Goal: Task Accomplishment & Management: Manage account settings

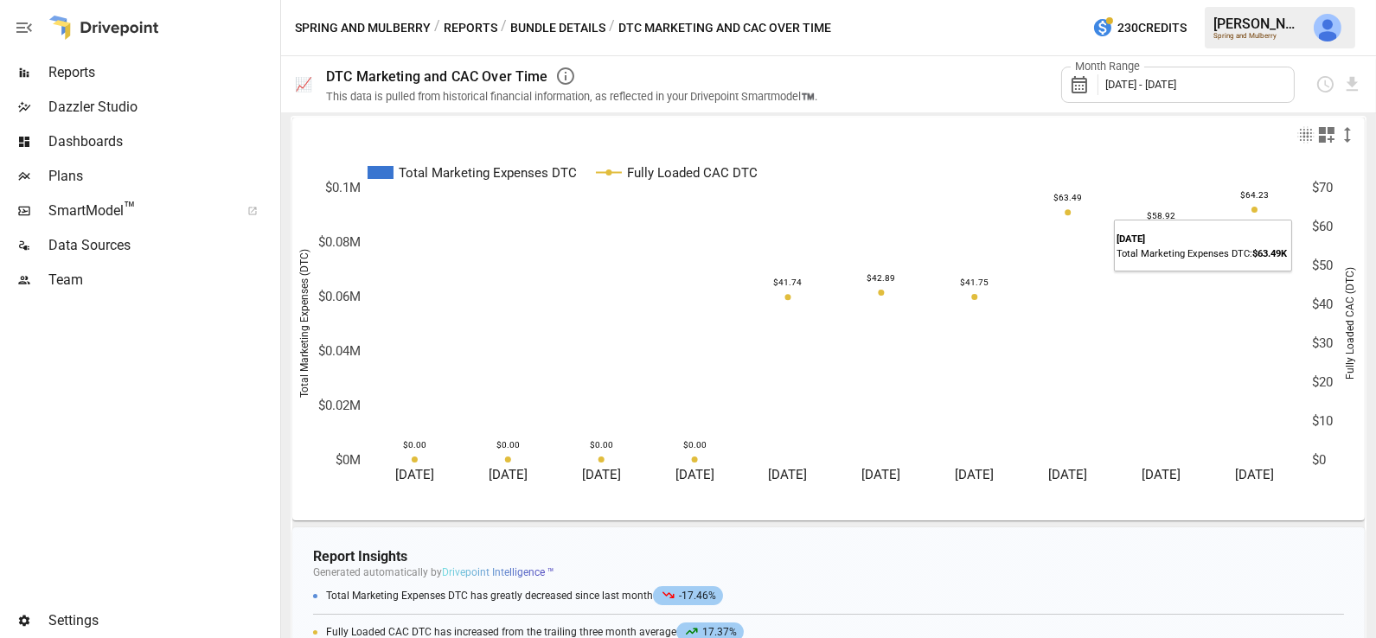
scroll to position [7, 0]
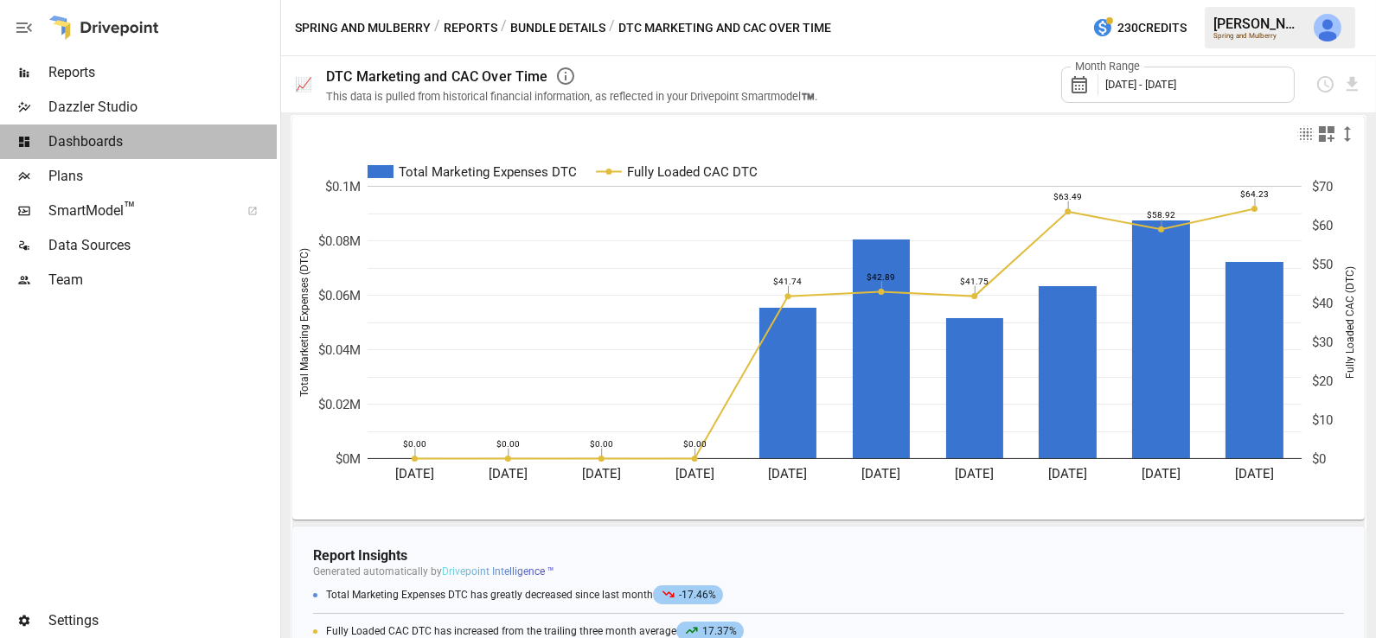
click at [135, 142] on span "Dashboards" at bounding box center [162, 141] width 228 height 21
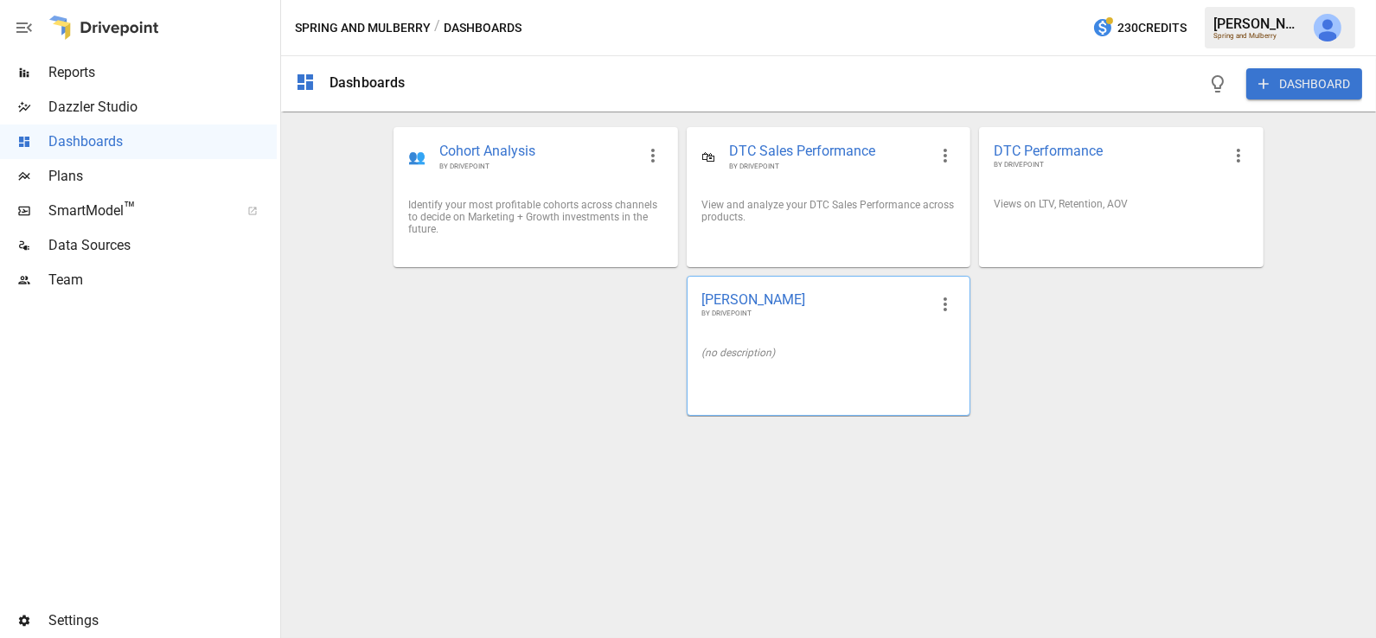
click at [747, 342] on div "(no description)" at bounding box center [828, 353] width 282 height 40
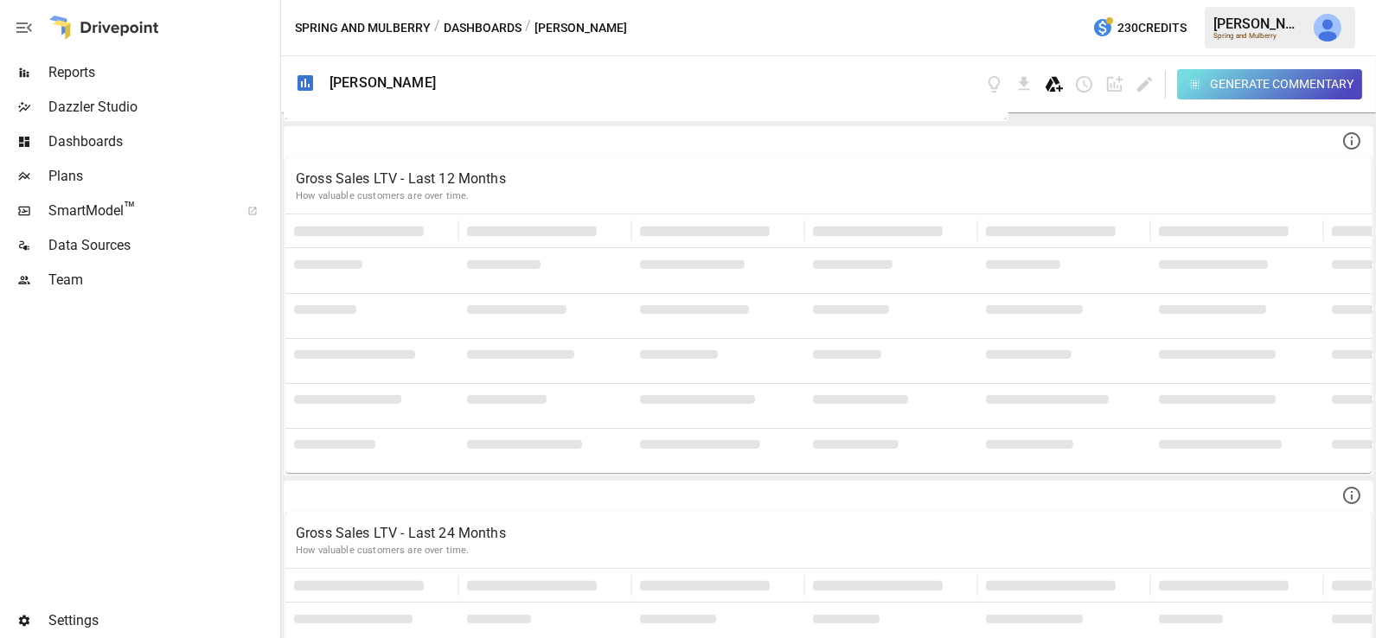
scroll to position [4606, 0]
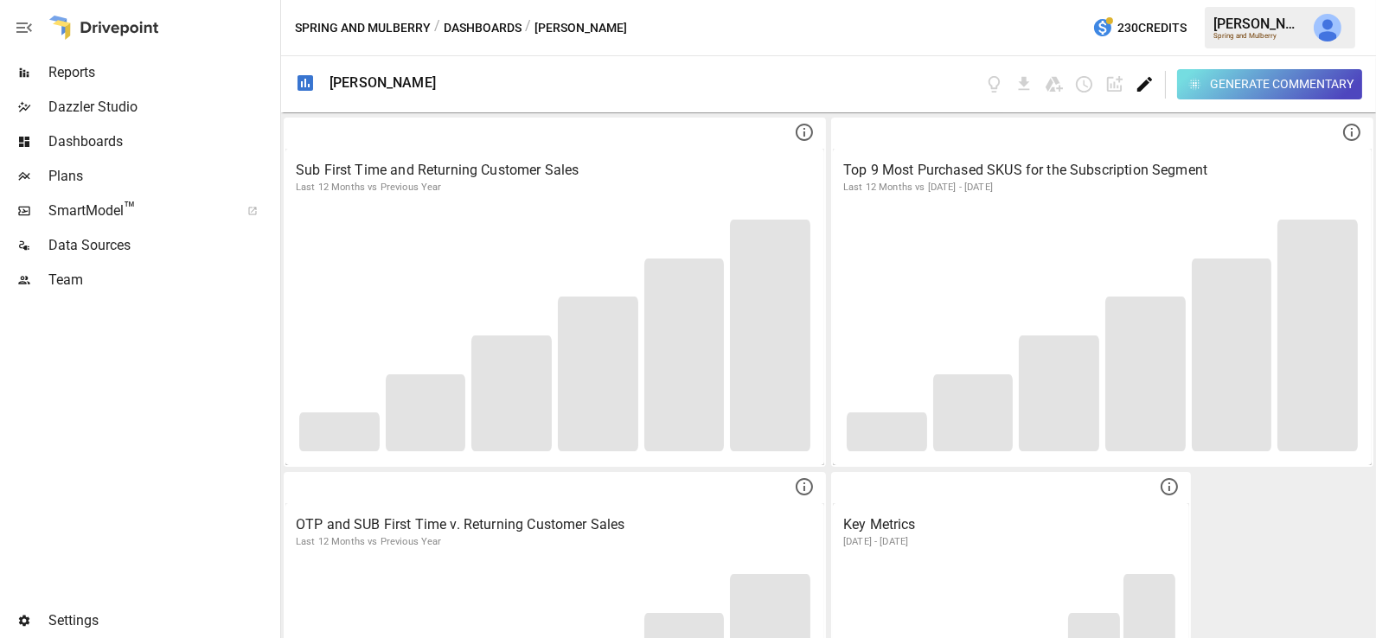
click at [1149, 81] on icon "Edit dashboard" at bounding box center [1144, 84] width 20 height 20
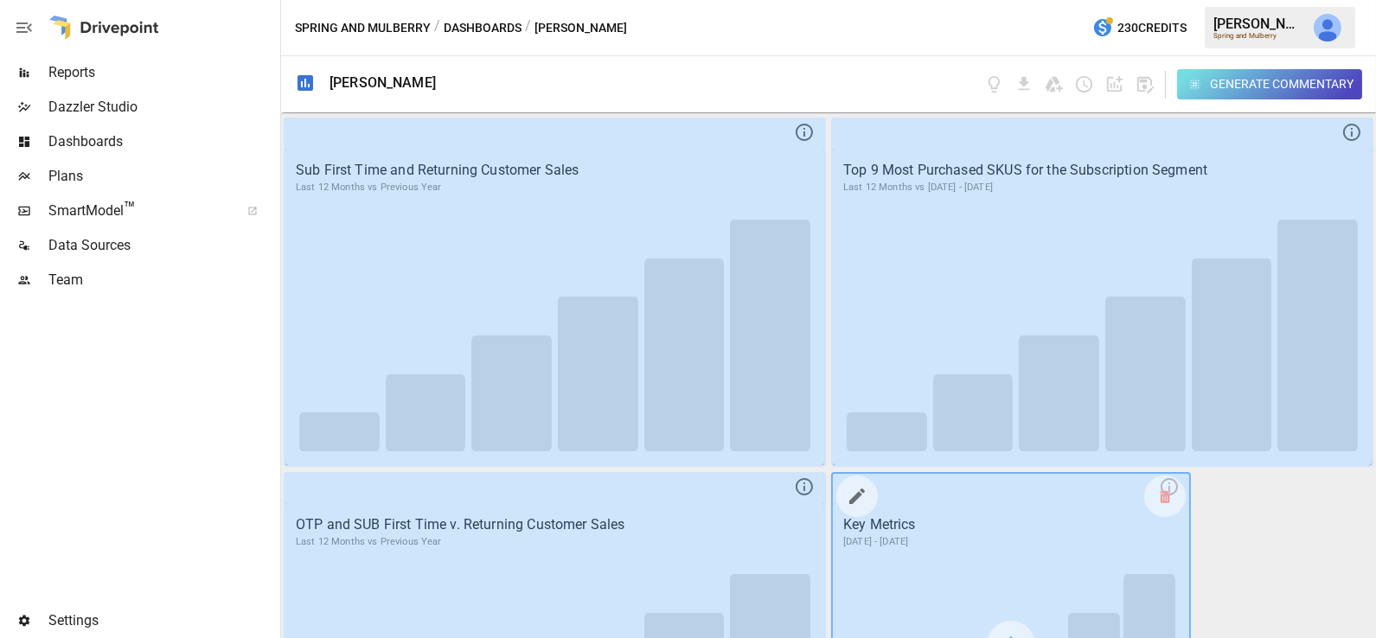
scroll to position [4782, 0]
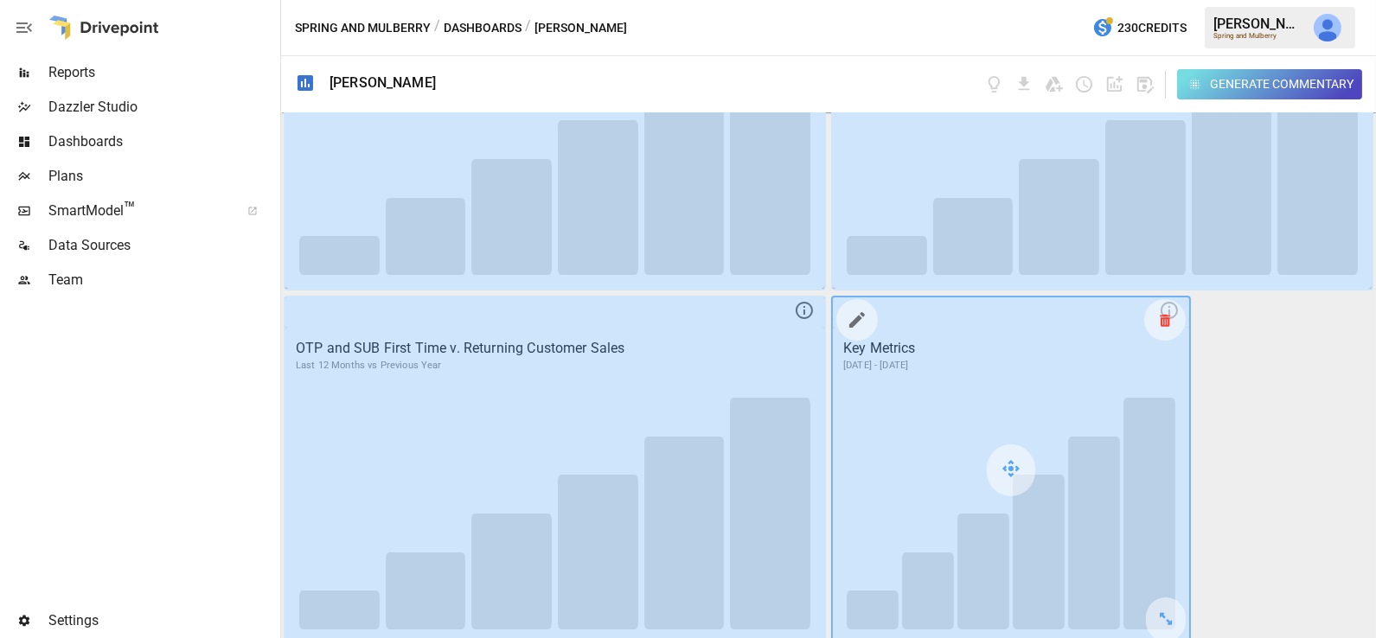
click at [1170, 320] on icon at bounding box center [1165, 320] width 10 height 1
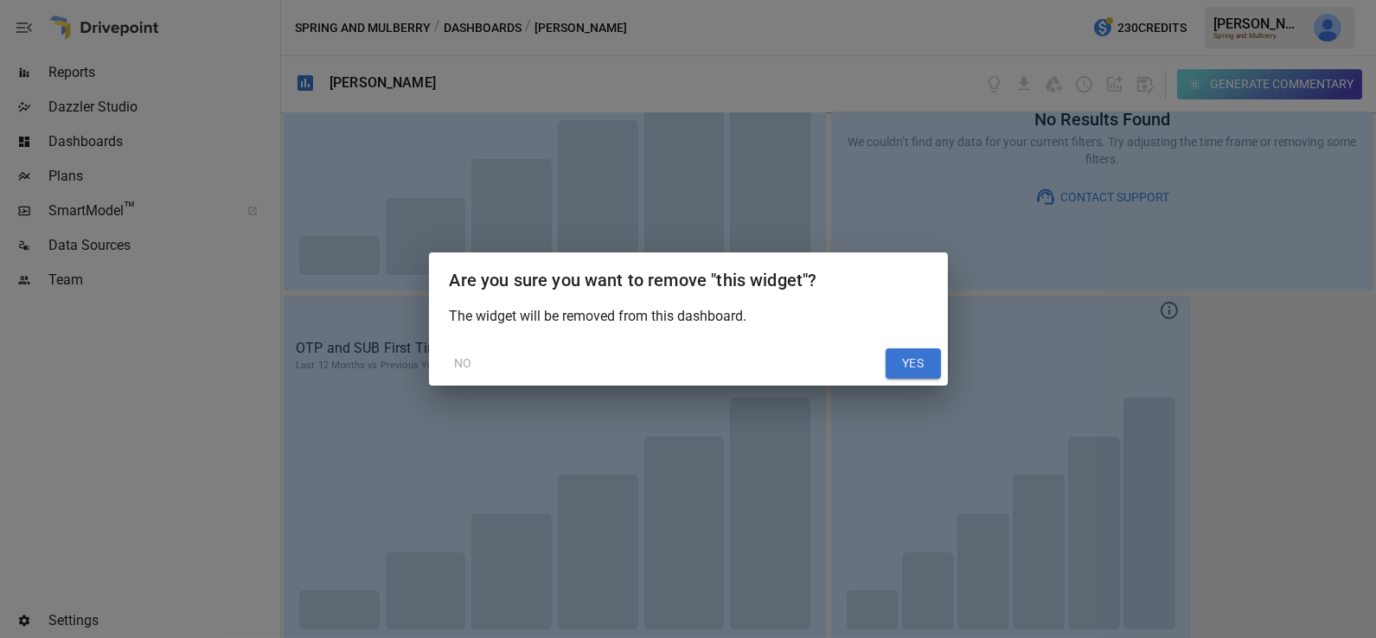
click at [900, 377] on button "YES" at bounding box center [912, 363] width 55 height 31
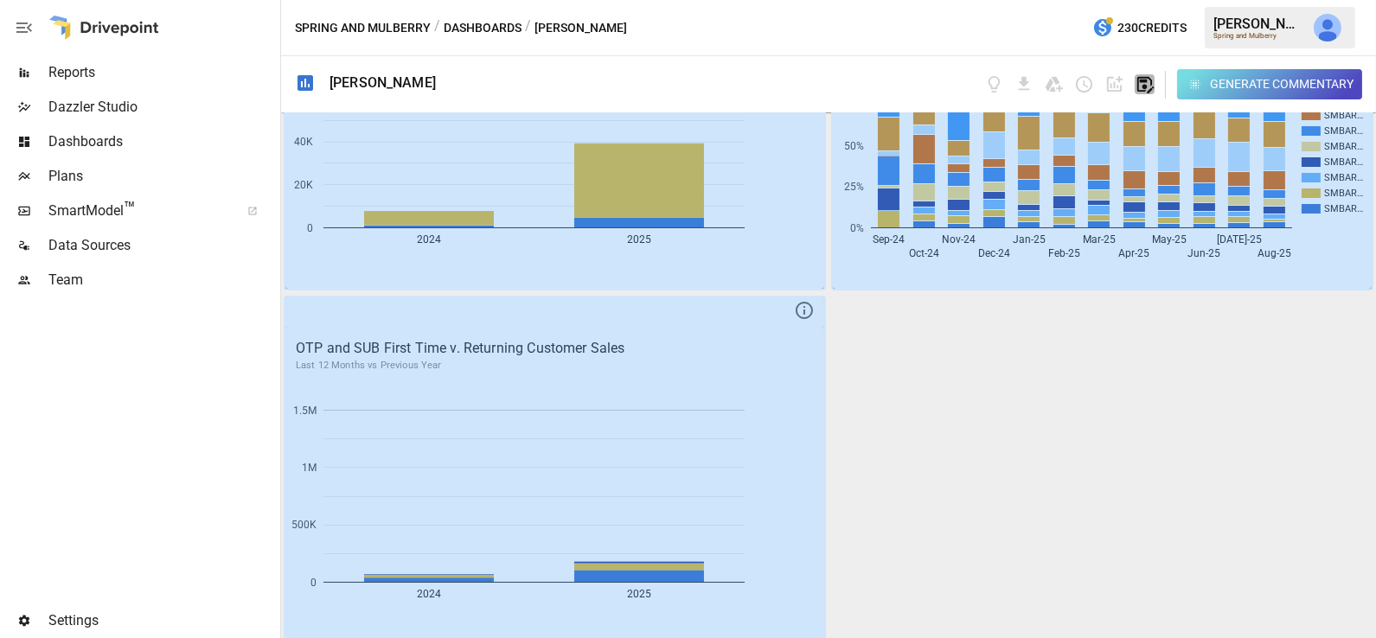
click at [1147, 82] on icon "button" at bounding box center [1144, 84] width 20 height 20
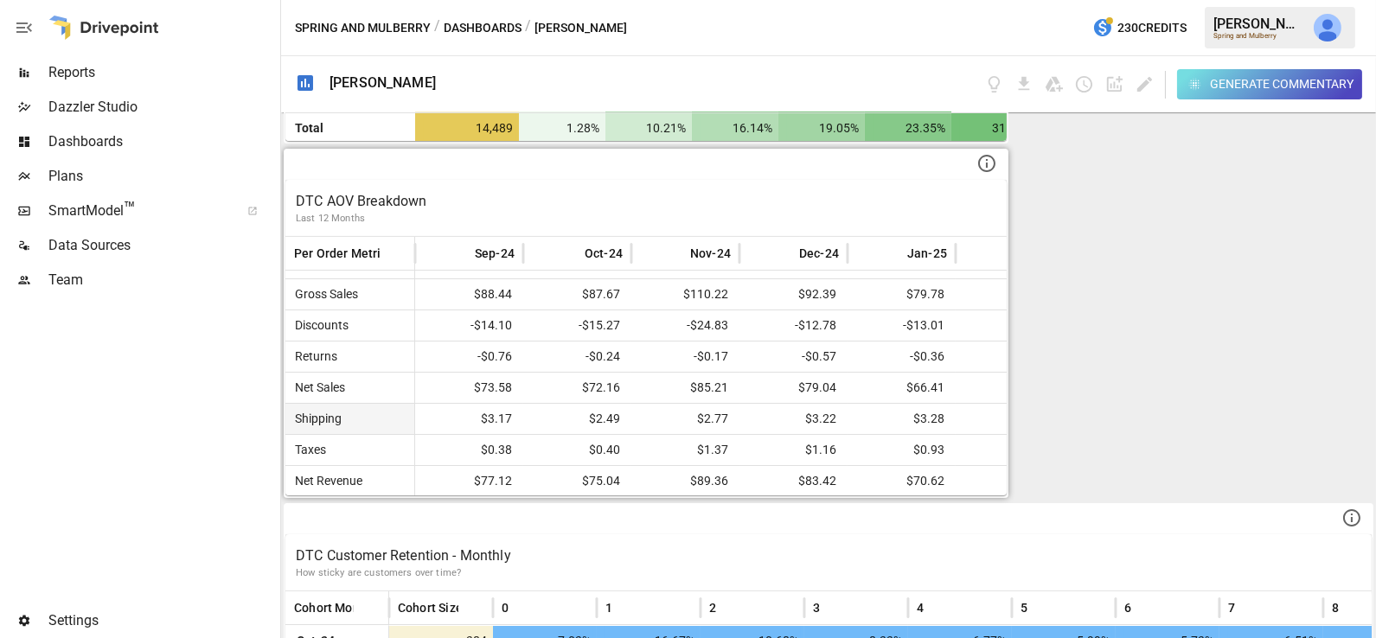
scroll to position [654, 0]
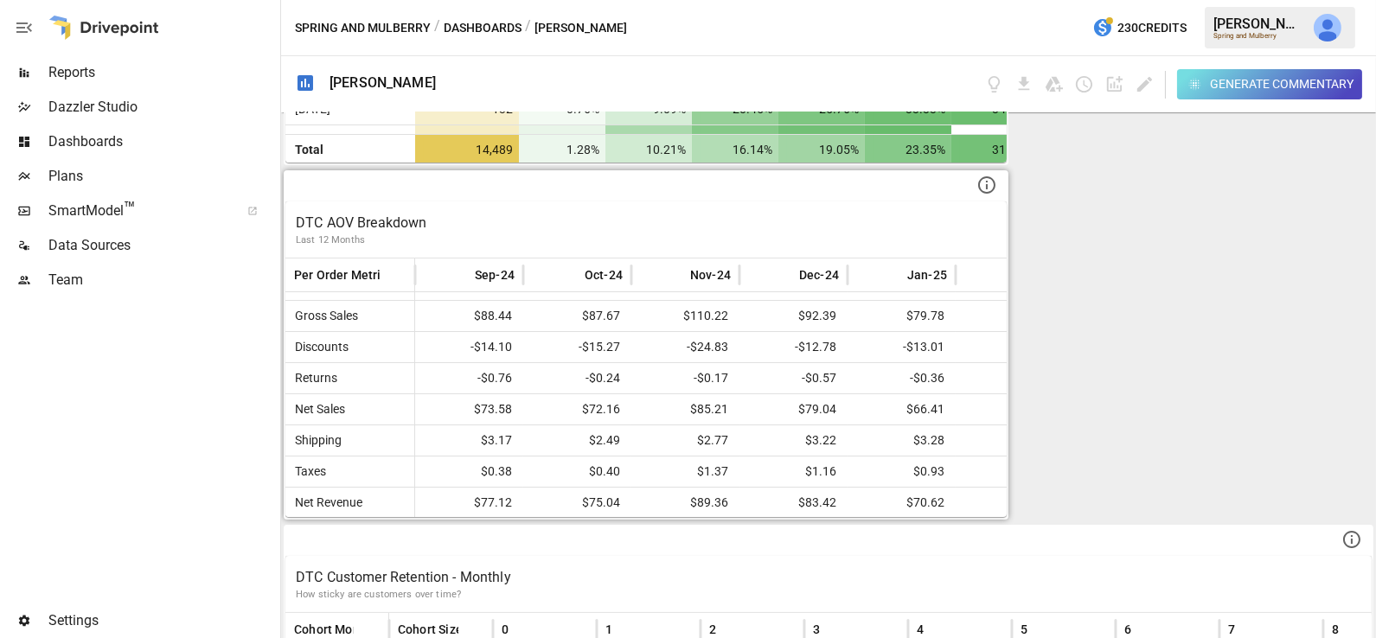
click at [490, 220] on p "DTC AOV Breakdown" at bounding box center [646, 223] width 700 height 21
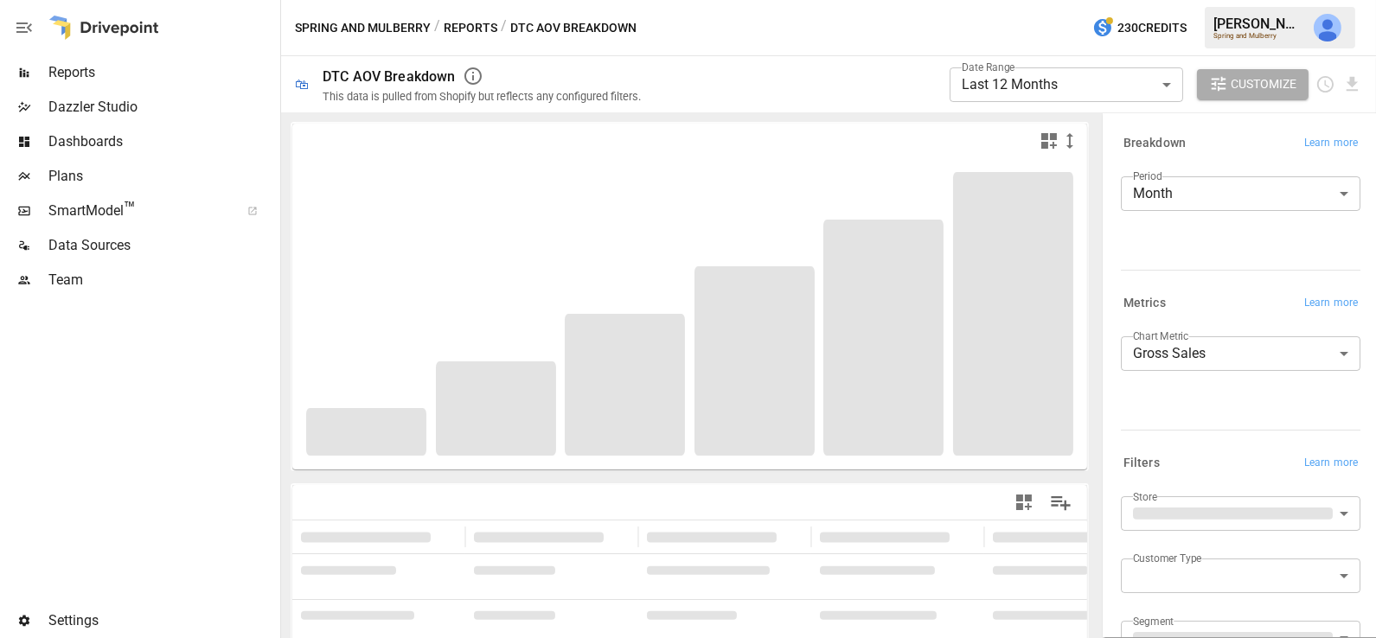
click at [1184, 0] on body "**********" at bounding box center [688, 0] width 1376 height 0
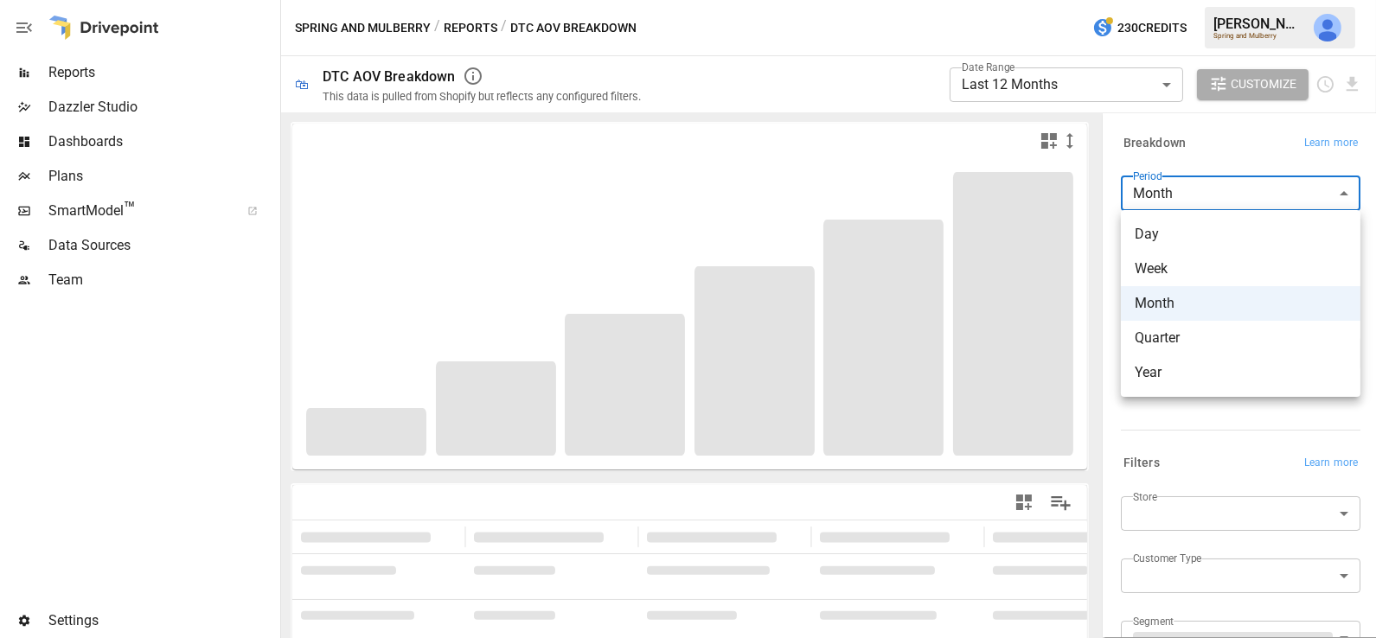
click at [1175, 370] on span "Year" at bounding box center [1240, 372] width 212 height 21
type input "****"
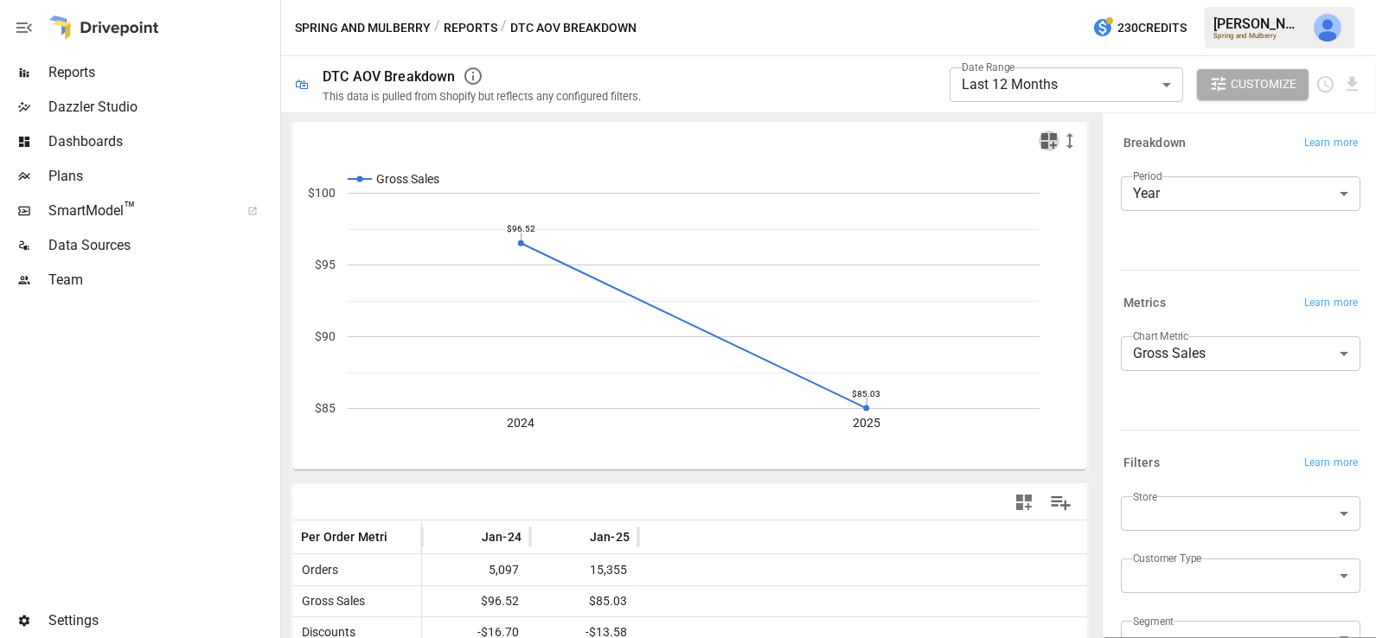
click at [1048, 140] on icon "button" at bounding box center [1048, 141] width 21 height 21
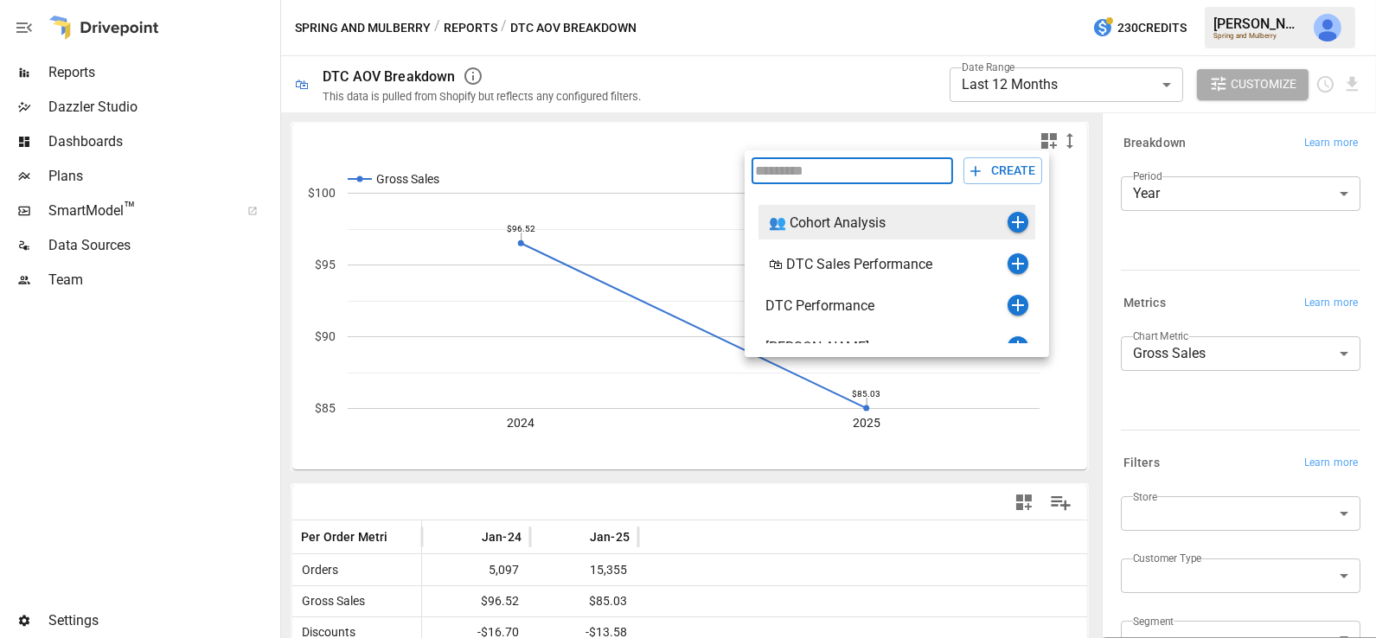
scroll to position [20, 0]
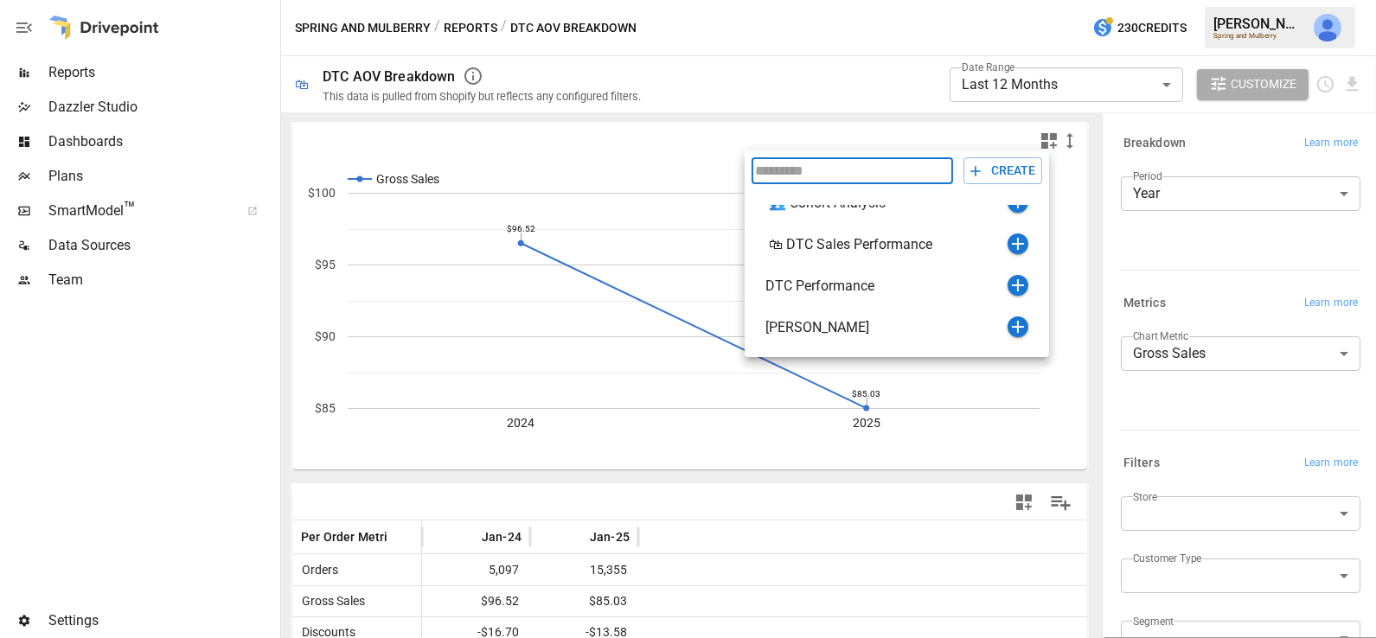
click at [972, 466] on div at bounding box center [688, 319] width 1376 height 638
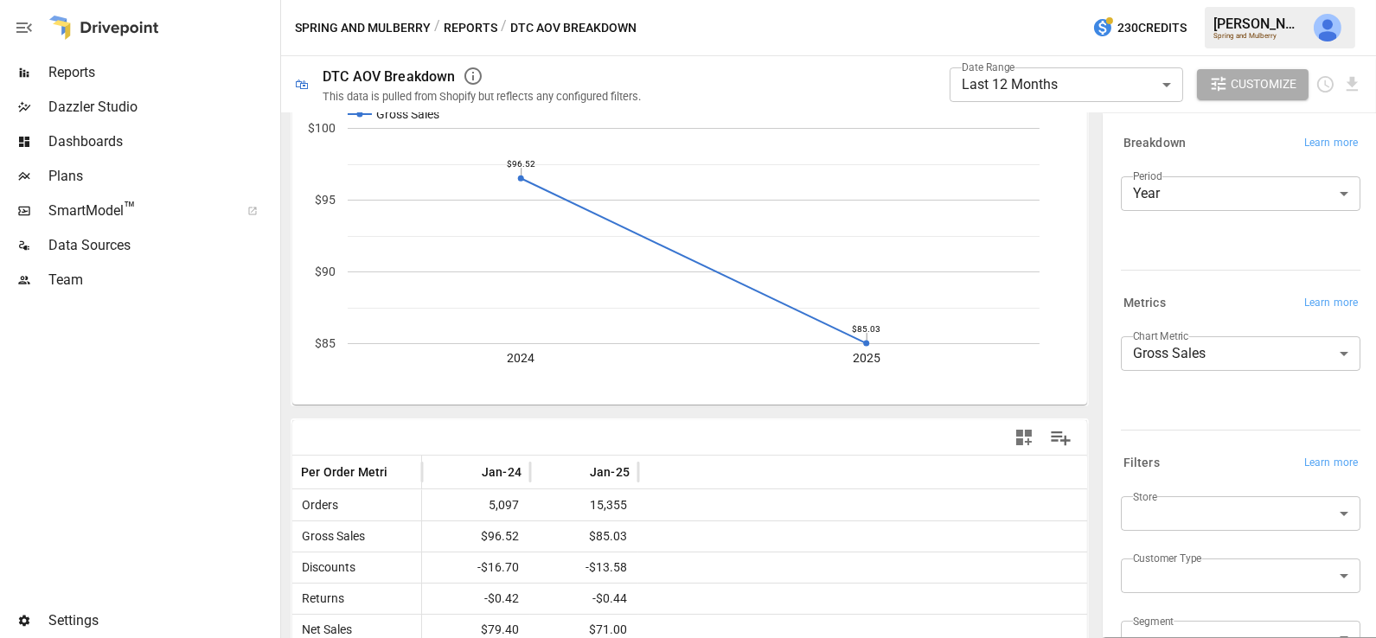
scroll to position [184, 0]
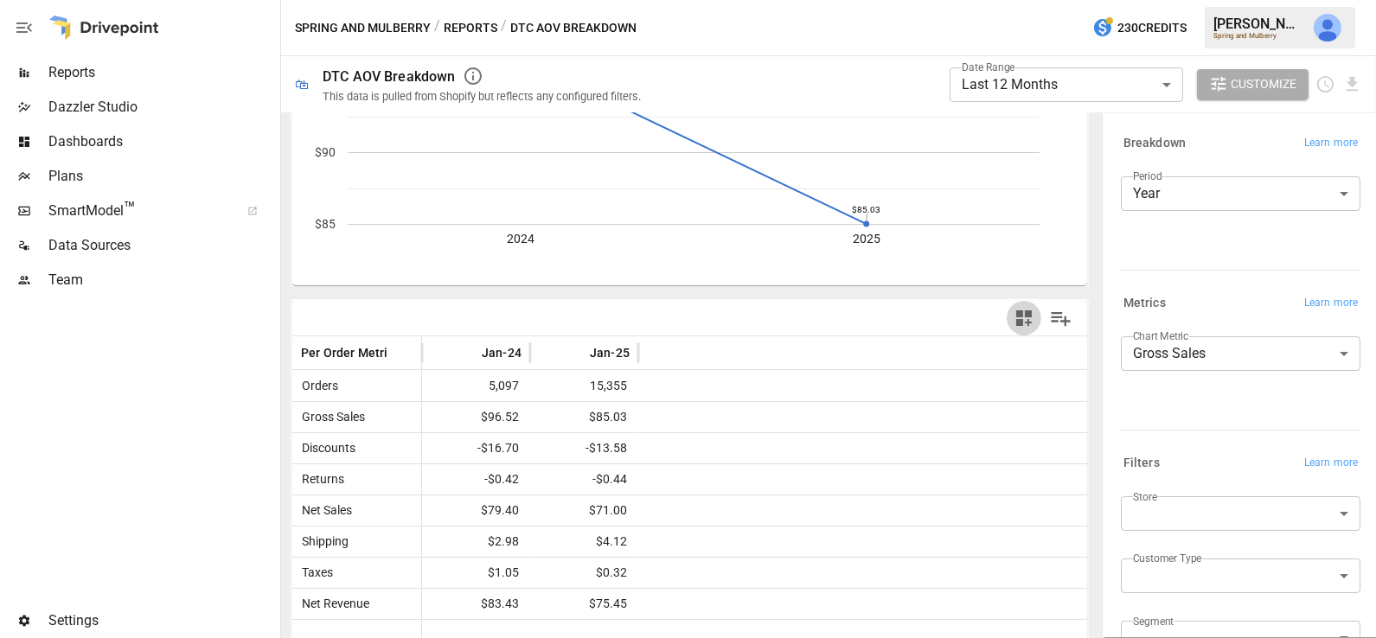
click at [1026, 317] on icon "button" at bounding box center [1023, 318] width 21 height 21
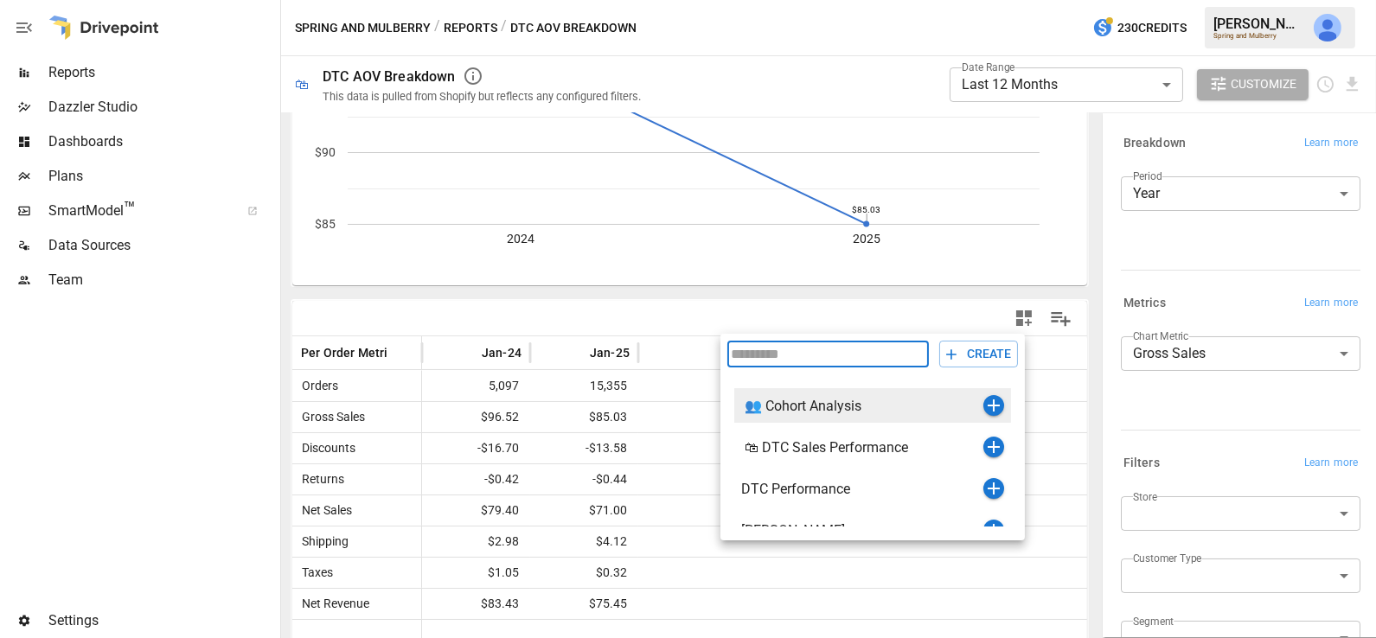
scroll to position [20, 0]
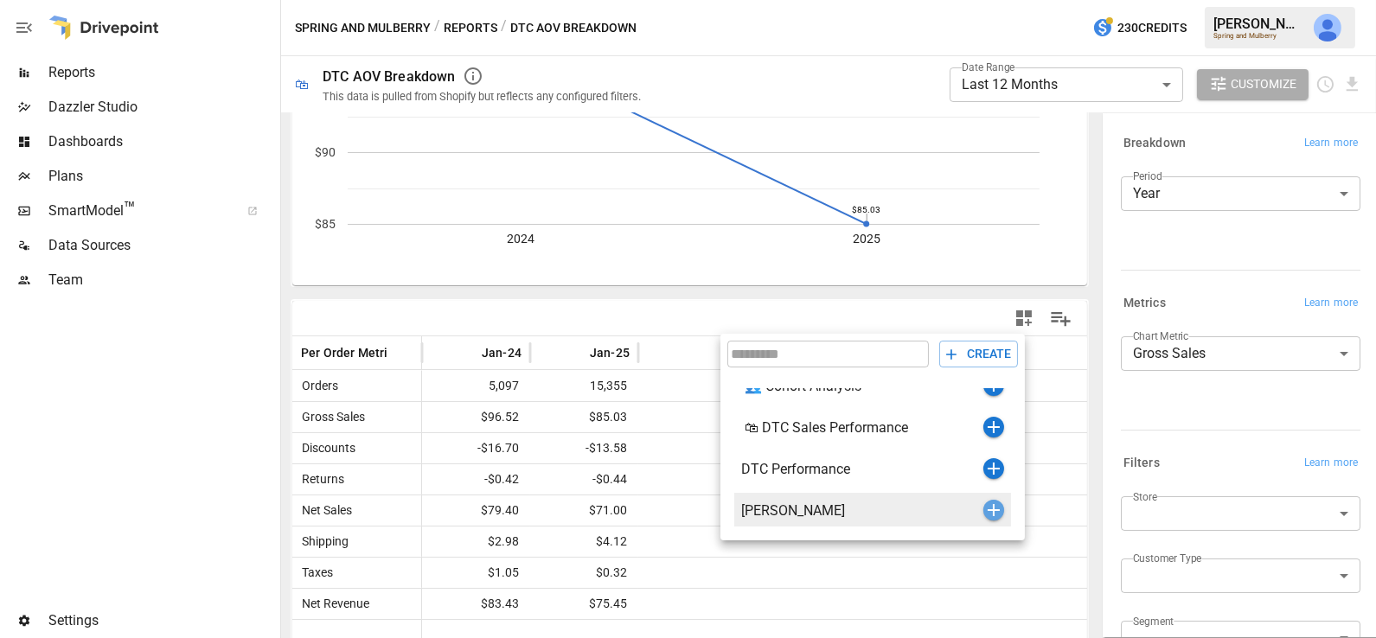
click at [992, 513] on icon "button" at bounding box center [993, 510] width 21 height 21
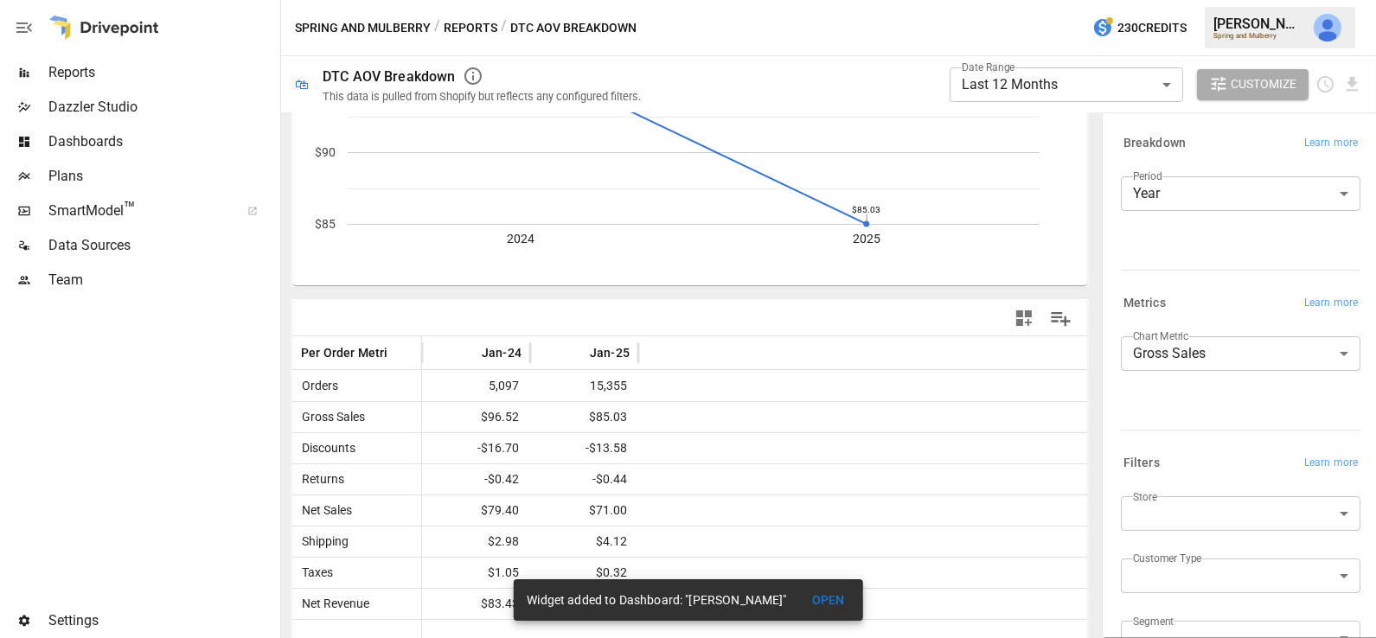
click at [168, 133] on span "Dashboards" at bounding box center [162, 141] width 228 height 21
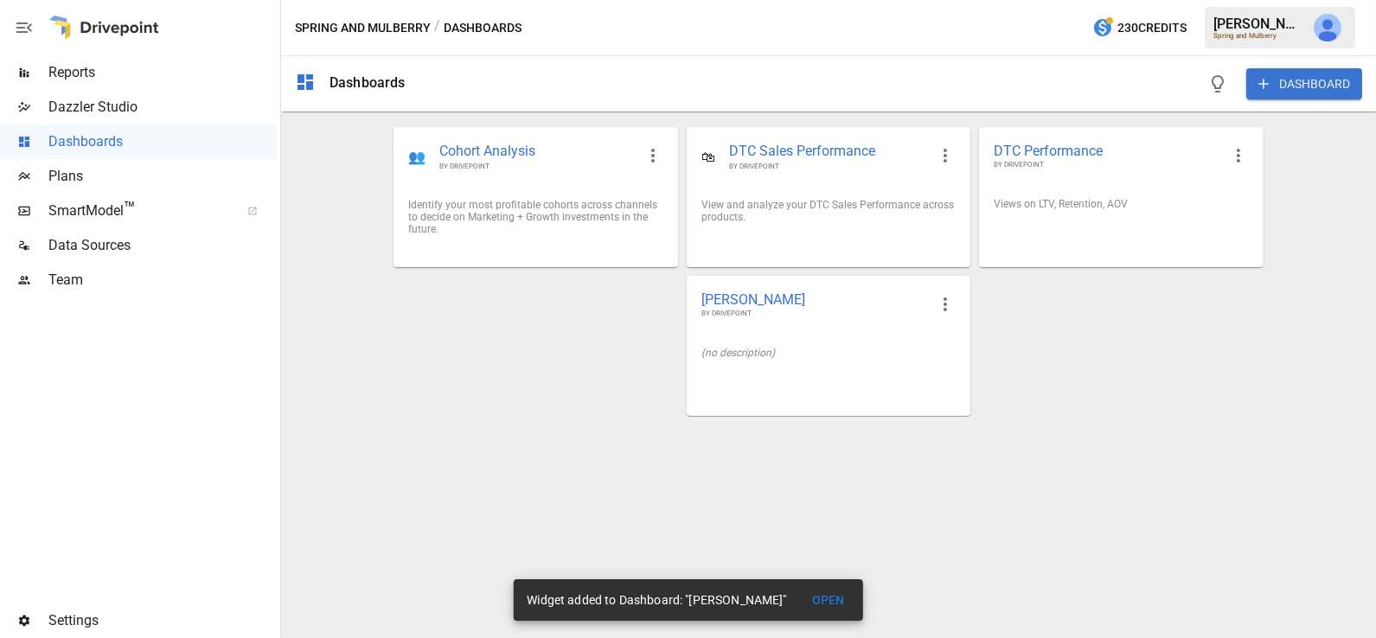
click at [804, 339] on div "(no description)" at bounding box center [828, 353] width 282 height 40
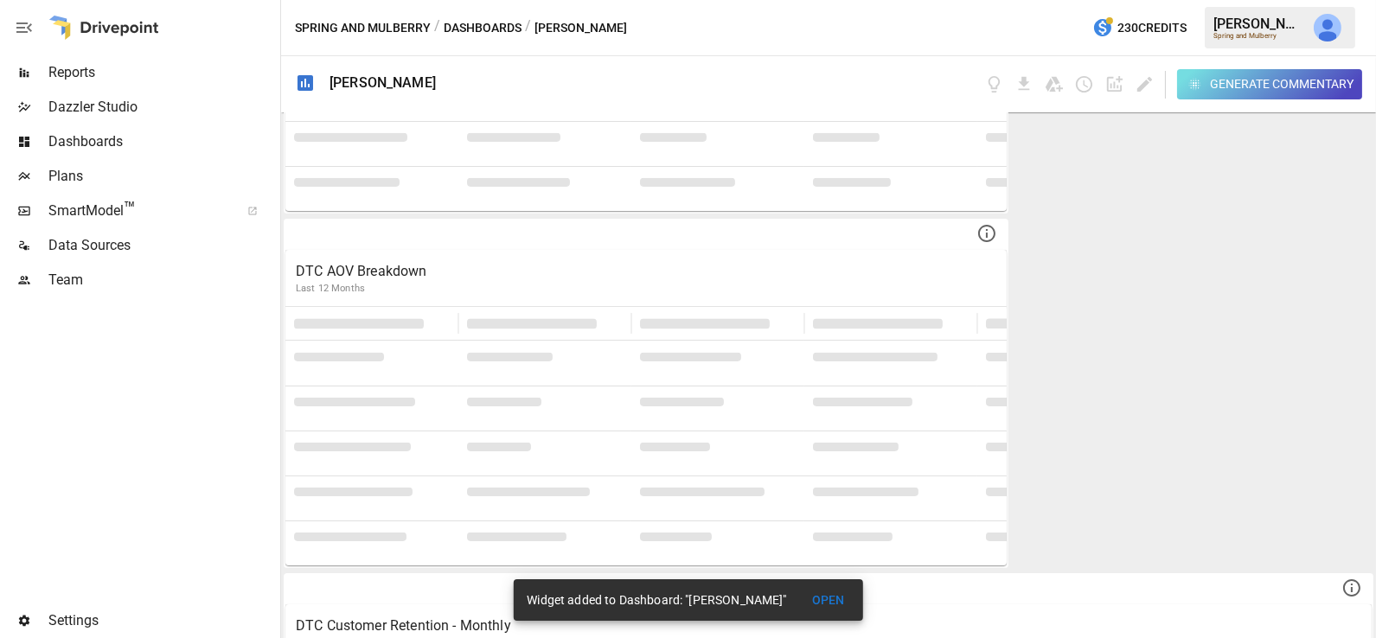
scroll to position [604, 0]
click at [1143, 80] on icon "Edit dashboard" at bounding box center [1144, 84] width 20 height 20
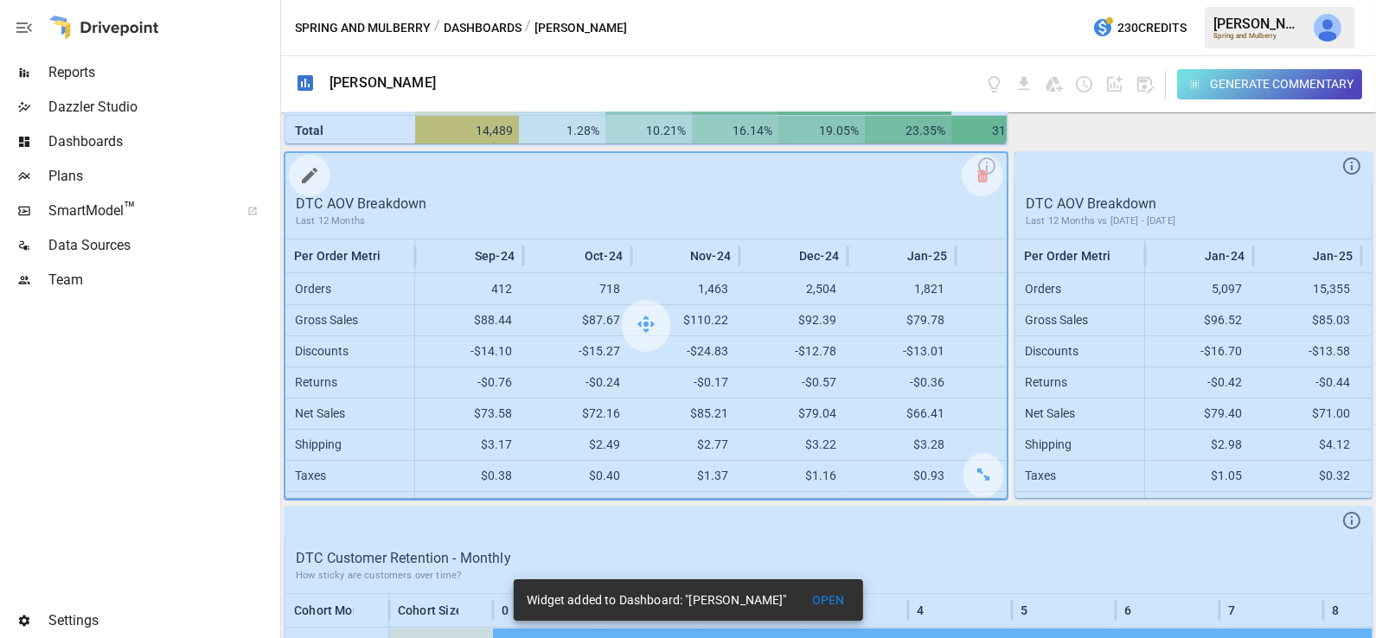
scroll to position [702, 0]
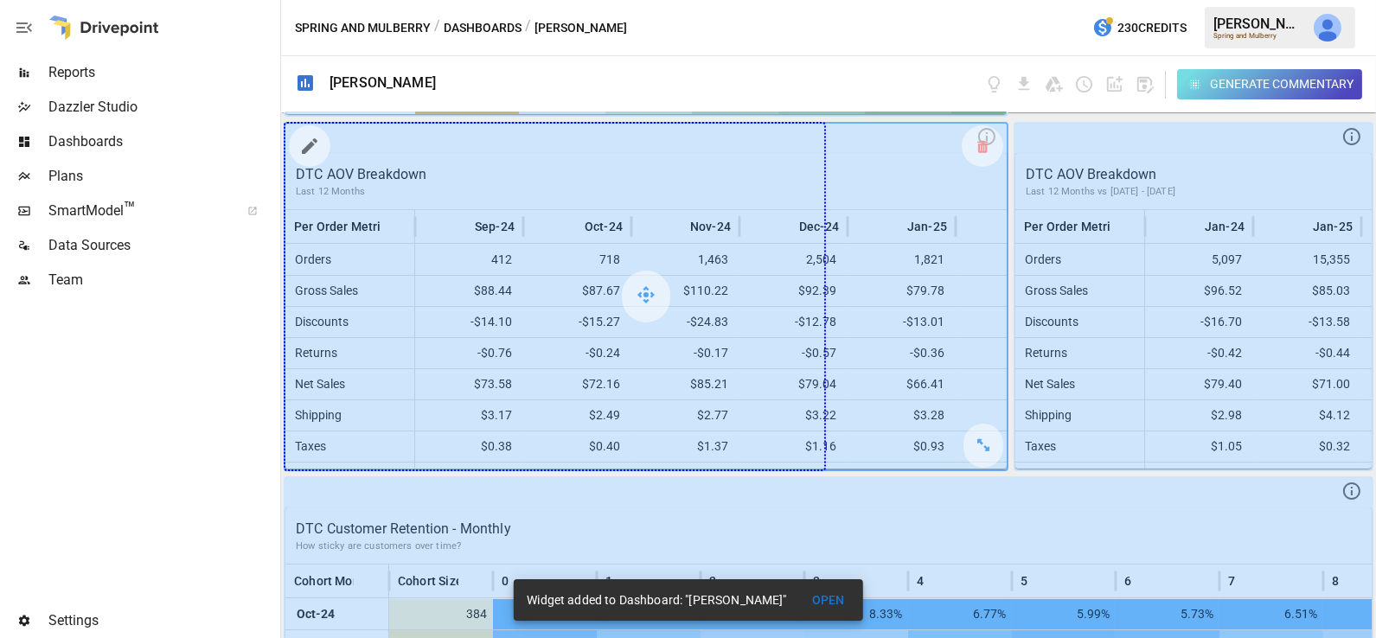
drag, startPoint x: 982, startPoint y: 450, endPoint x: 867, endPoint y: 444, distance: 115.1
click at [867, 444] on div at bounding box center [645, 297] width 721 height 346
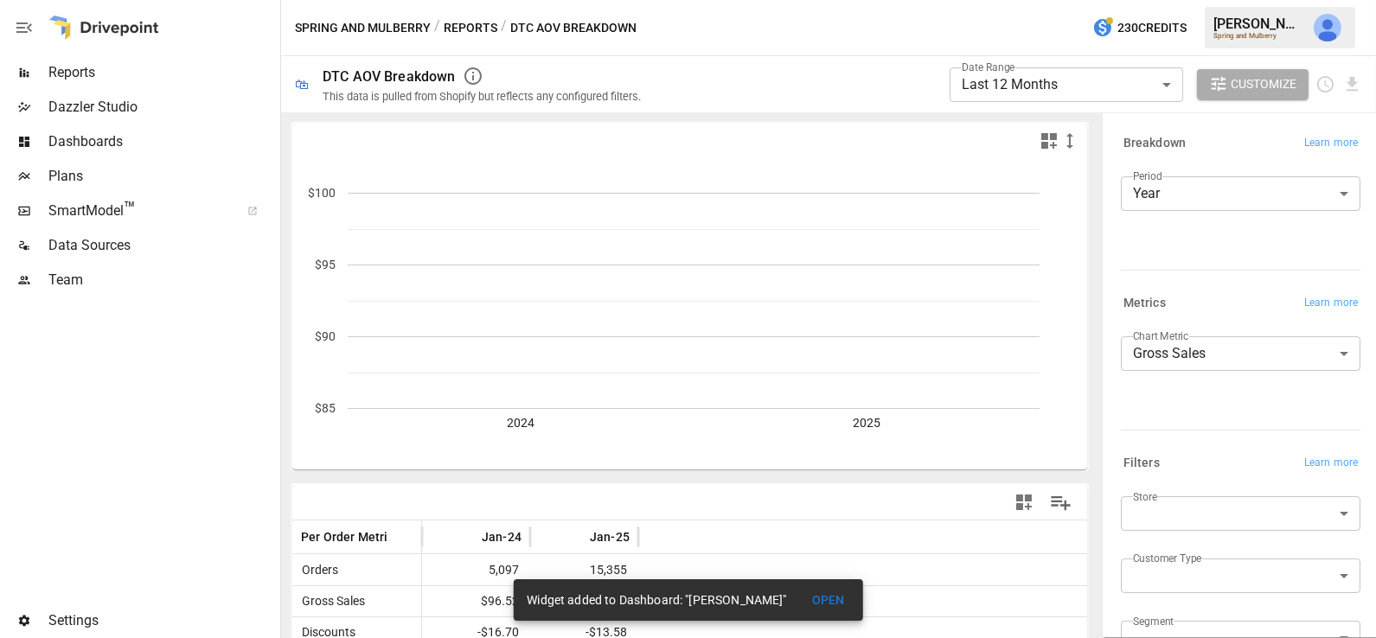
click at [97, 149] on span "Dashboards" at bounding box center [162, 141] width 228 height 21
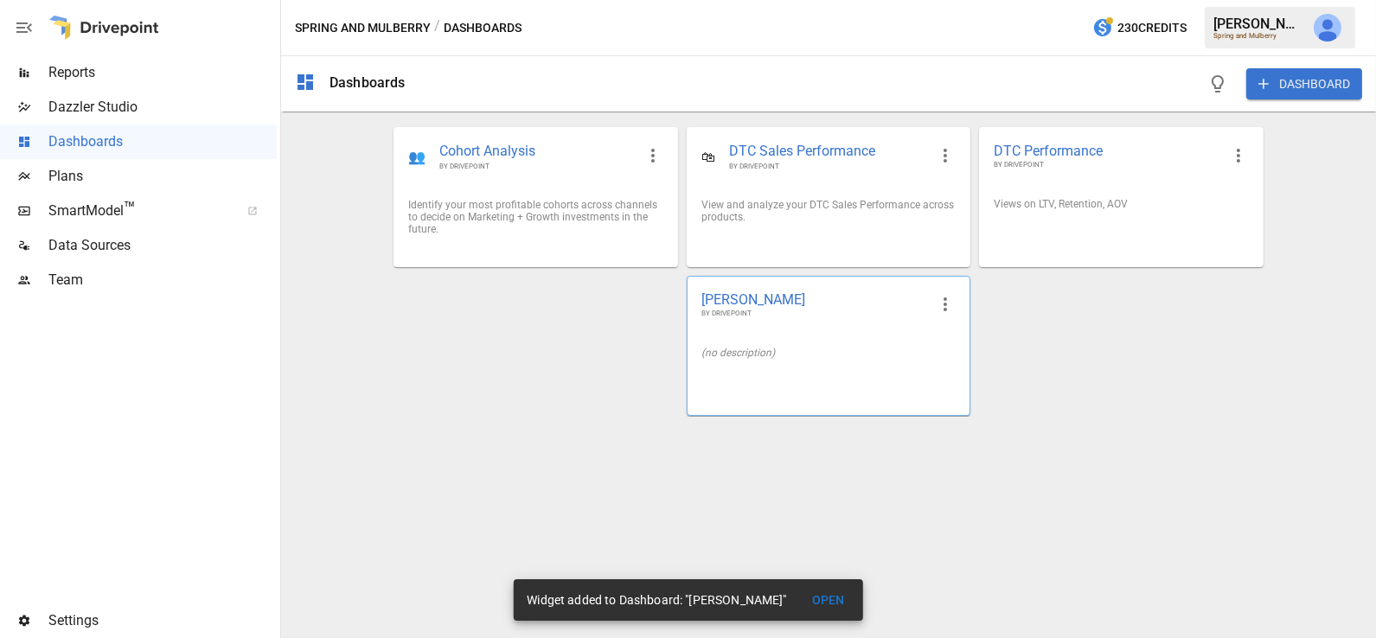
click at [820, 329] on div "Kathryn Dashboard BY DRIVEPOINT" at bounding box center [828, 305] width 282 height 56
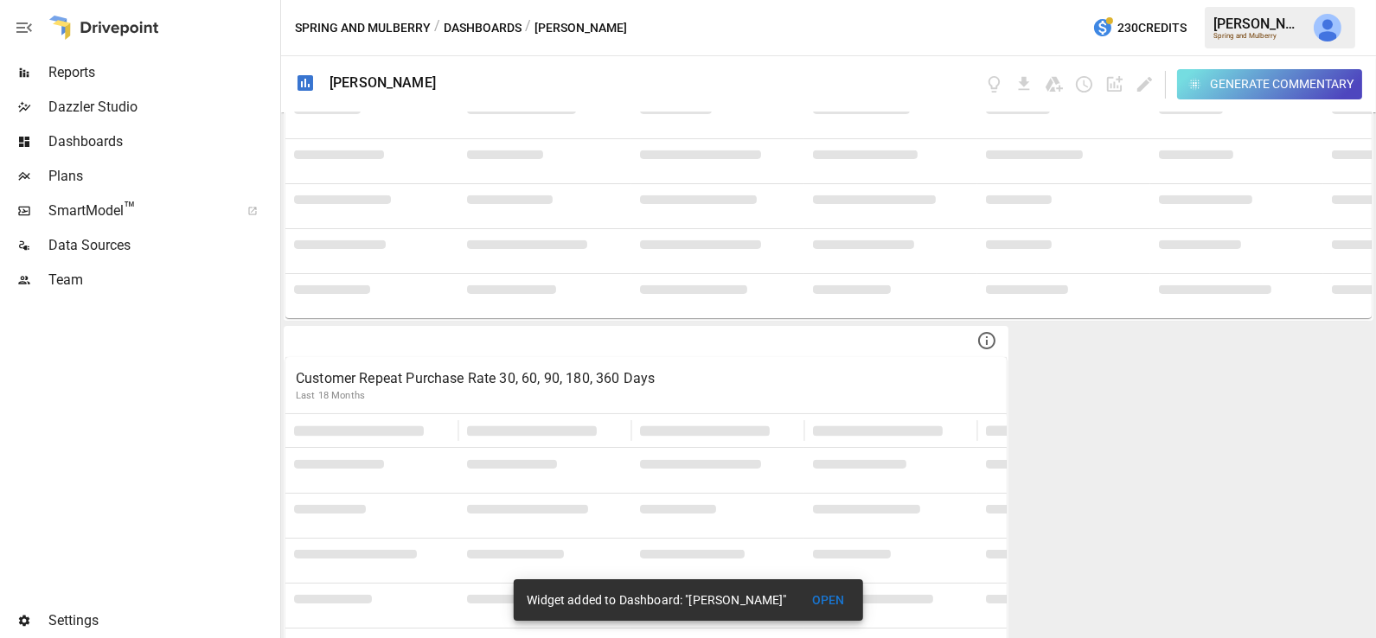
scroll to position [444, 0]
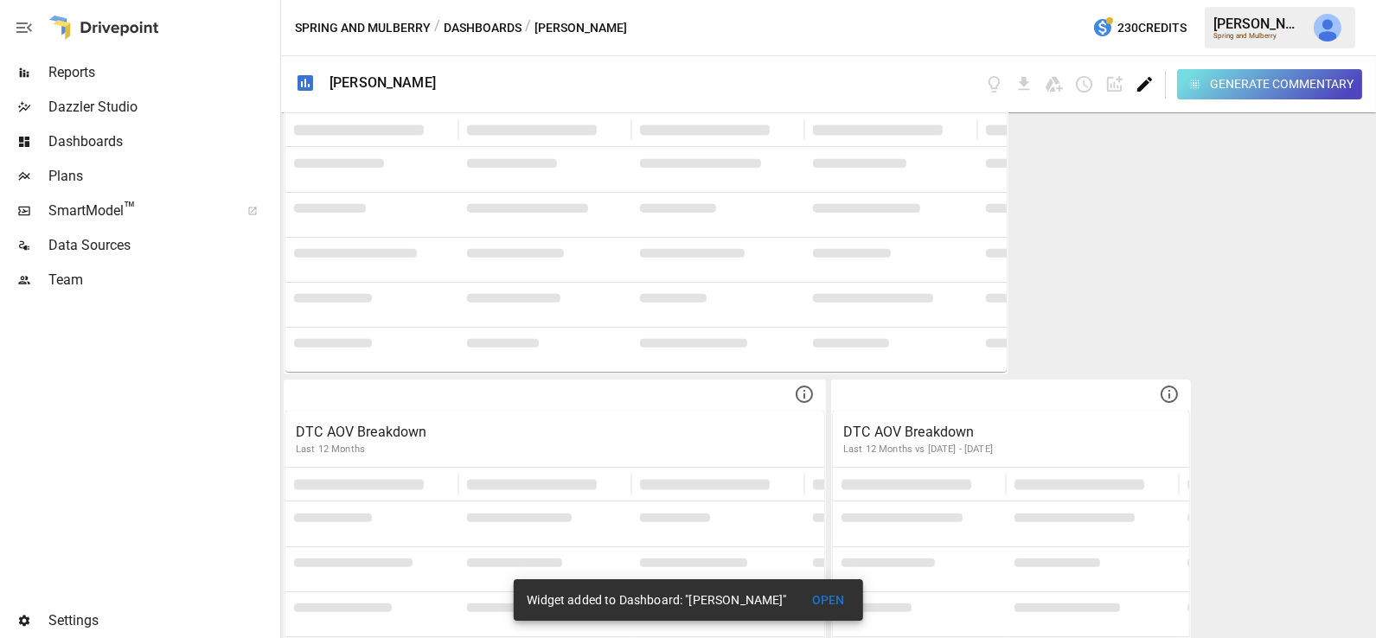
click at [1144, 83] on icon "Edit dashboard" at bounding box center [1144, 84] width 15 height 15
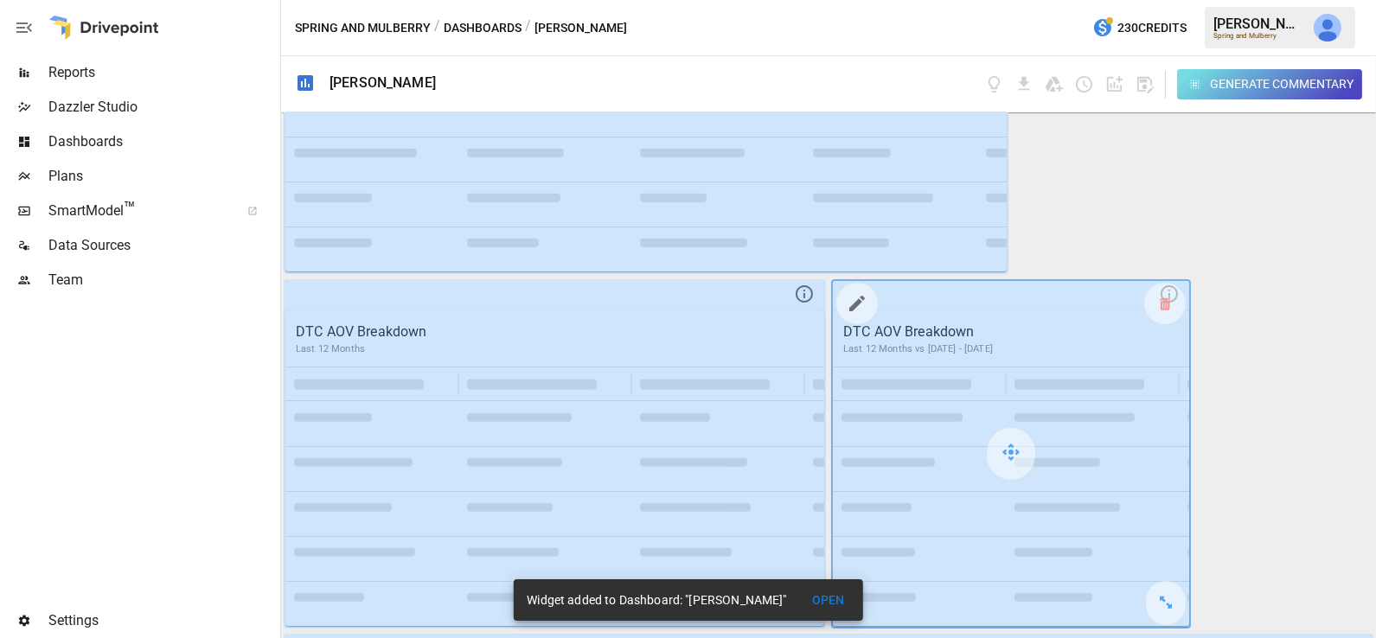
scroll to position [714, 0]
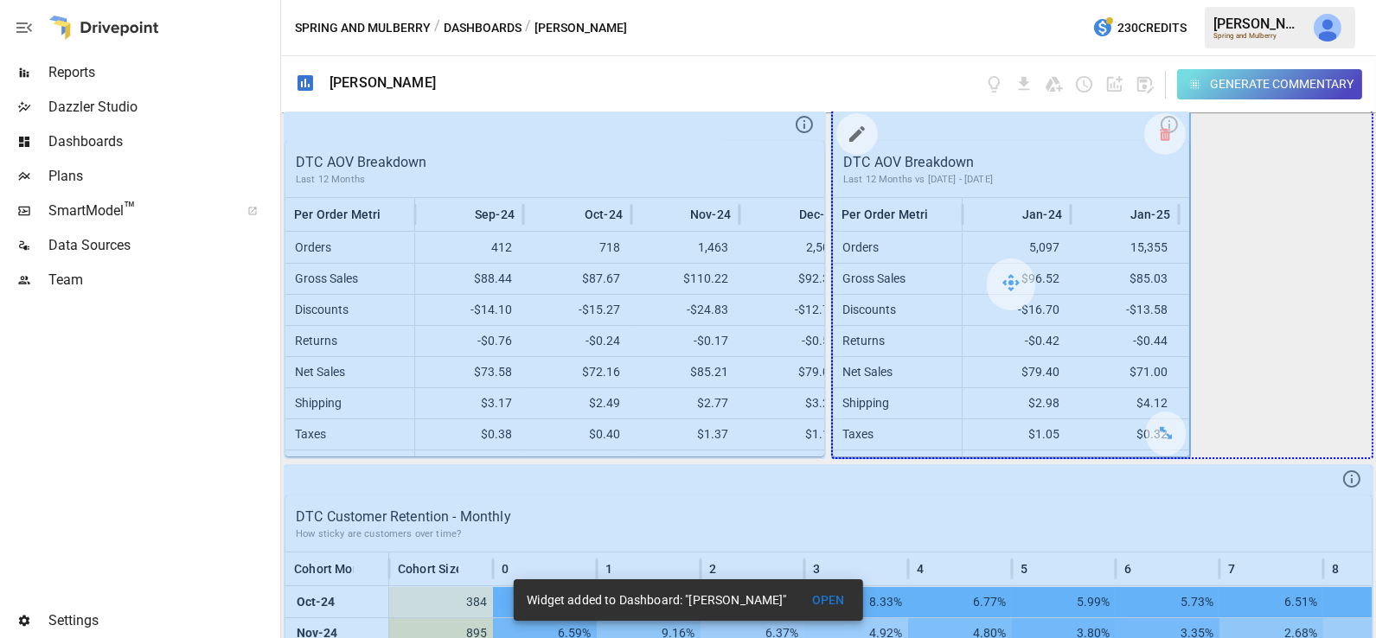
drag, startPoint x: 1172, startPoint y: 433, endPoint x: 1303, endPoint y: 424, distance: 130.9
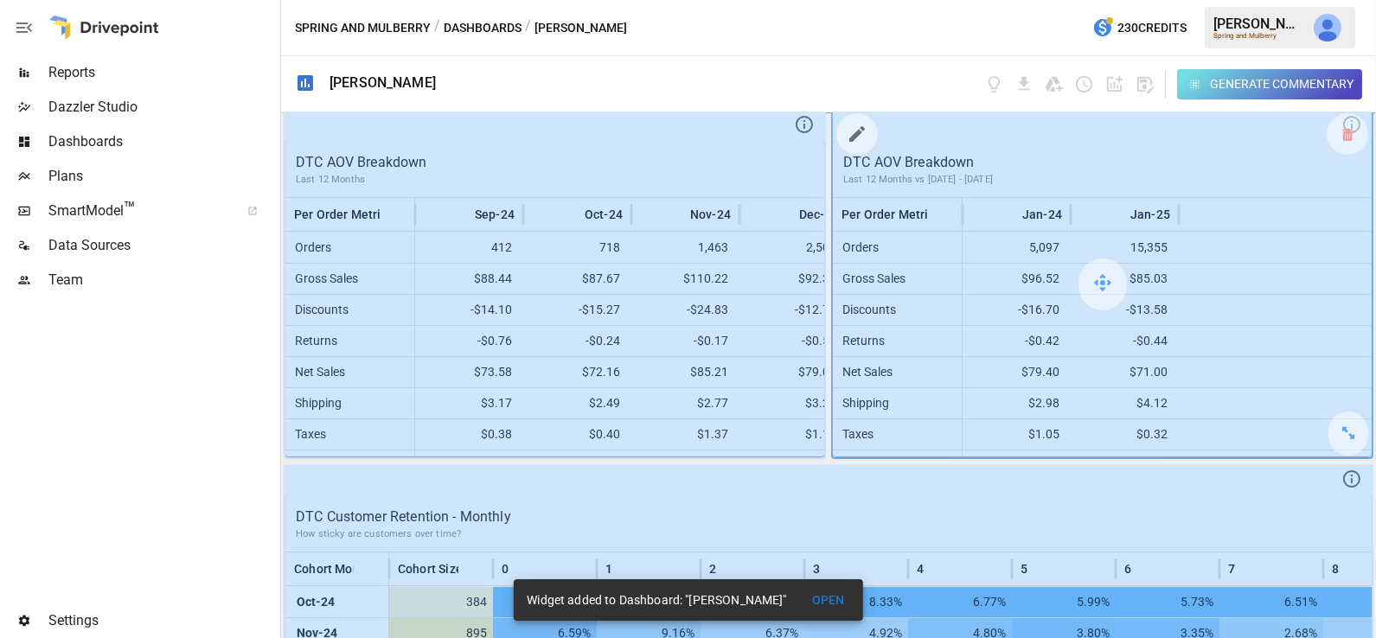
click at [853, 129] on icon "button" at bounding box center [857, 134] width 21 height 21
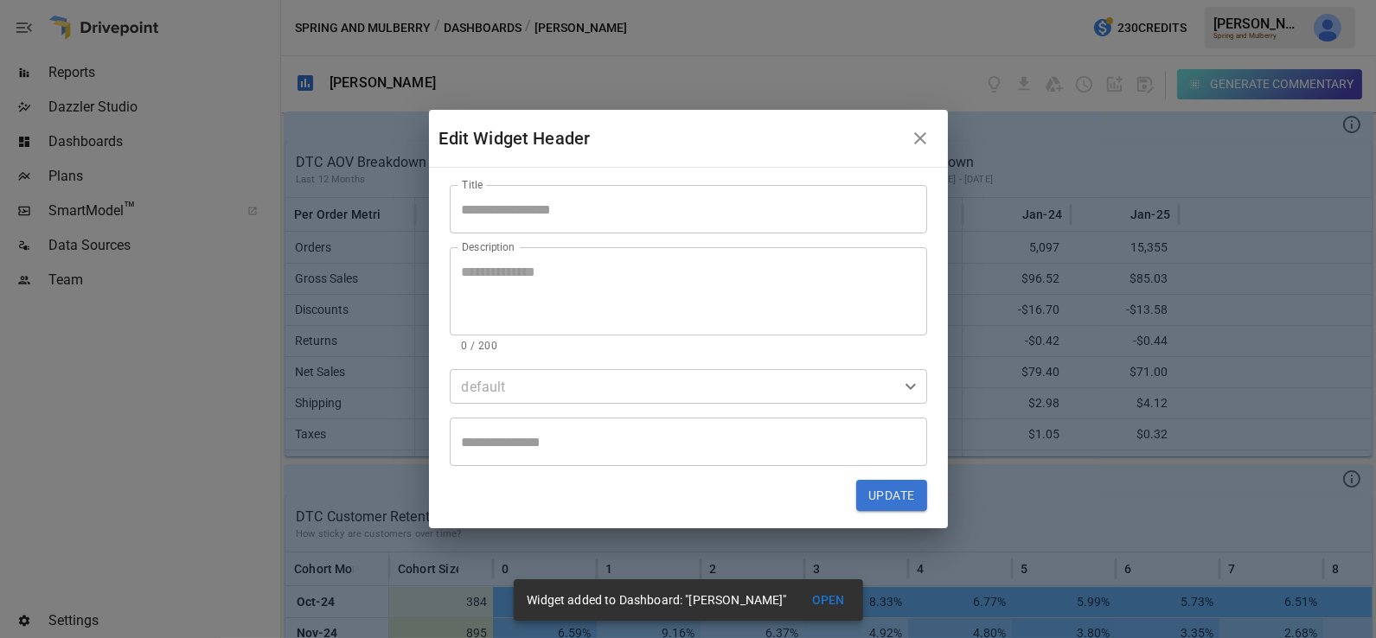
click at [604, 214] on input "Title" at bounding box center [688, 209] width 477 height 48
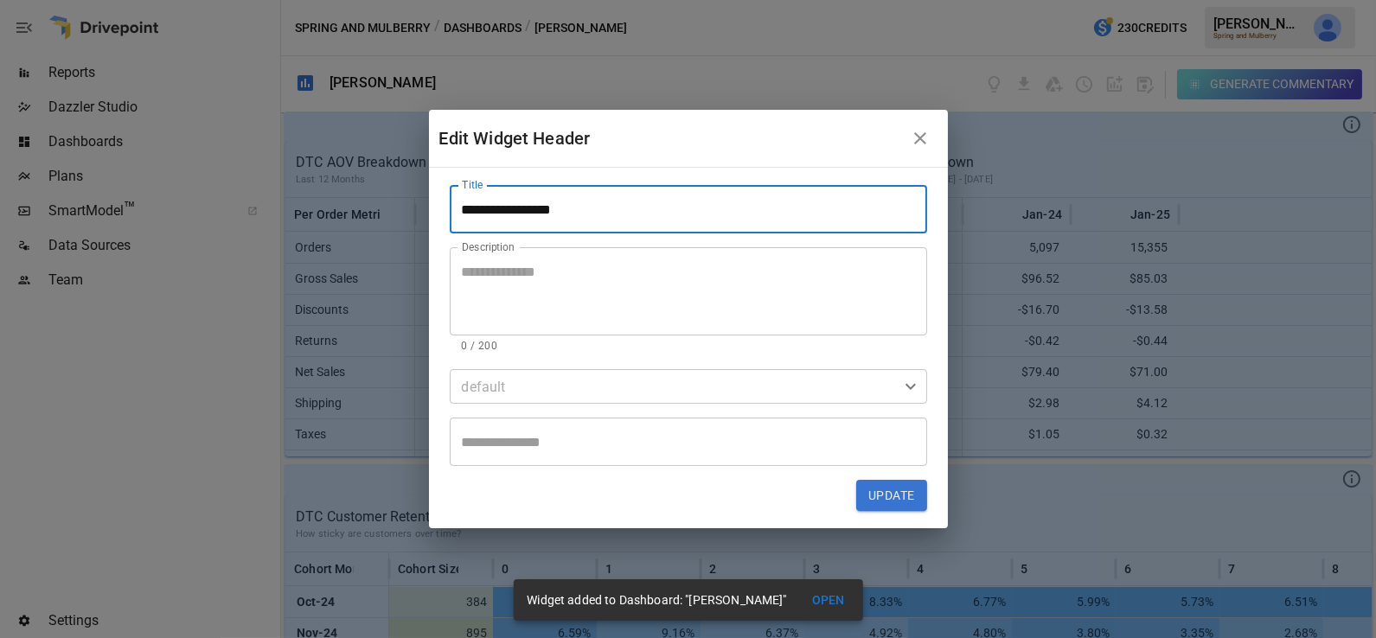
type input "**********"
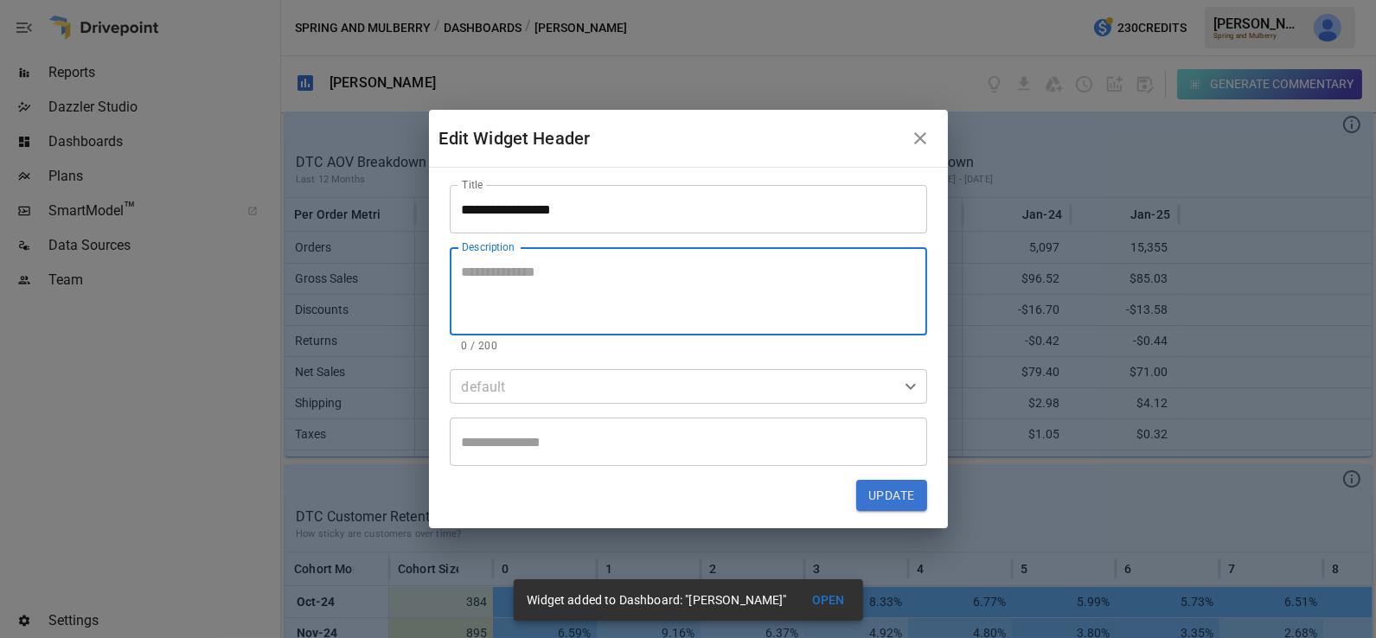
type textarea "*"
click at [893, 499] on button "Update" at bounding box center [891, 495] width 70 height 31
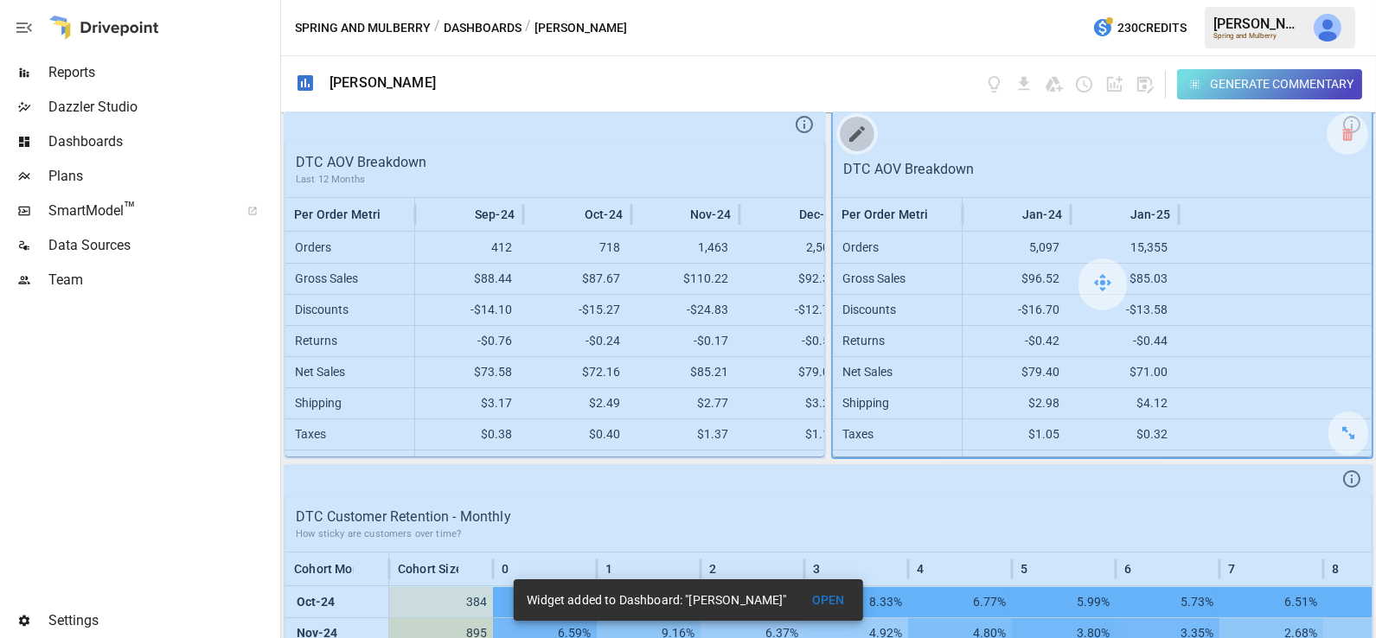
click at [855, 131] on icon "button" at bounding box center [857, 134] width 16 height 16
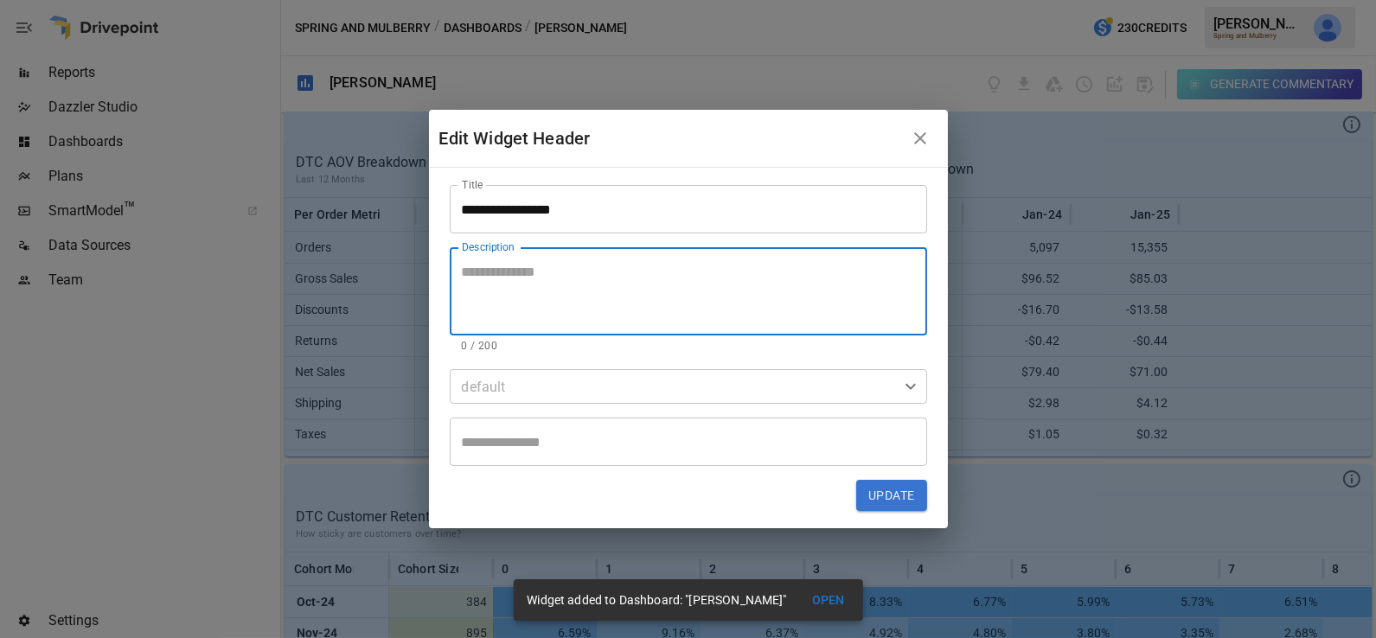
click at [641, 283] on textarea "Description" at bounding box center [688, 292] width 453 height 60
type textarea "****"
click at [898, 506] on button "Update" at bounding box center [891, 495] width 70 height 31
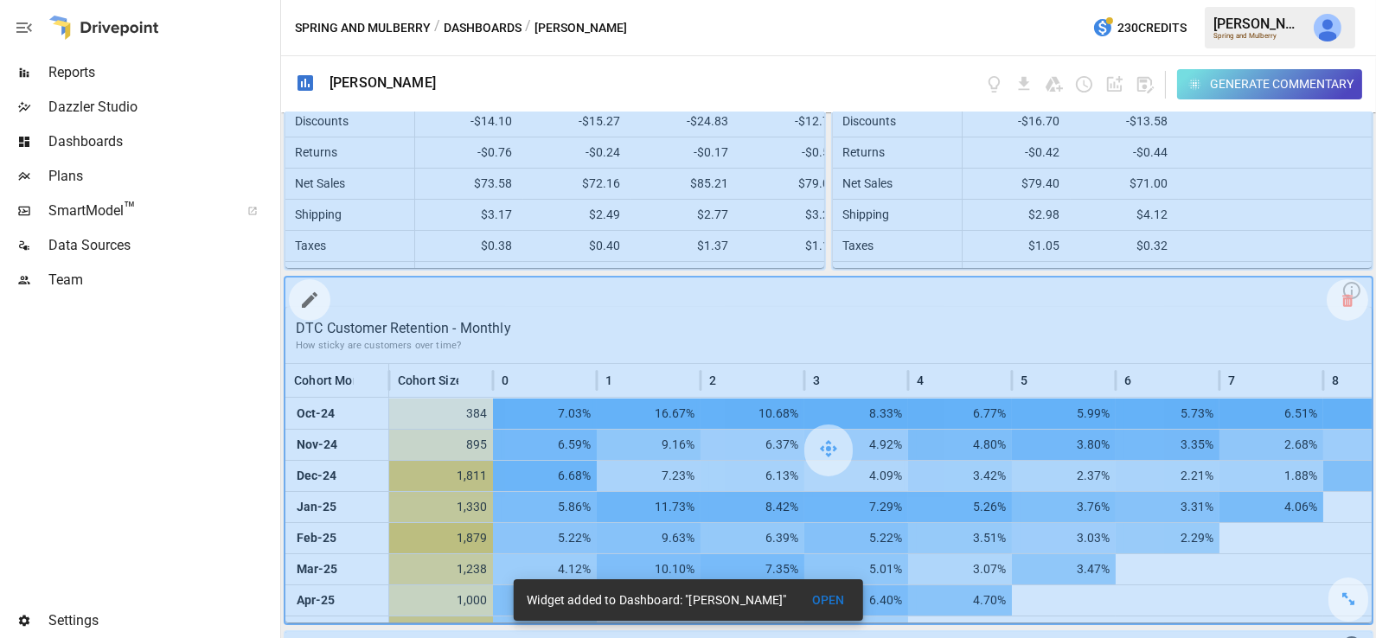
scroll to position [854, 0]
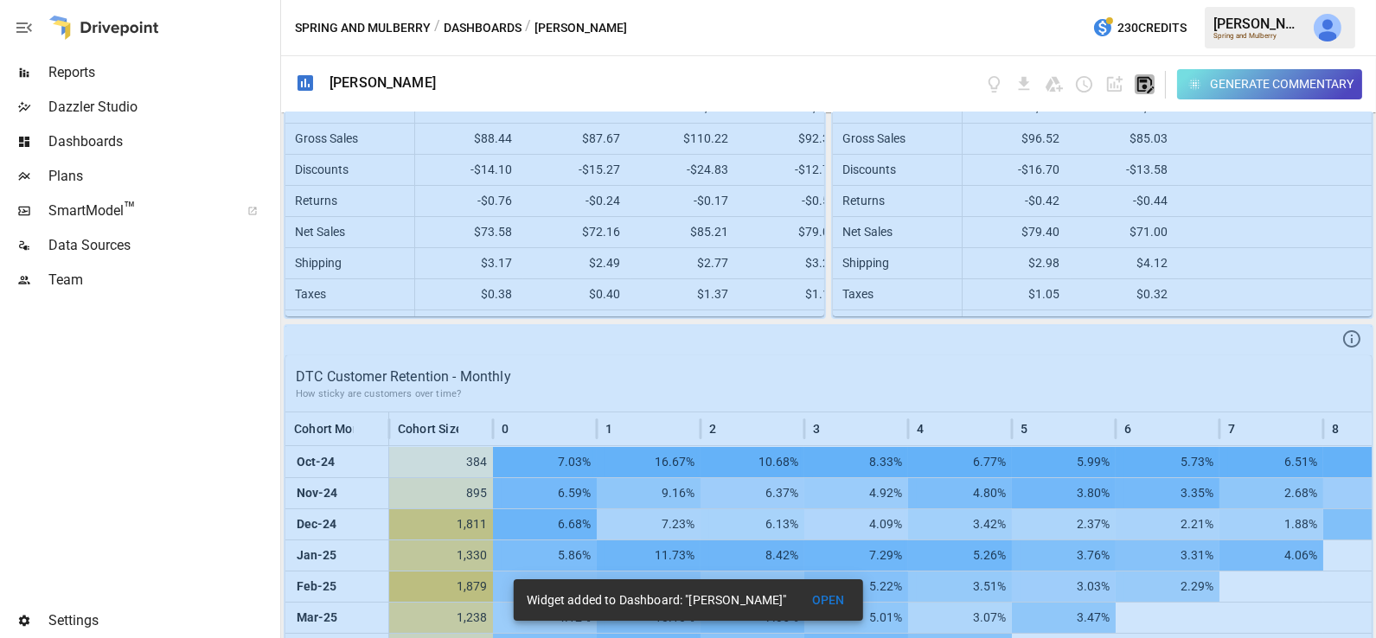
click at [1151, 84] on icon "button" at bounding box center [1144, 84] width 20 height 20
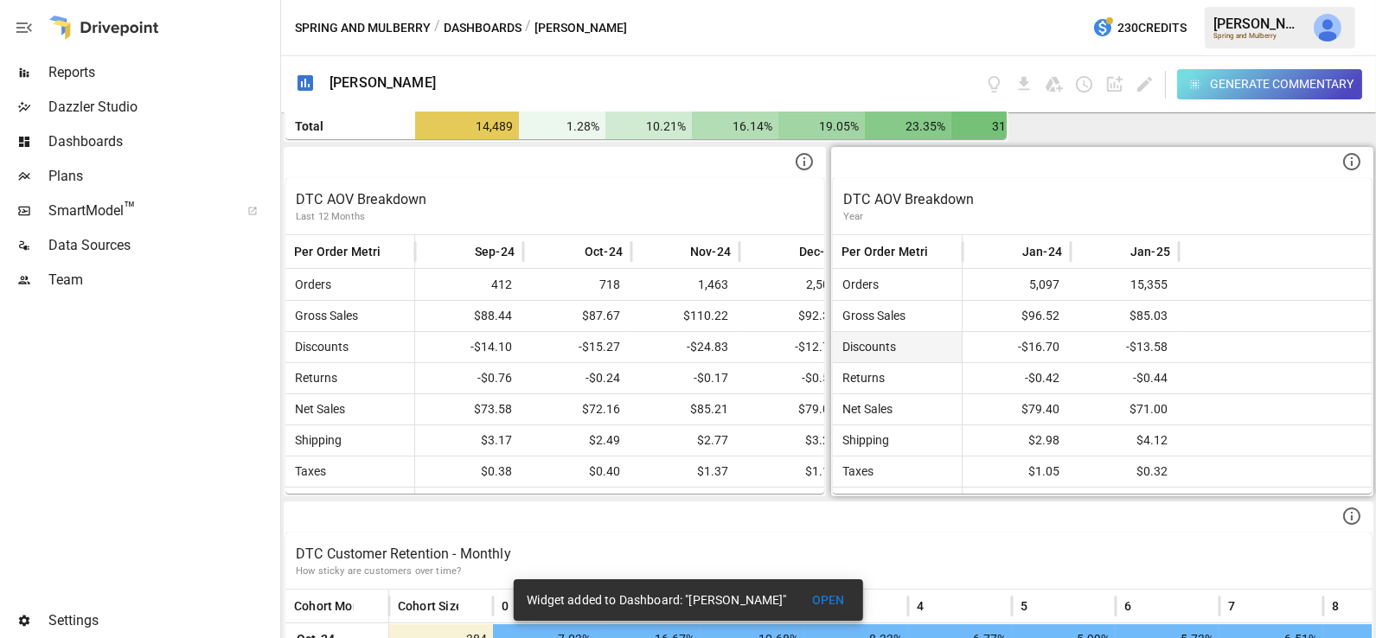
scroll to position [668, 0]
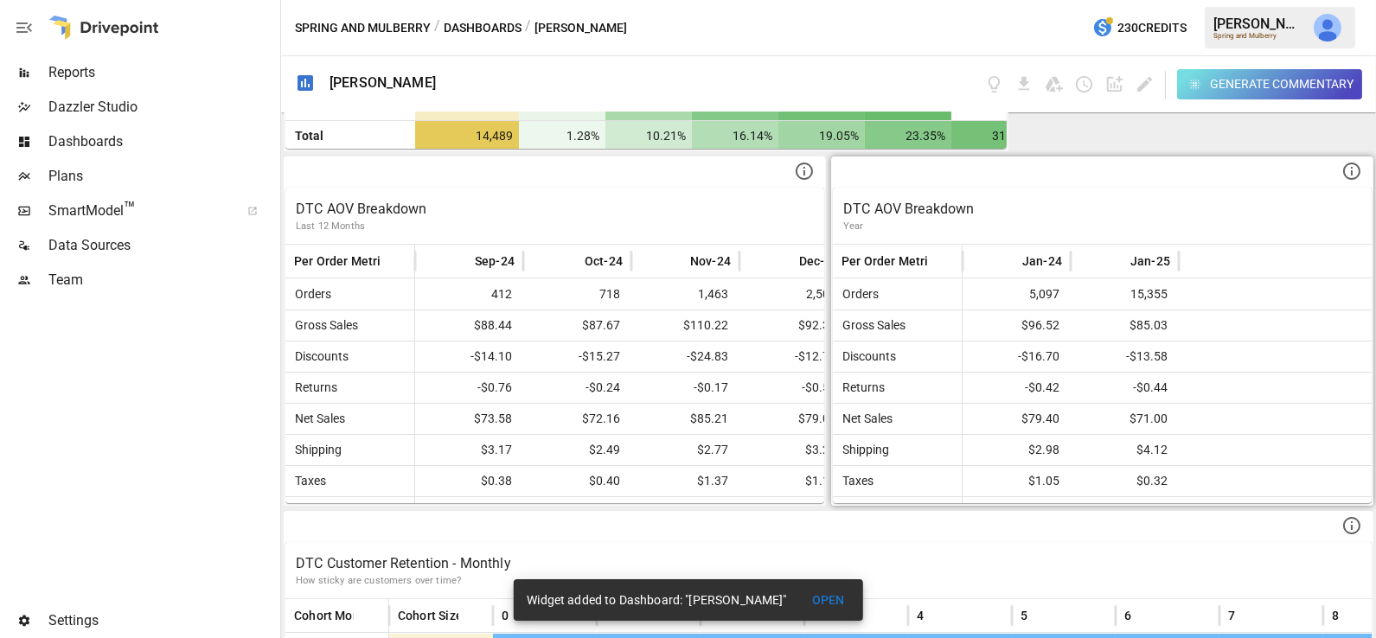
click at [1006, 220] on p "Year" at bounding box center [1102, 227] width 518 height 14
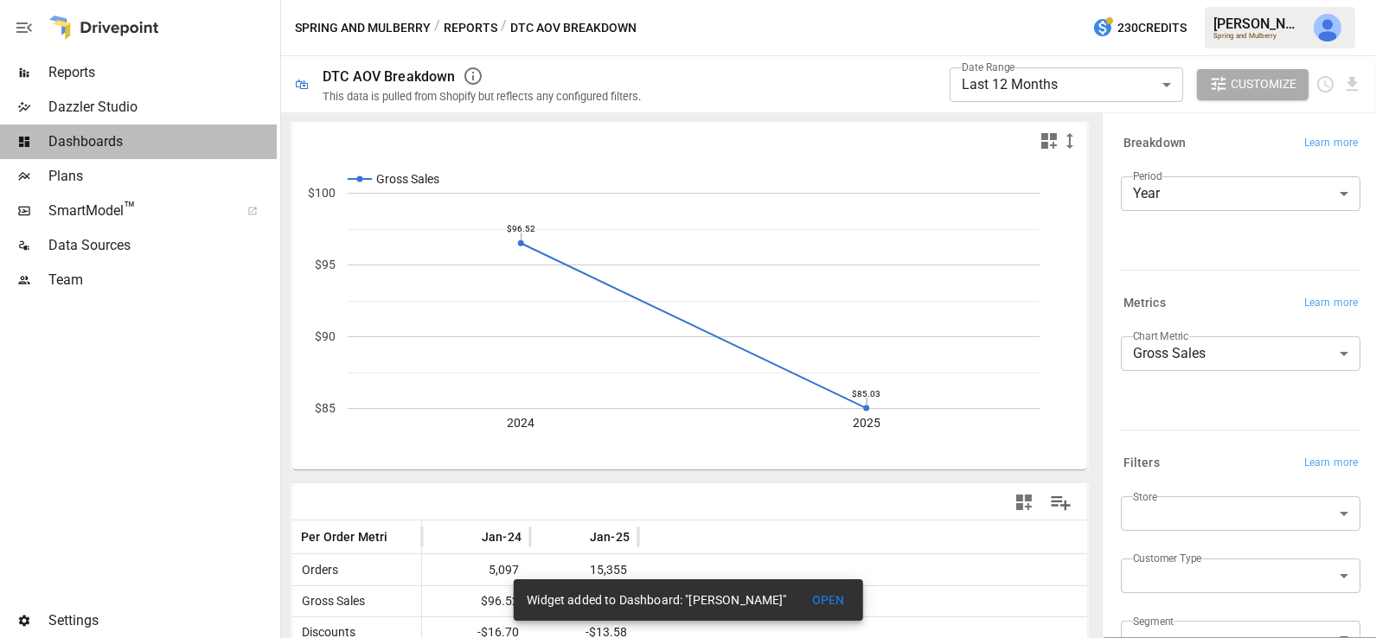
click at [131, 141] on span "Dashboards" at bounding box center [162, 141] width 228 height 21
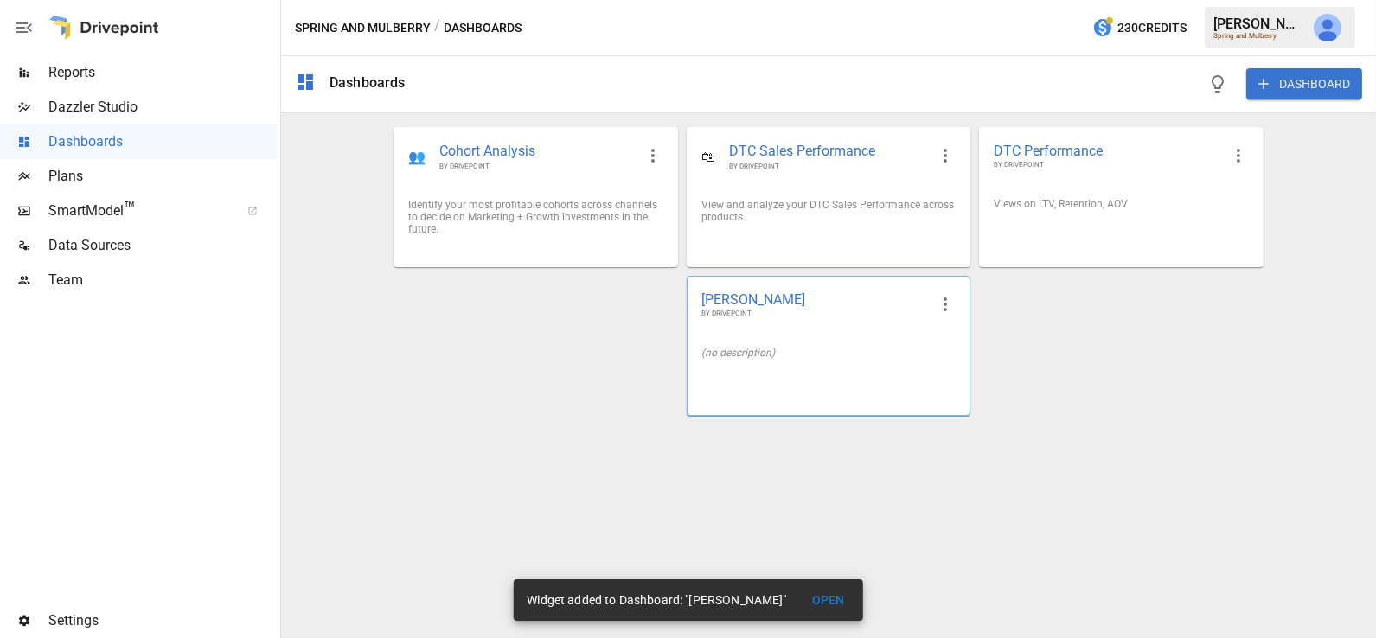
click at [847, 336] on div "(no description)" at bounding box center [828, 353] width 282 height 40
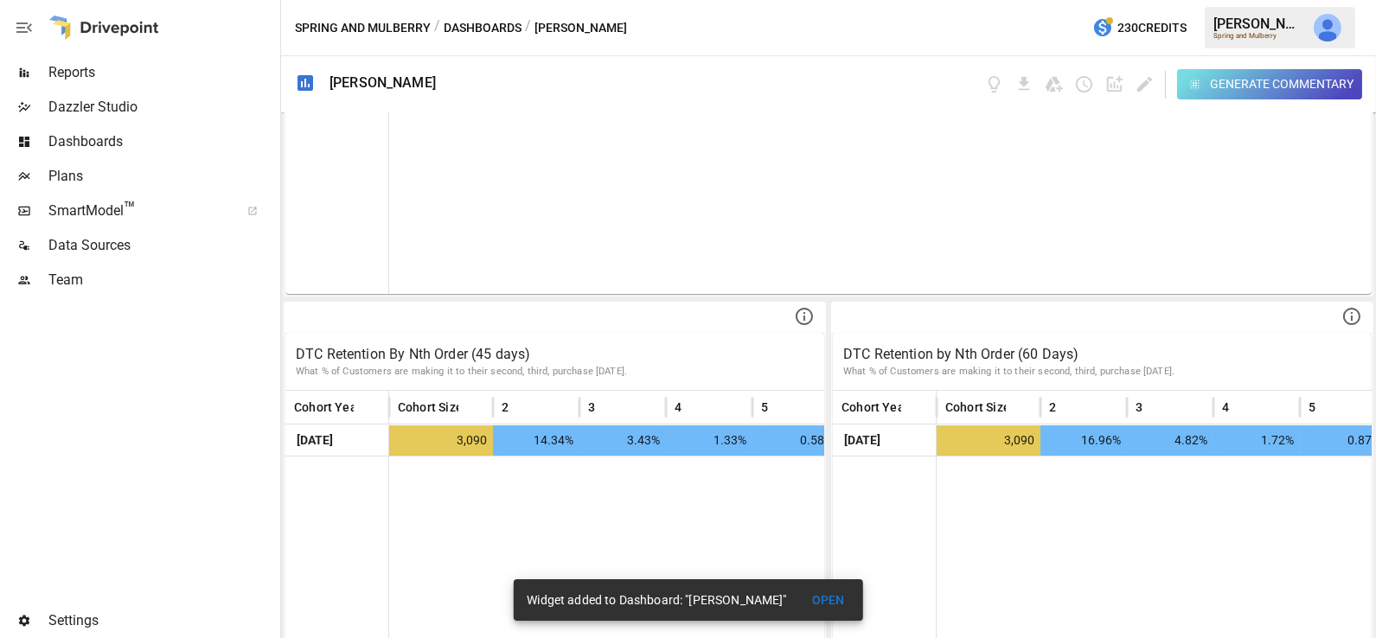
scroll to position [1715, 0]
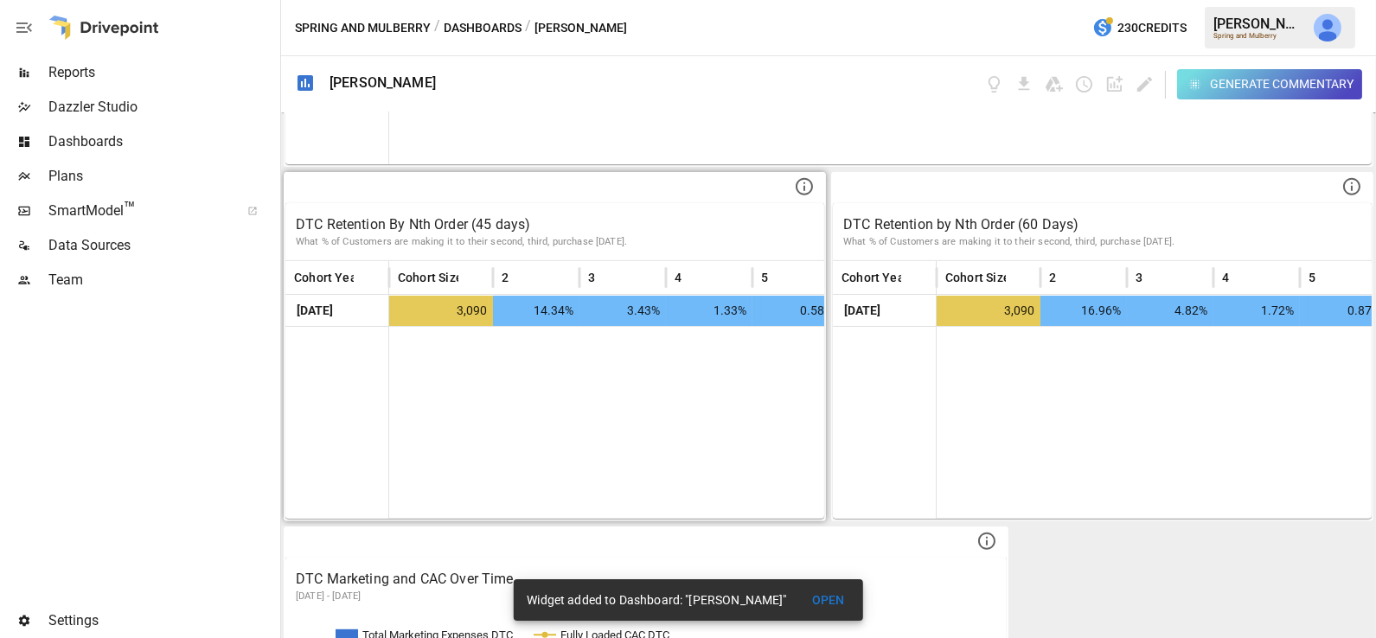
click at [460, 214] on p "DTC Retention By Nth Order (45 days)" at bounding box center [555, 224] width 518 height 21
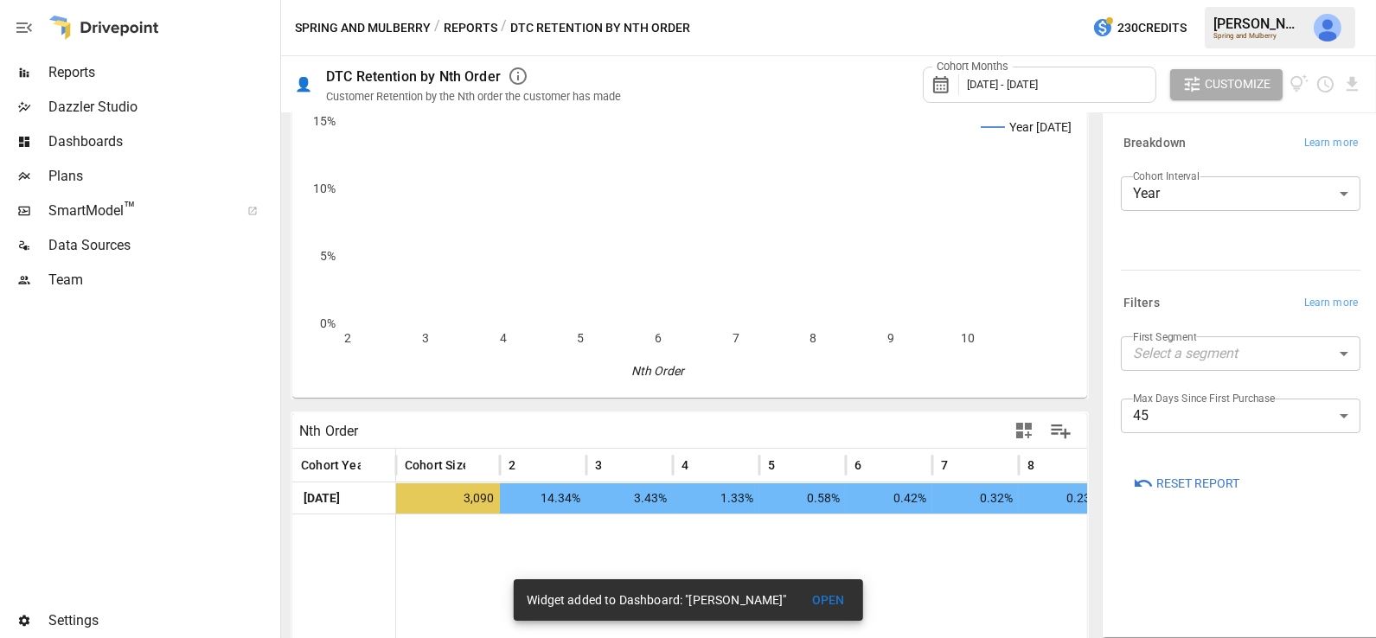
scroll to position [79, 0]
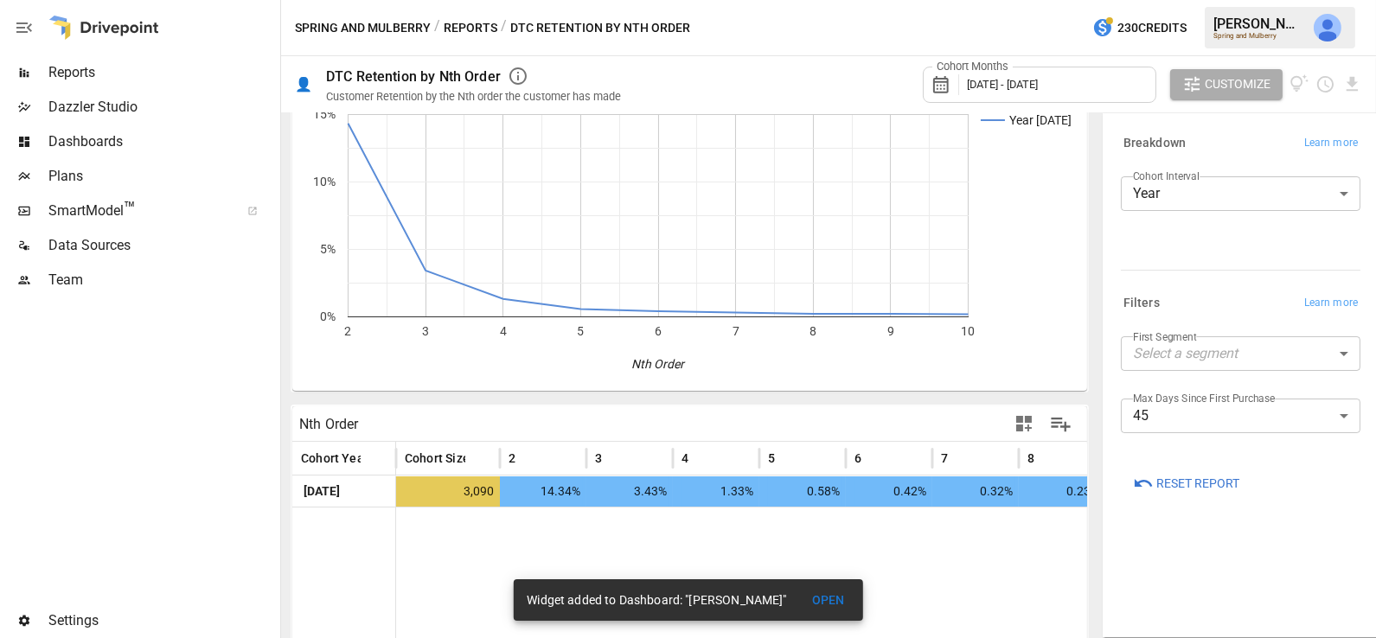
click at [179, 142] on span "Dashboards" at bounding box center [162, 141] width 228 height 21
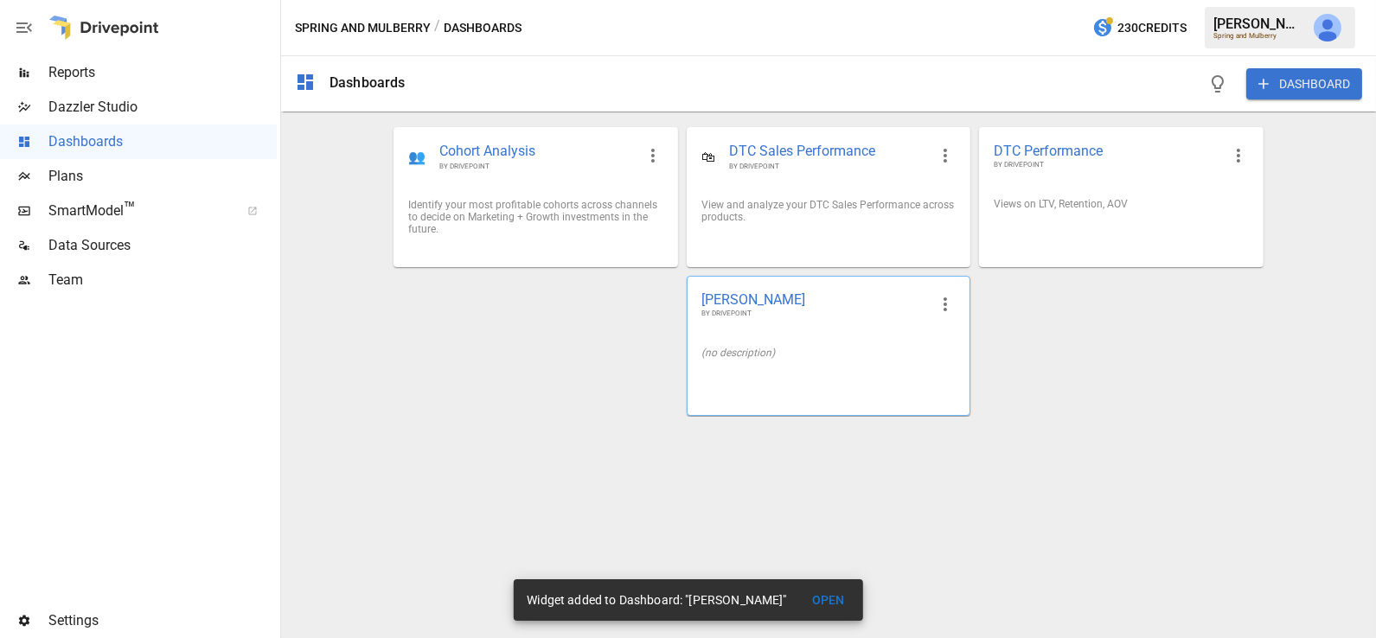
click at [781, 395] on div "Kathryn Dashboard BY DRIVEPOINT (no description)" at bounding box center [829, 346] width 284 height 140
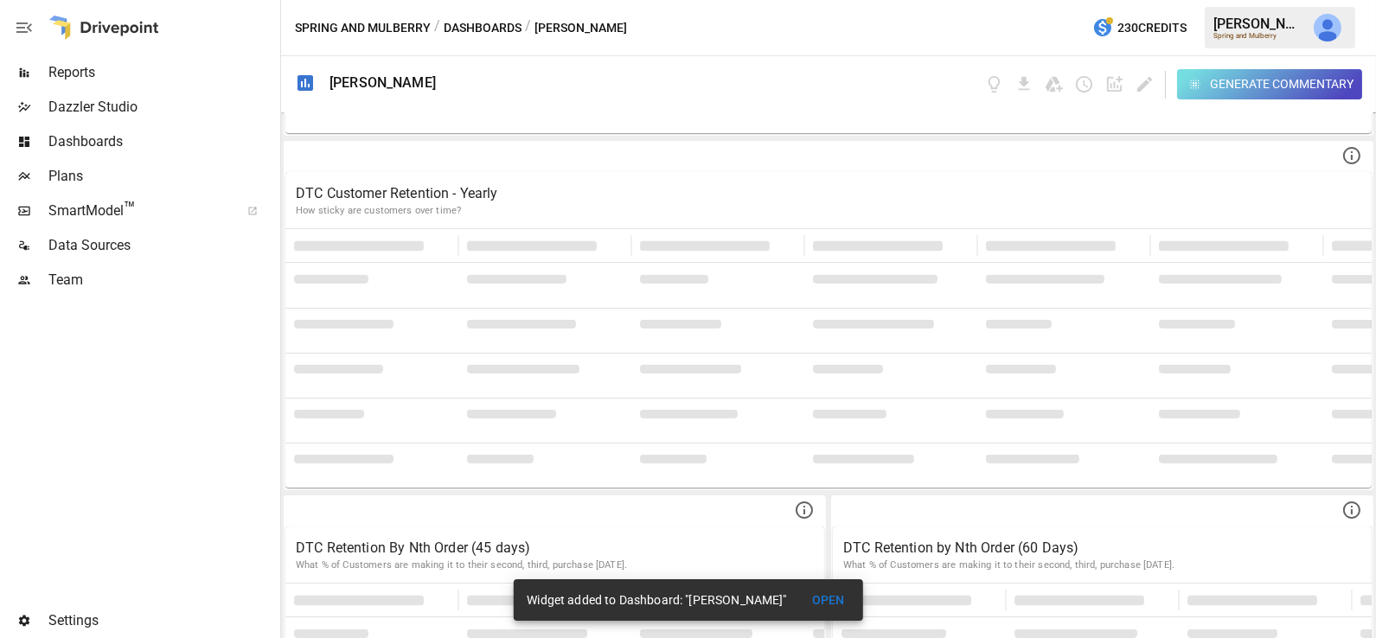
scroll to position [1620, 0]
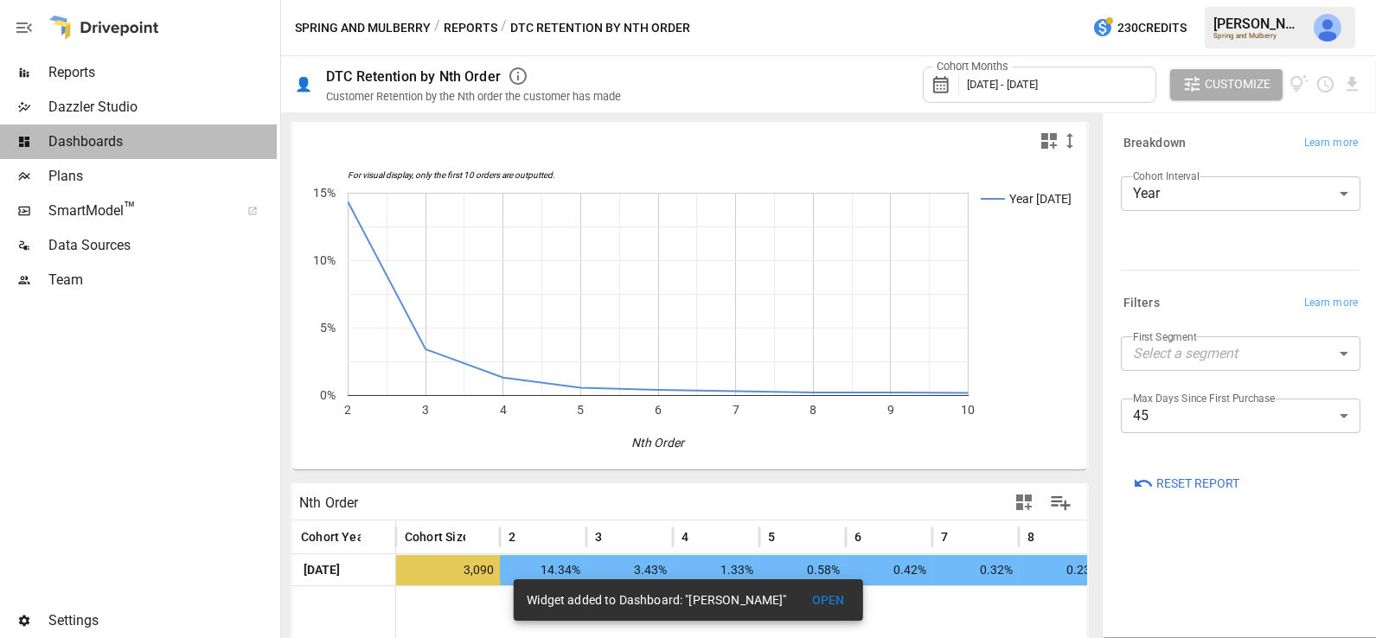
click at [128, 136] on span "Dashboards" at bounding box center [162, 141] width 228 height 21
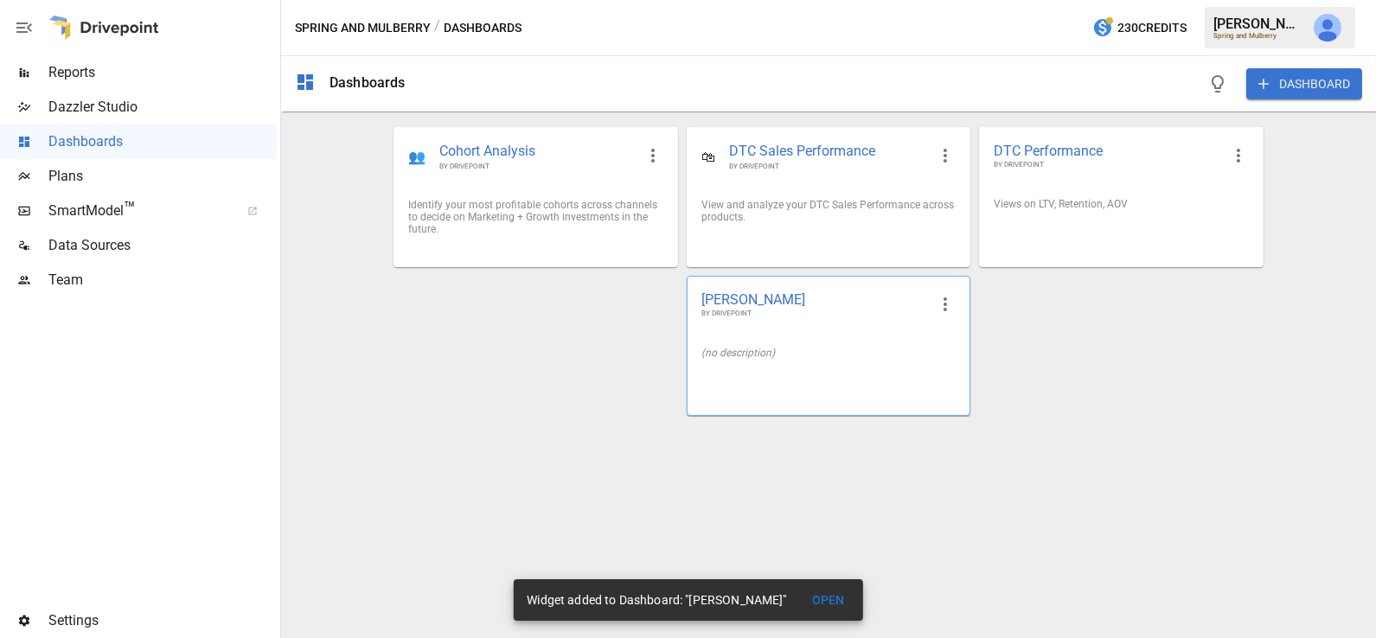
click at [797, 343] on div "(no description)" at bounding box center [828, 353] width 282 height 40
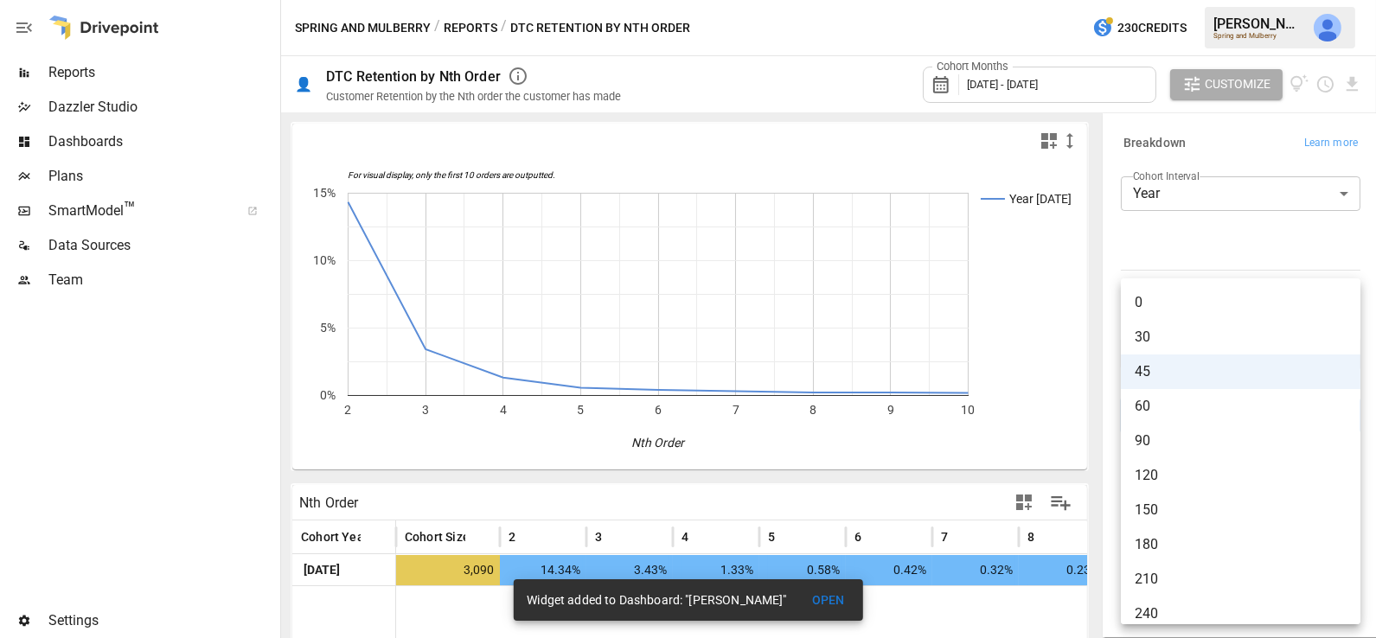
click at [1173, 0] on body "Reports Dazzler Studio Dashboards Plans SmartModel ™ Data Sources Team Settings…" at bounding box center [688, 0] width 1376 height 0
click at [1184, 546] on span "180" at bounding box center [1240, 544] width 212 height 21
type input "***"
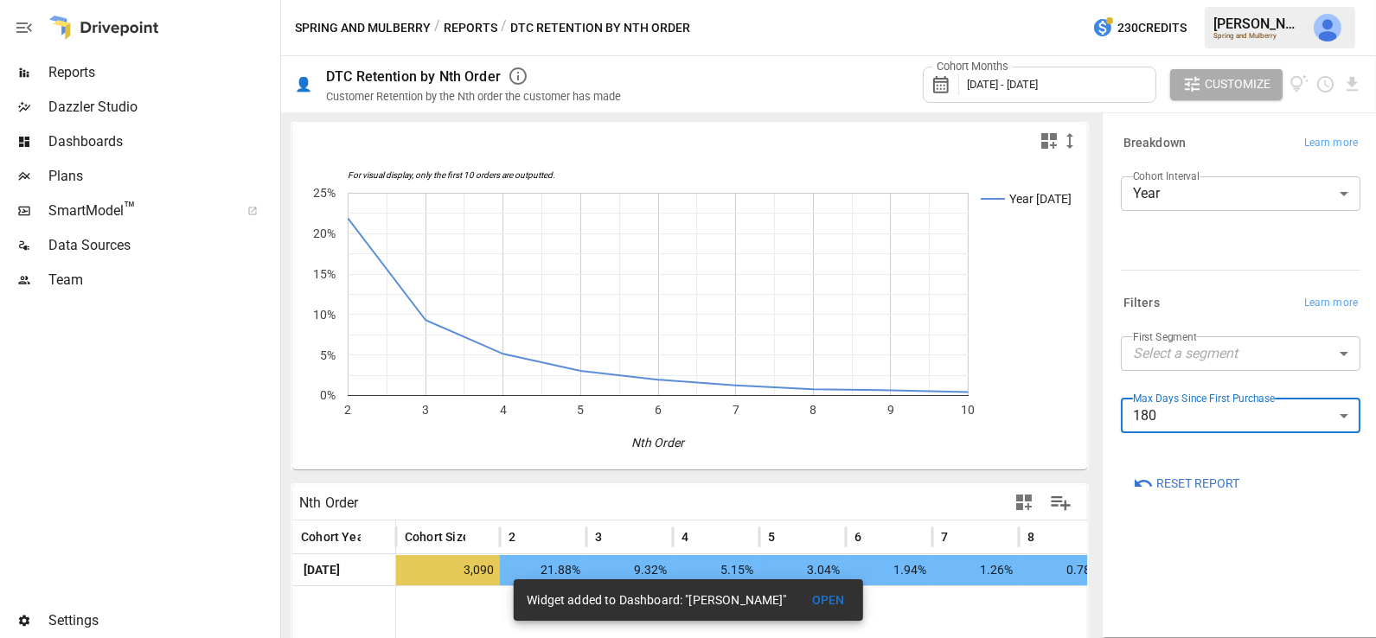
click at [118, 144] on span "Dashboards" at bounding box center [162, 141] width 228 height 21
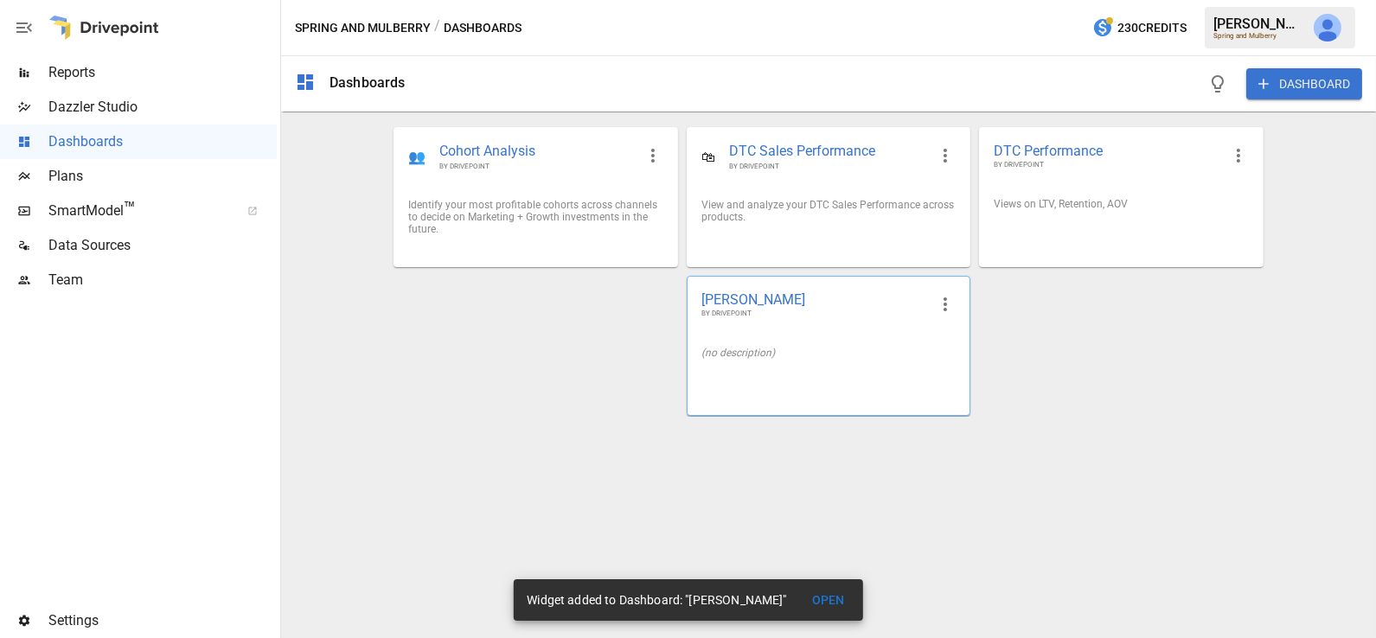
click at [803, 357] on div "(no description)" at bounding box center [828, 353] width 254 height 12
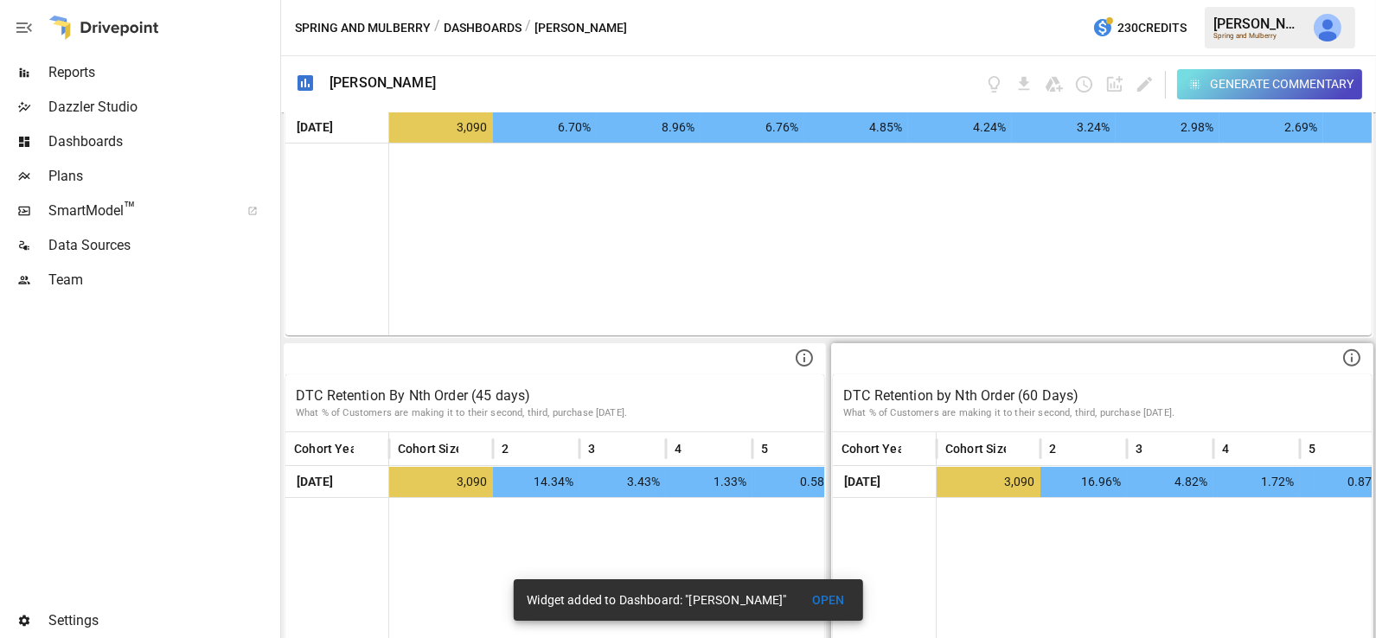
scroll to position [1647, 0]
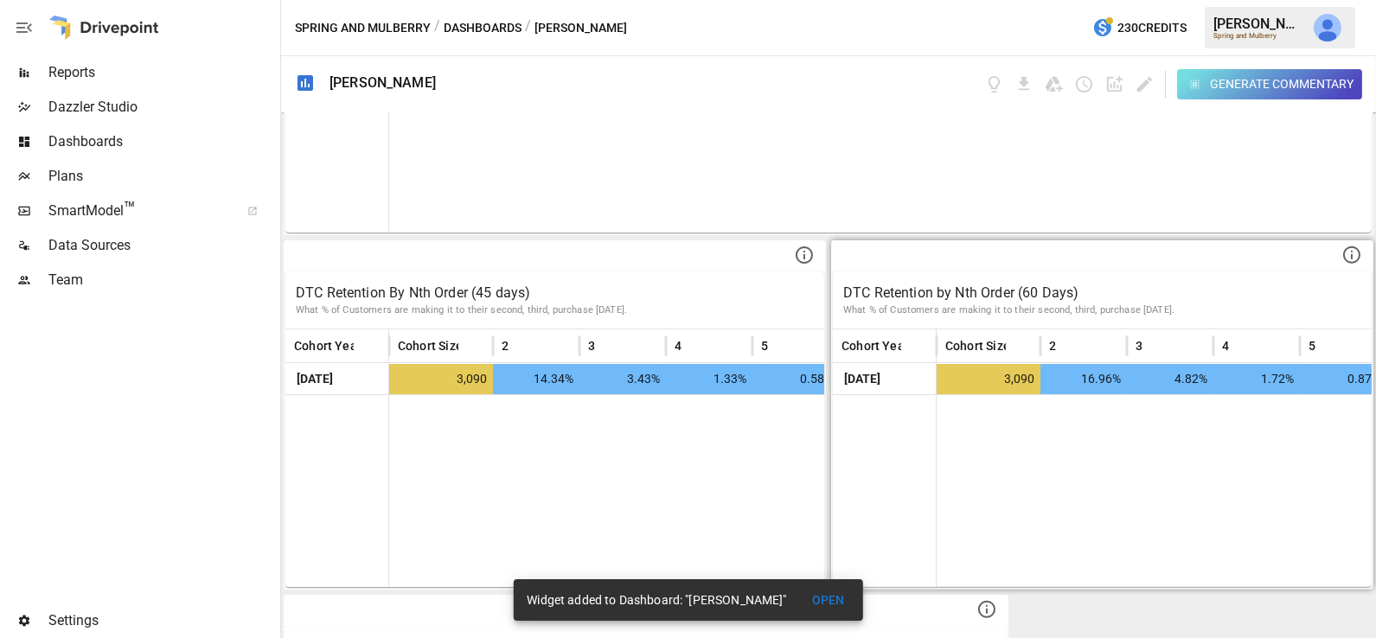
click at [1000, 284] on p "DTC Retention by Nth Order (60 Days)" at bounding box center [1102, 293] width 518 height 21
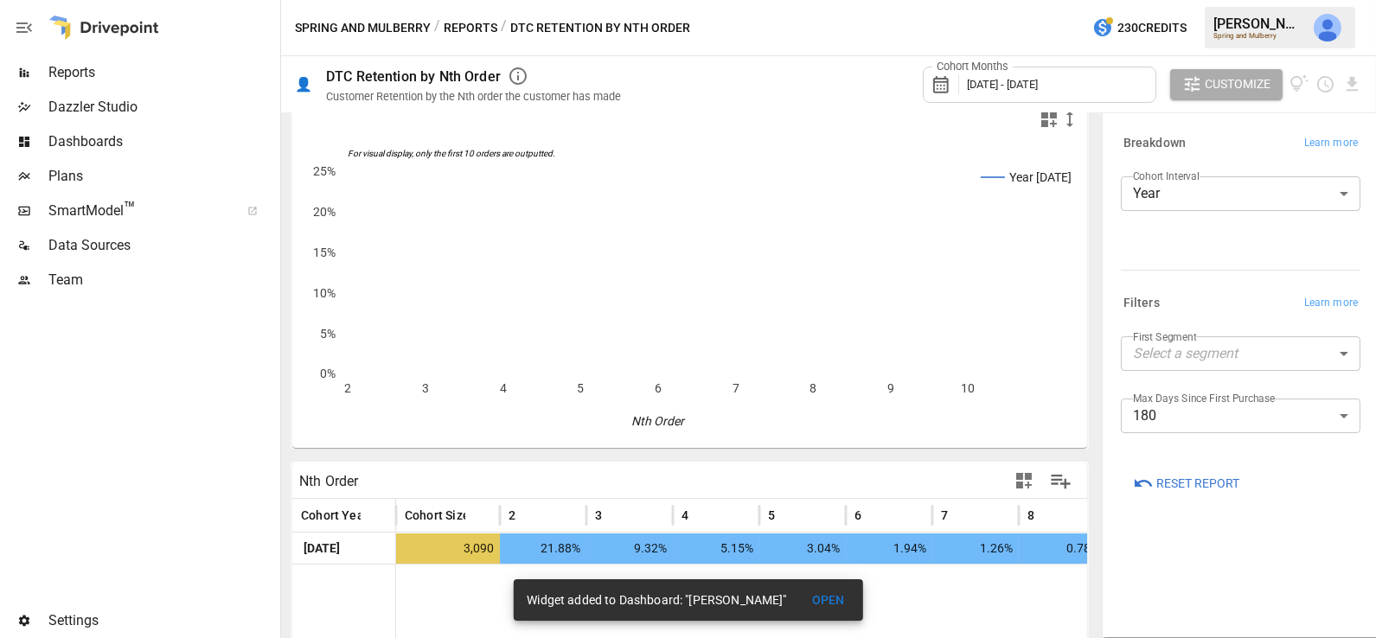
scroll to position [31, 0]
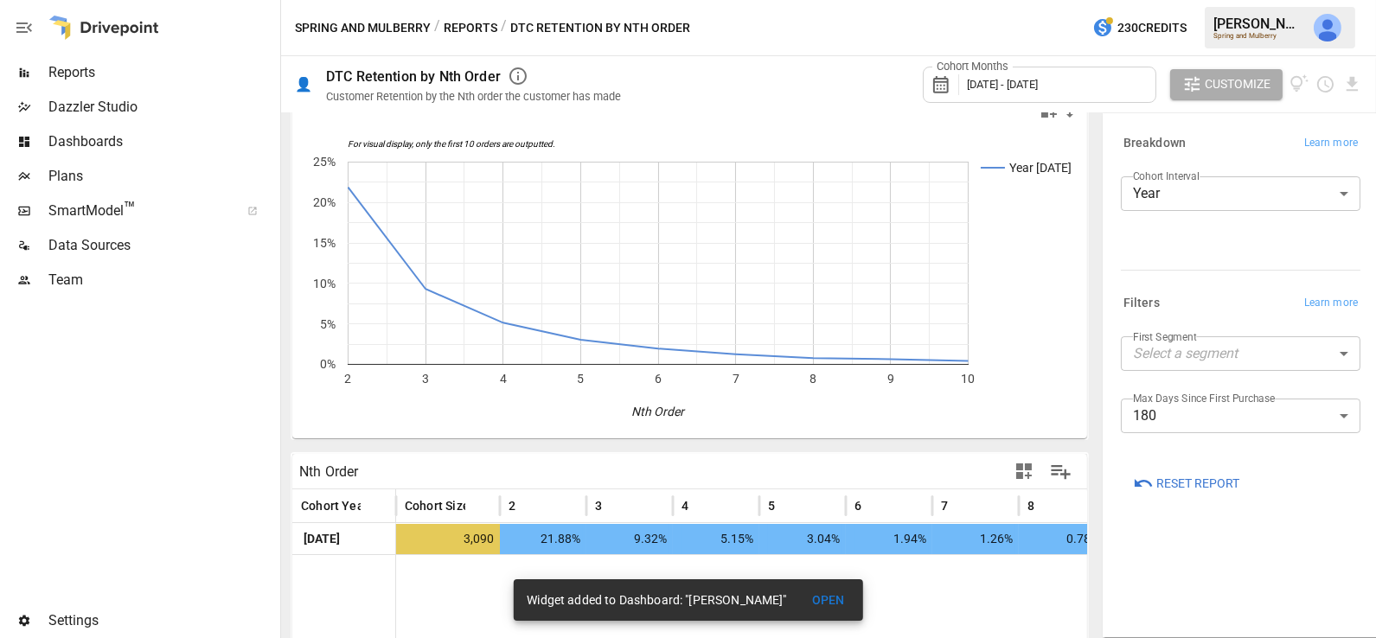
click at [118, 137] on span "Dashboards" at bounding box center [162, 141] width 228 height 21
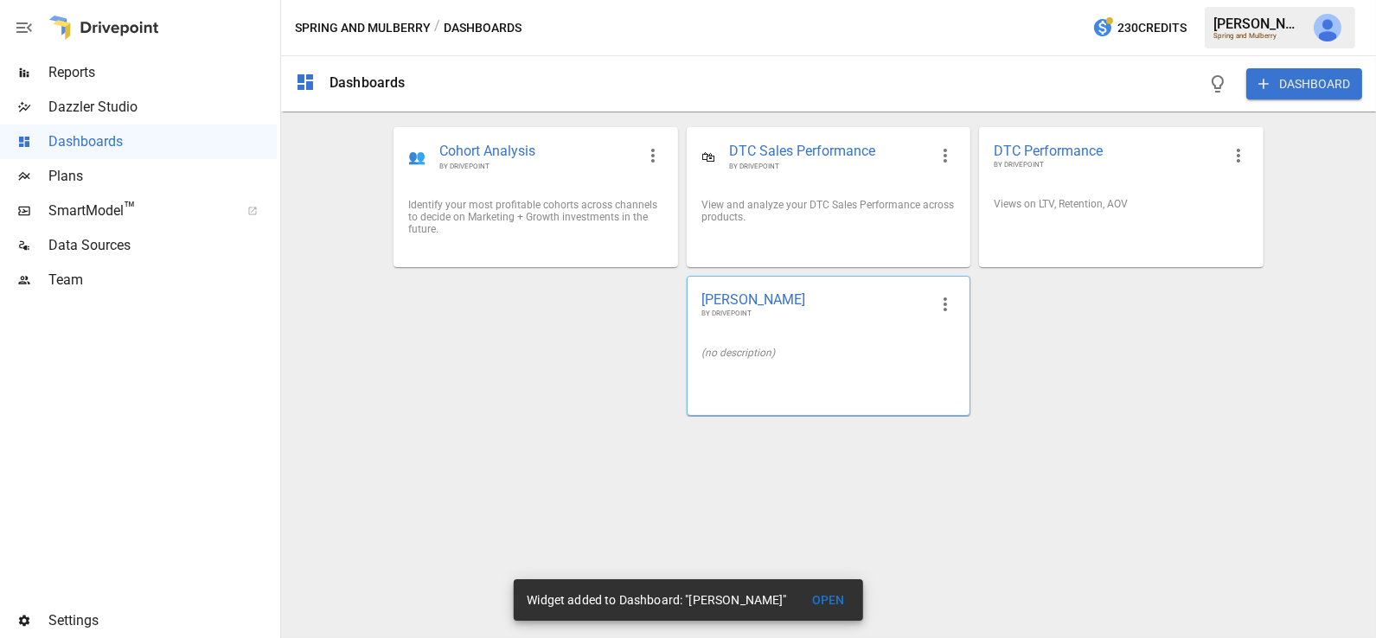
click at [800, 357] on div "(no description)" at bounding box center [828, 353] width 254 height 12
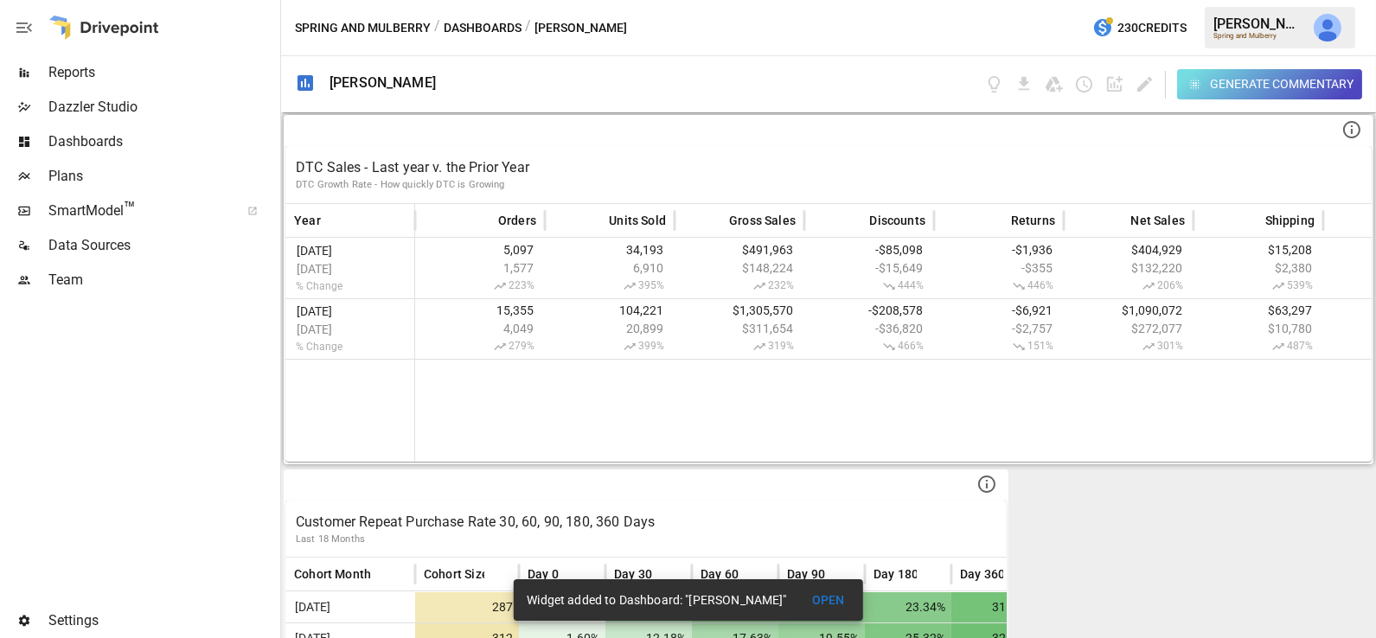
click at [595, 160] on p "DTC Sales - Last year v. the Prior Year" at bounding box center [828, 167] width 1065 height 21
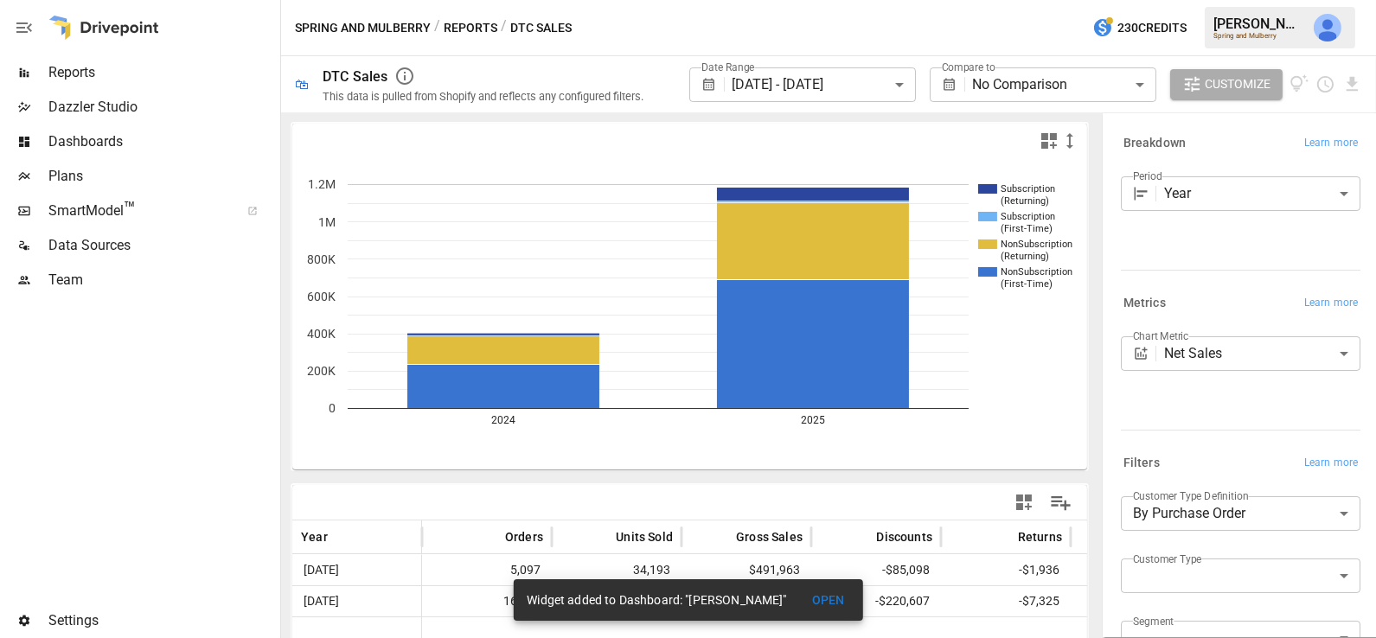
click at [1045, 0] on body "**********" at bounding box center [688, 0] width 1376 height 0
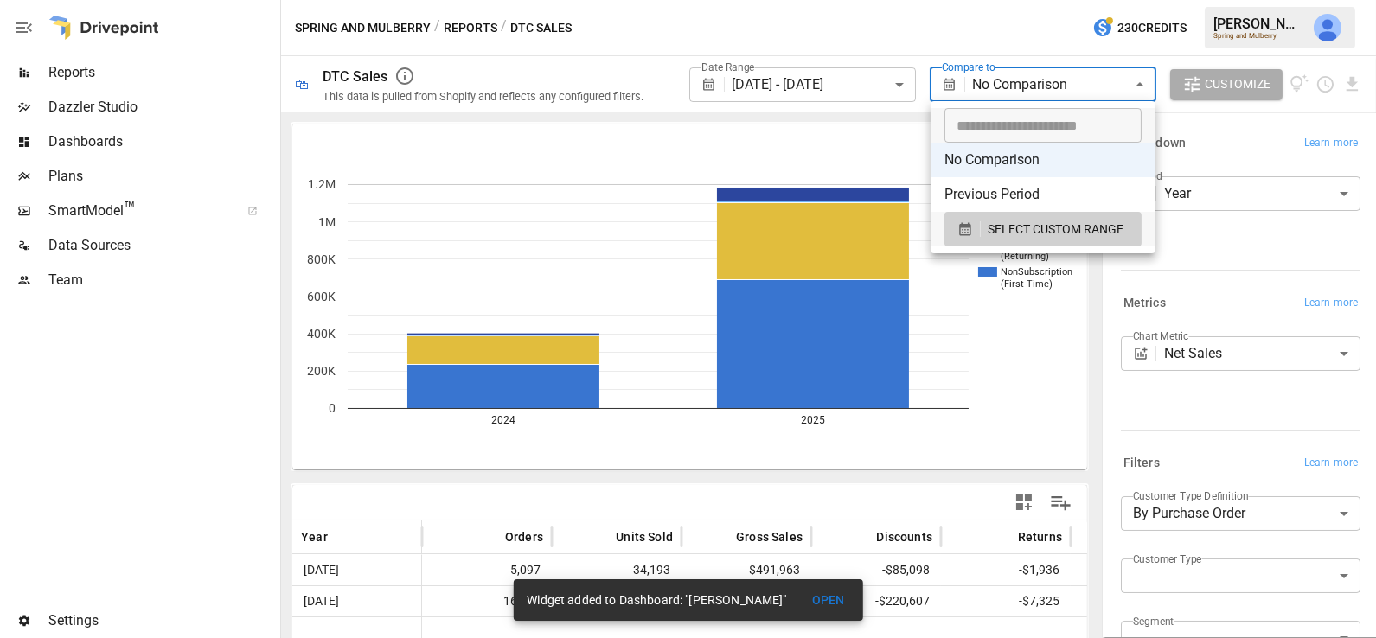
click at [1032, 16] on div at bounding box center [688, 319] width 1376 height 638
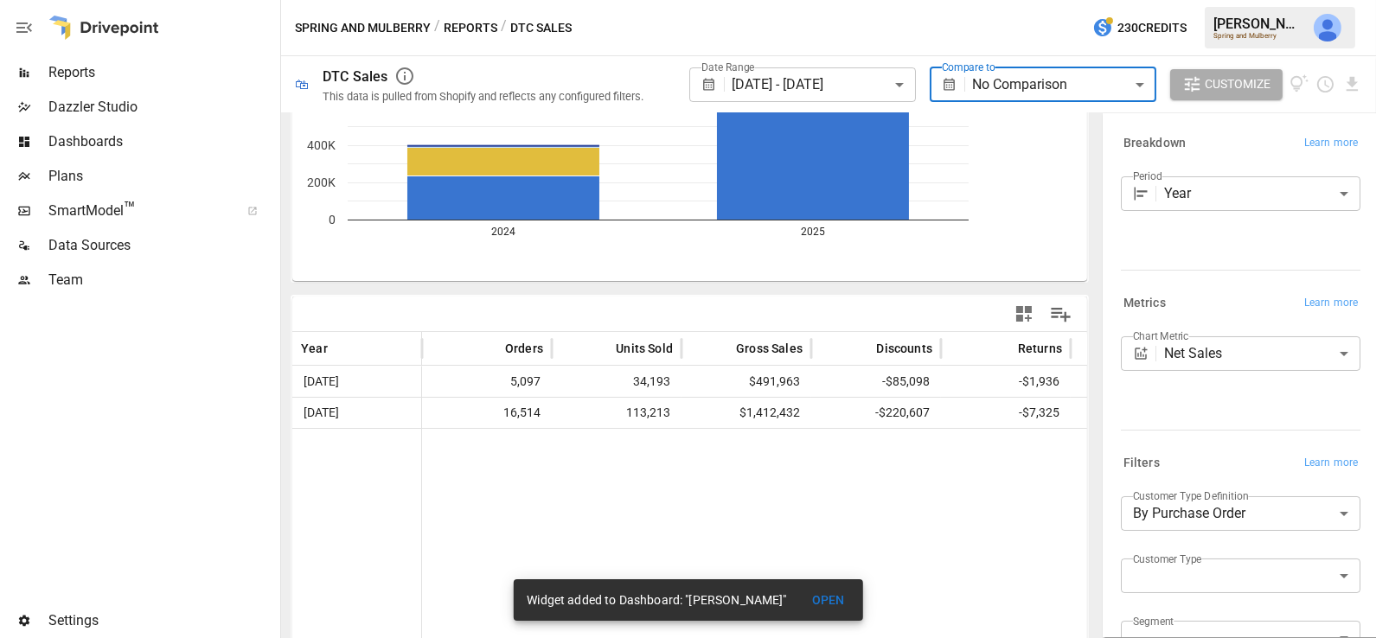
scroll to position [202, 0]
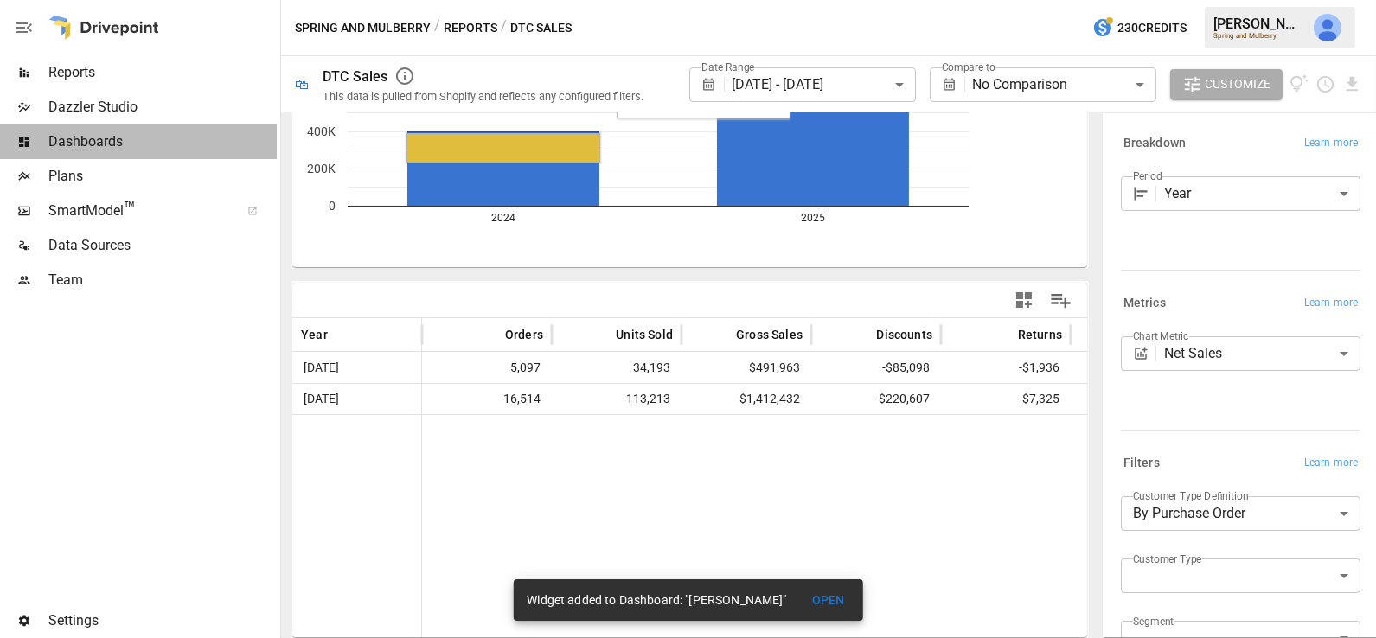
click at [100, 139] on span "Dashboards" at bounding box center [162, 141] width 228 height 21
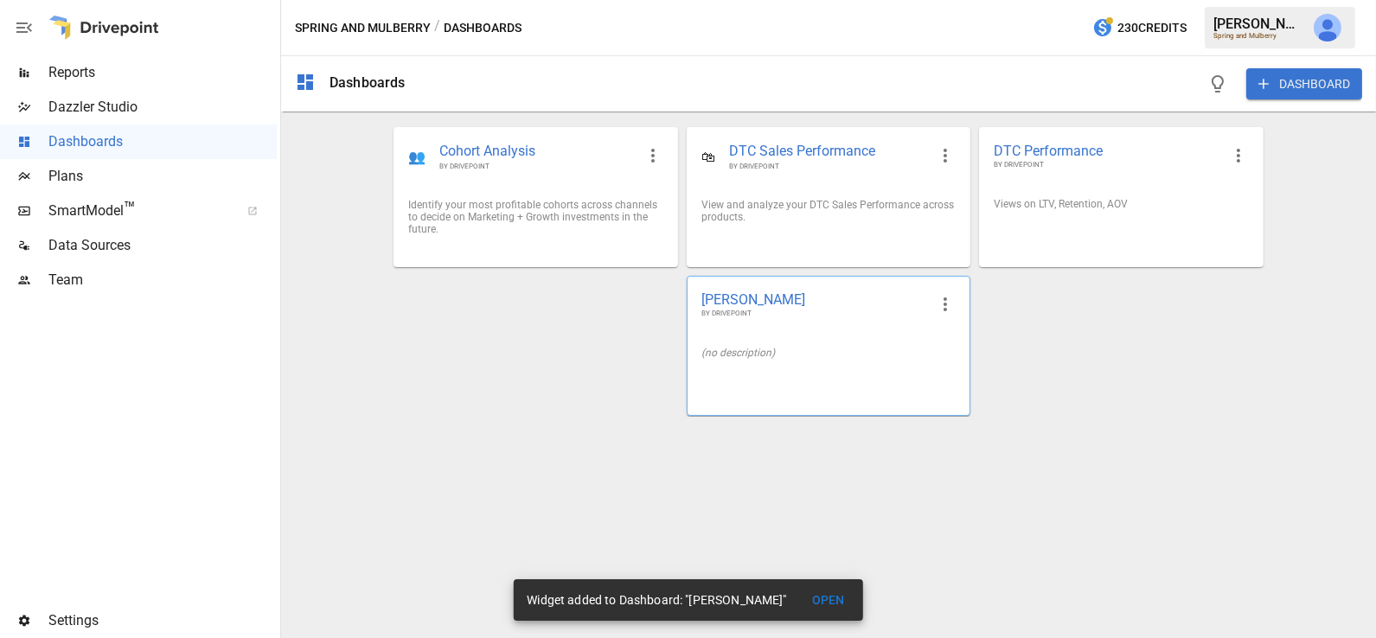
click at [788, 337] on div "(no description)" at bounding box center [828, 353] width 282 height 40
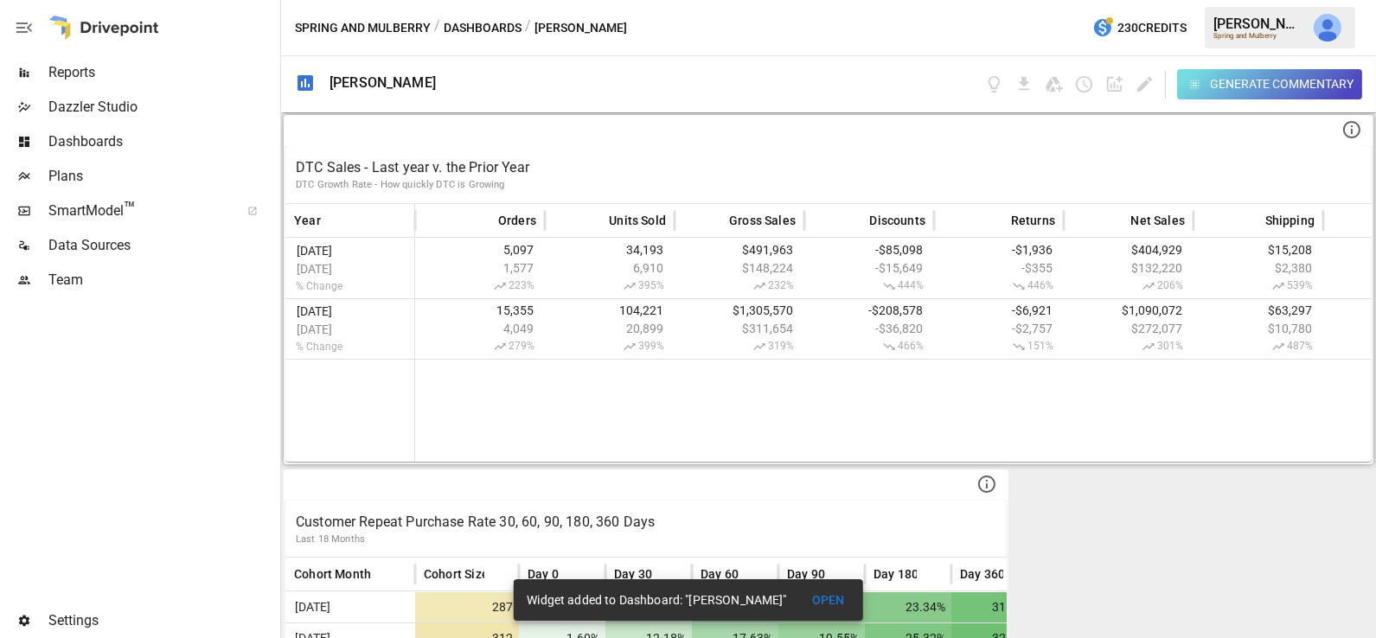
click at [668, 178] on p "DTC Growth Rate - How quickly DTC is Growing" at bounding box center [828, 185] width 1065 height 14
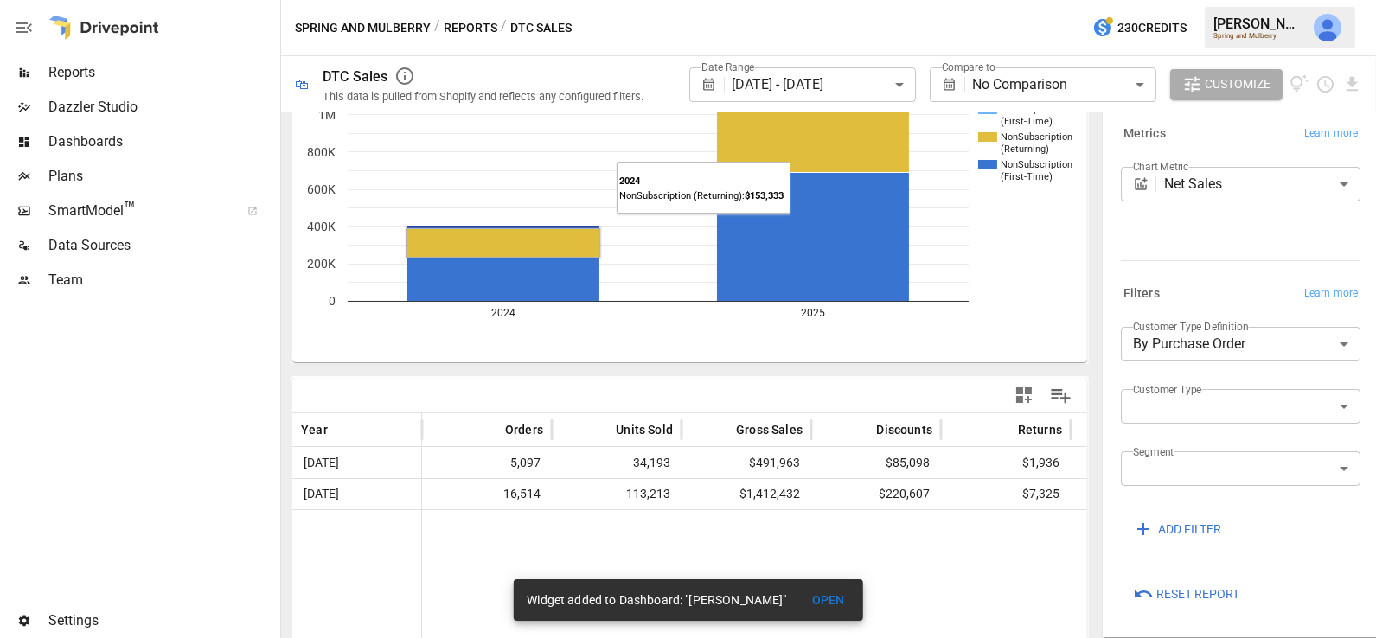
scroll to position [126, 0]
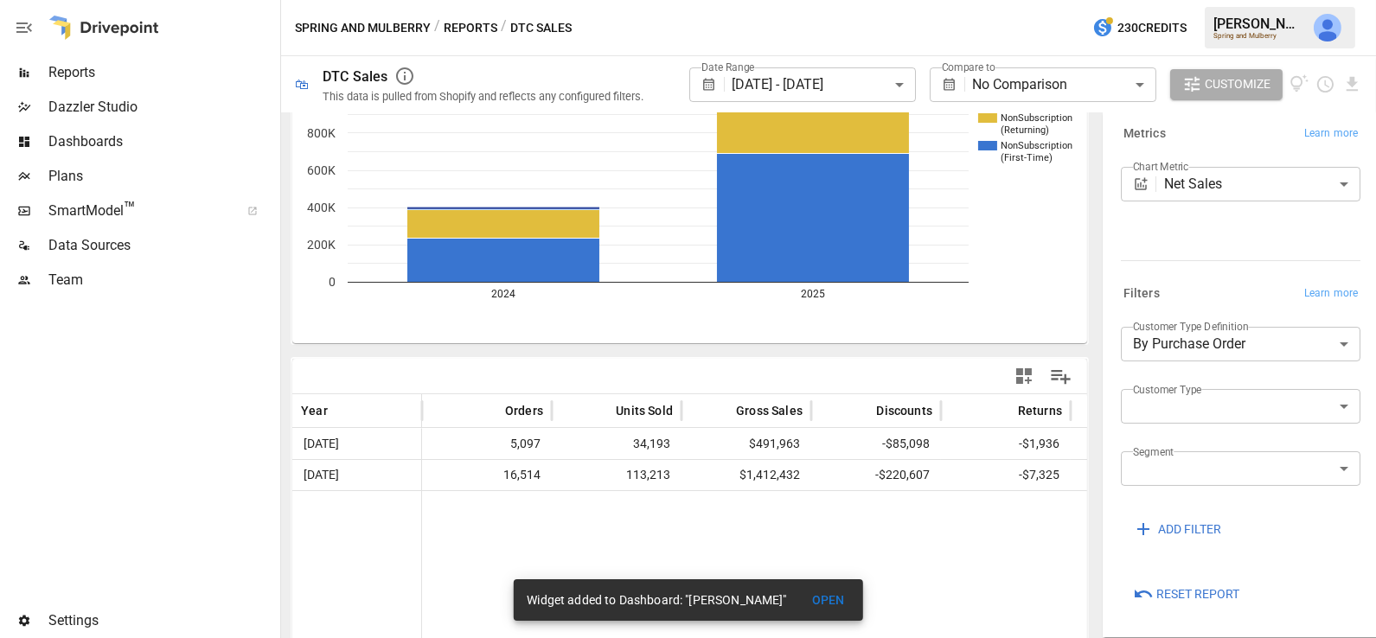
click at [114, 141] on span "Dashboards" at bounding box center [162, 141] width 228 height 21
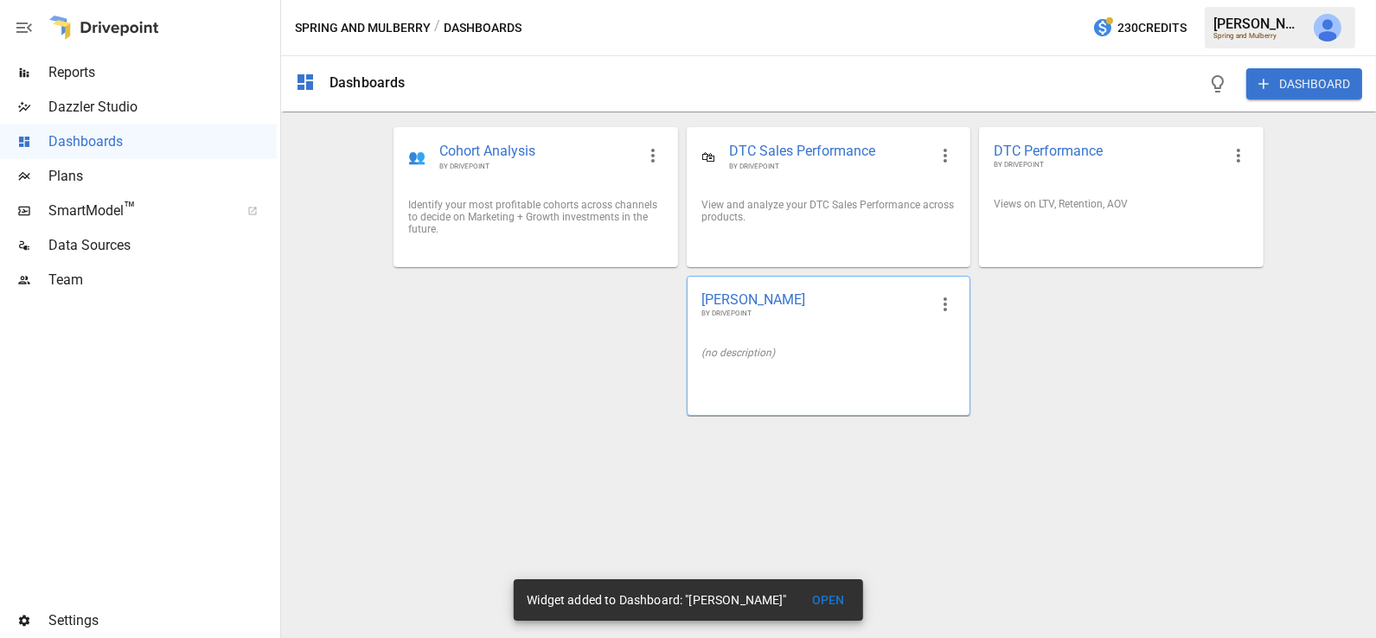
click at [736, 361] on div "(no description)" at bounding box center [828, 353] width 282 height 40
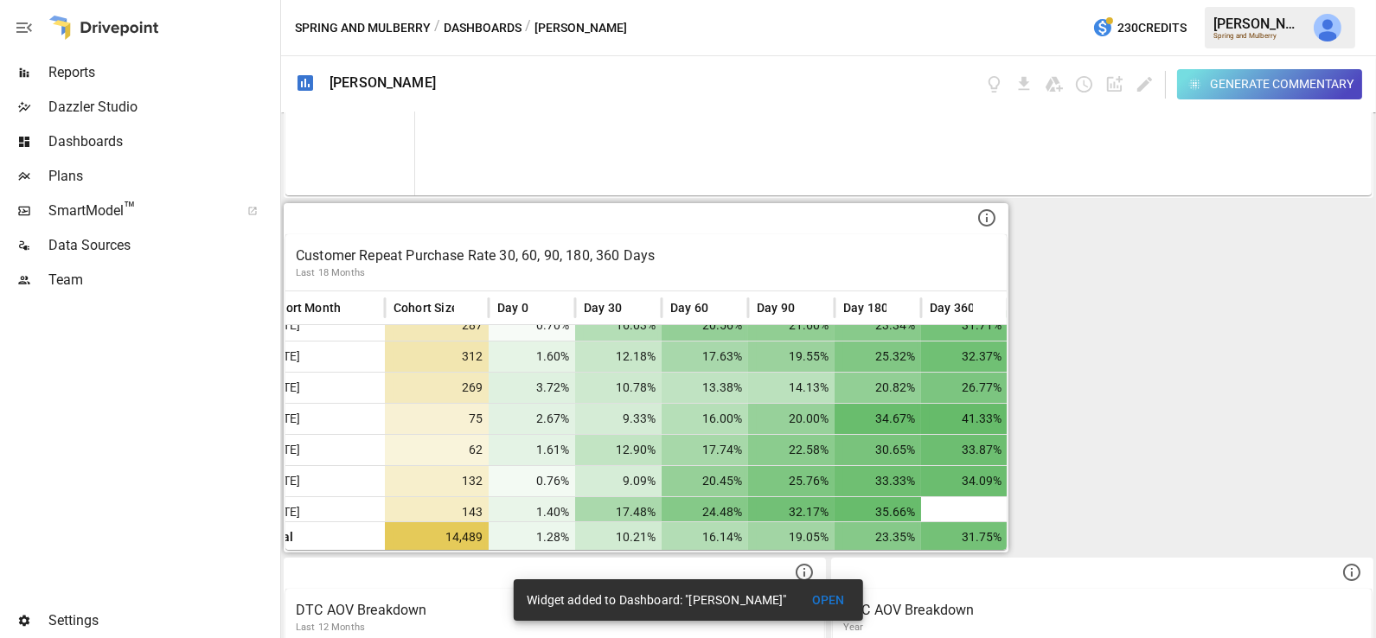
scroll to position [23, 30]
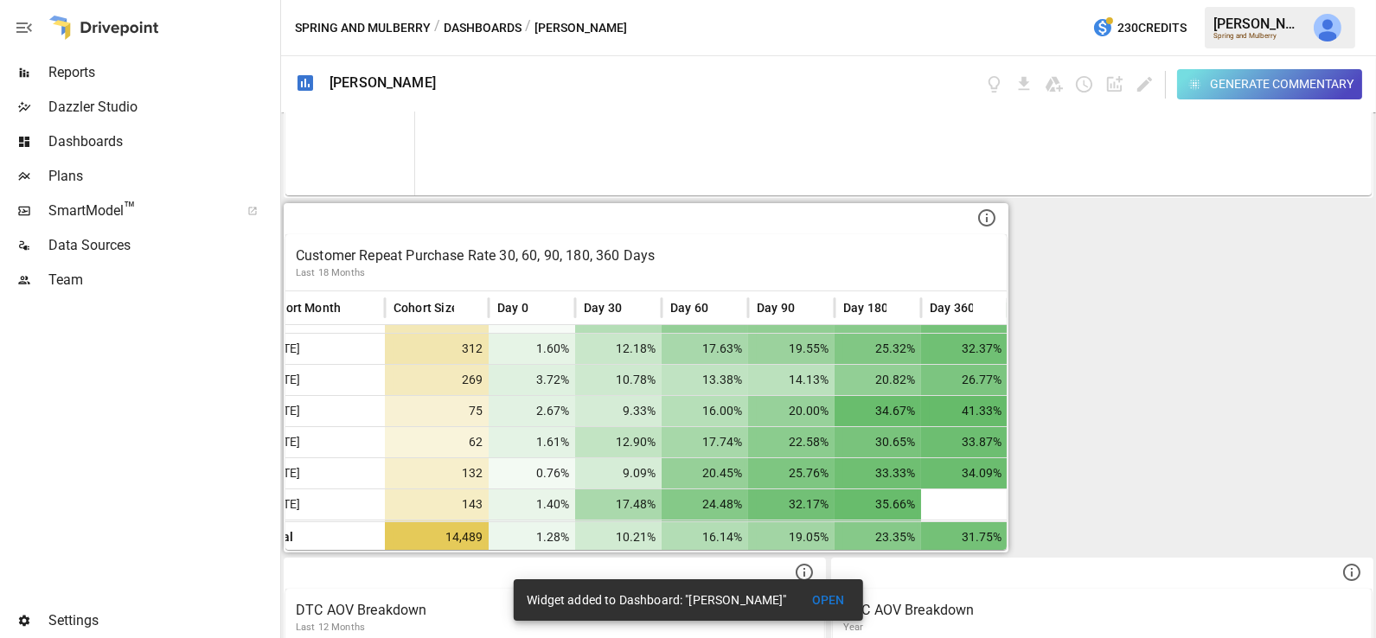
click at [690, 414] on span "16.00%" at bounding box center [707, 411] width 74 height 30
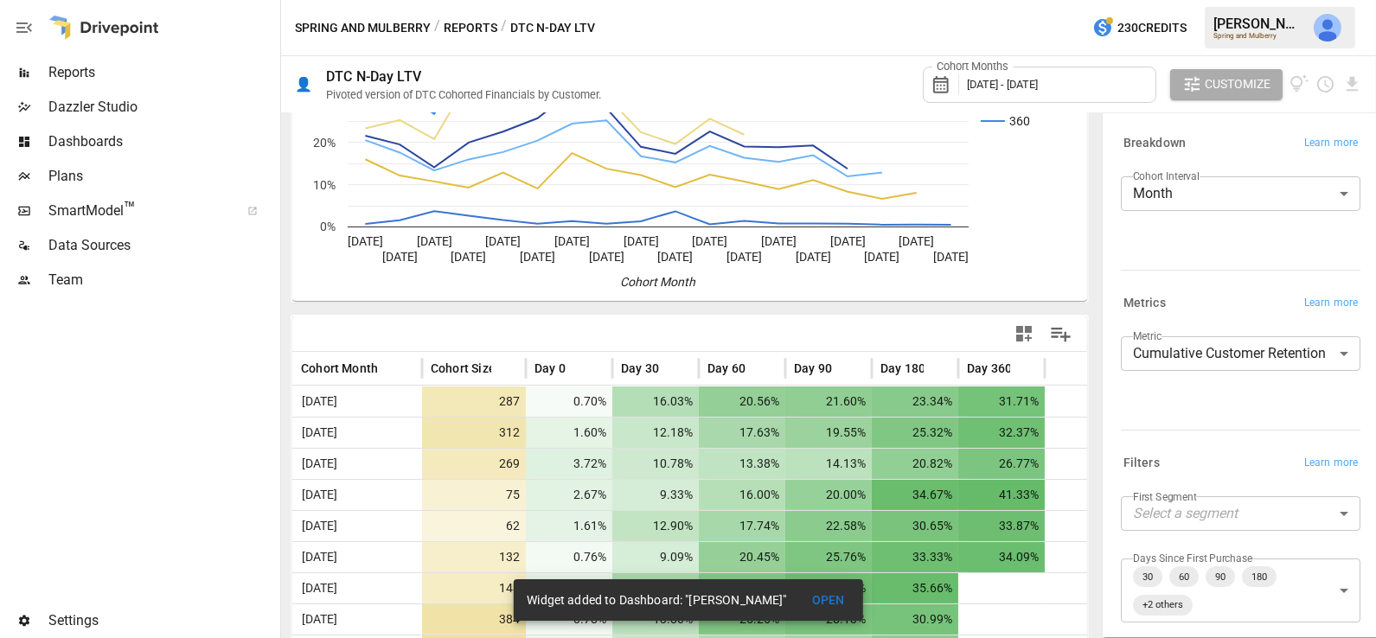
scroll to position [214, 0]
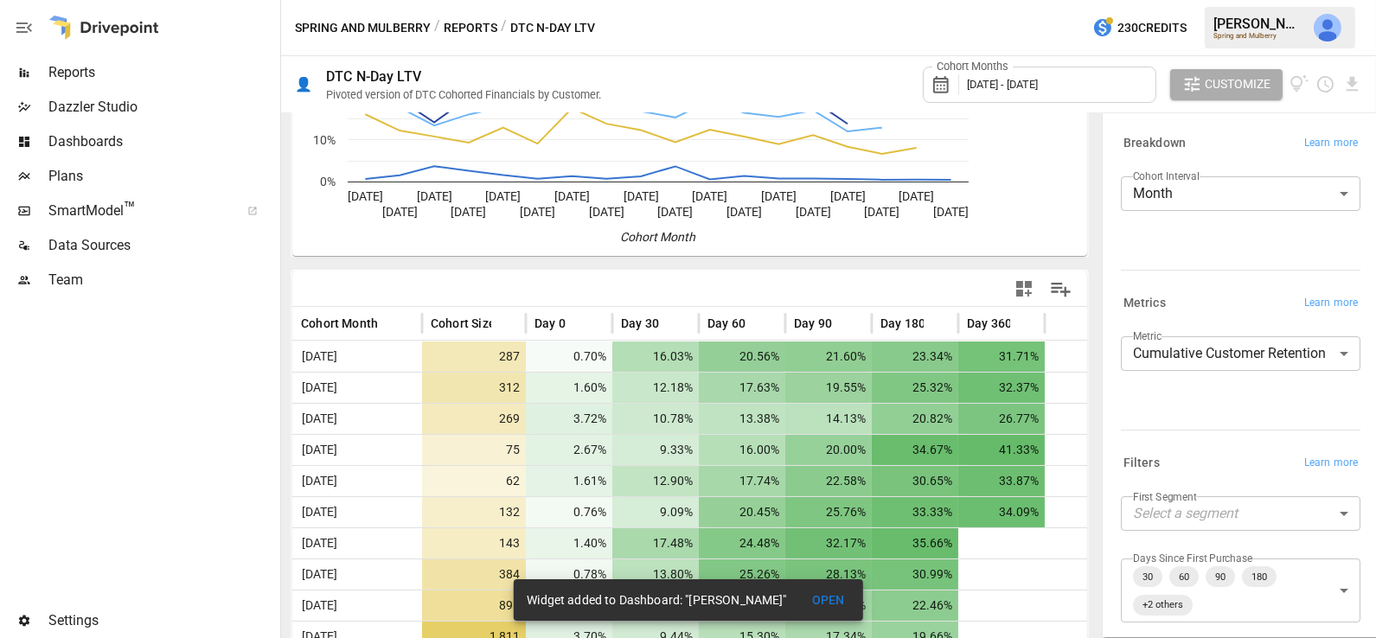
click at [1038, 85] on span "March 2024 - September 2025" at bounding box center [1002, 84] width 71 height 13
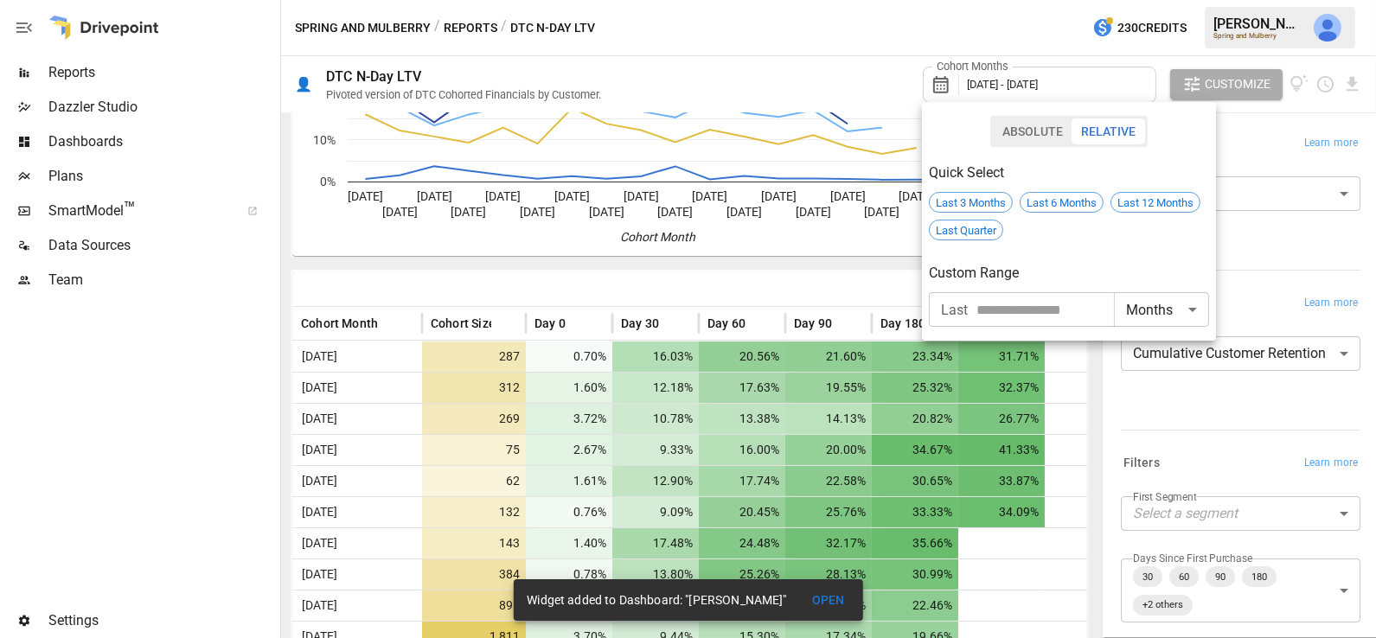
click at [751, 276] on div at bounding box center [688, 319] width 1376 height 638
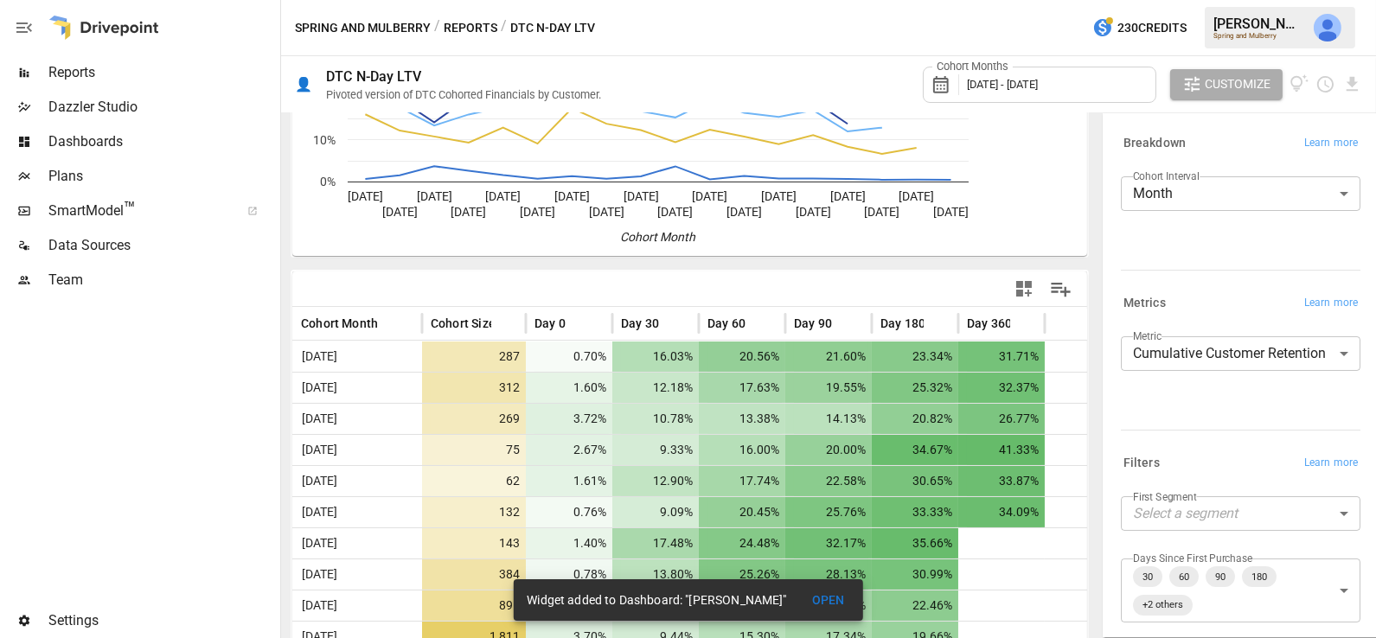
click at [138, 62] on span "Reports" at bounding box center [162, 72] width 228 height 21
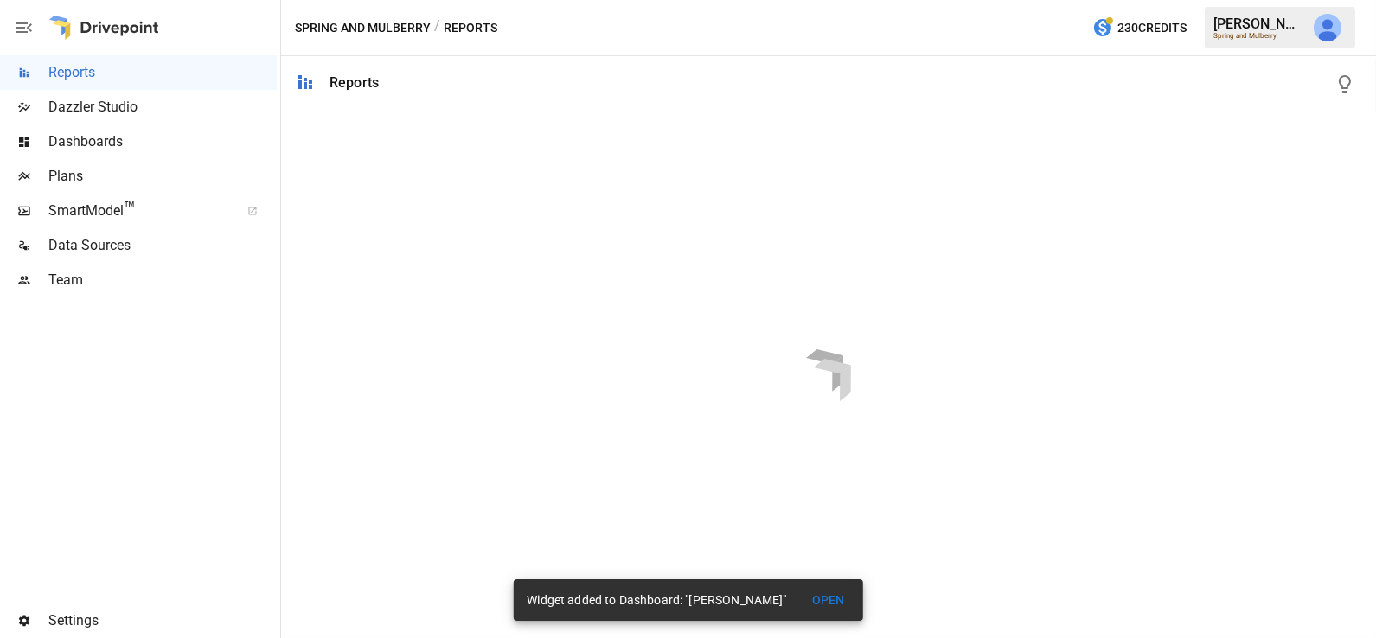
click at [188, 144] on span "Dashboards" at bounding box center [162, 141] width 228 height 21
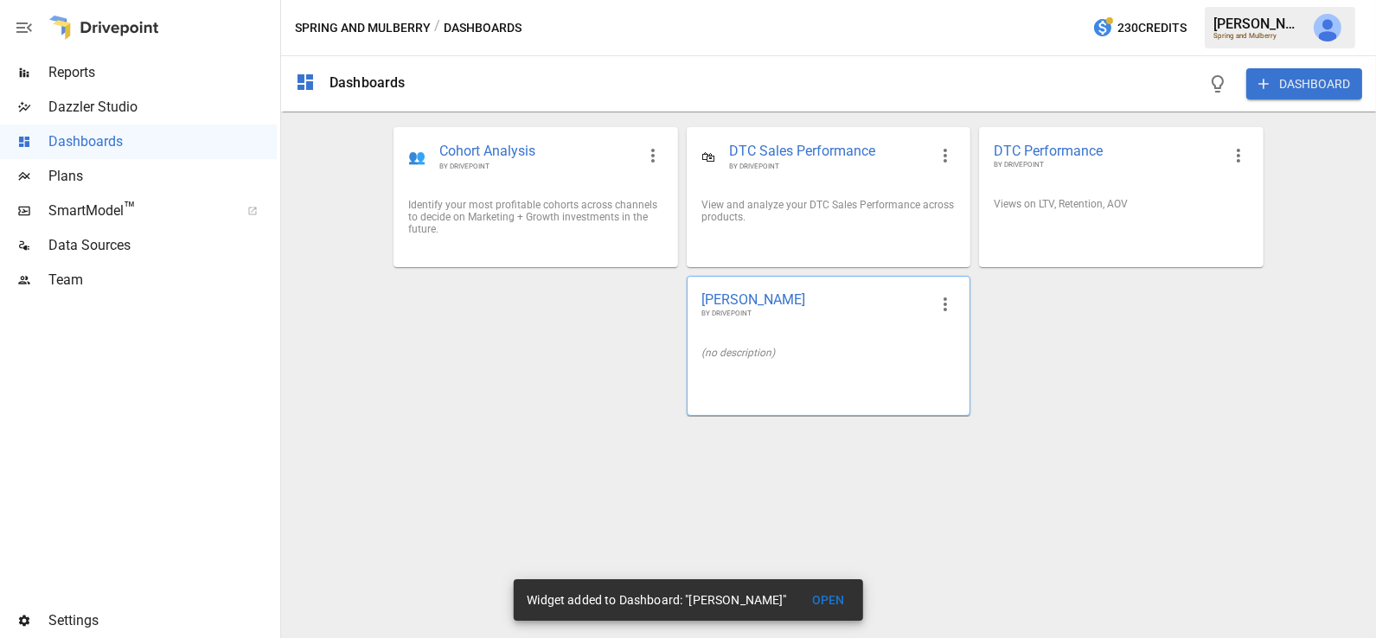
click at [802, 346] on div "(no description)" at bounding box center [828, 353] width 282 height 40
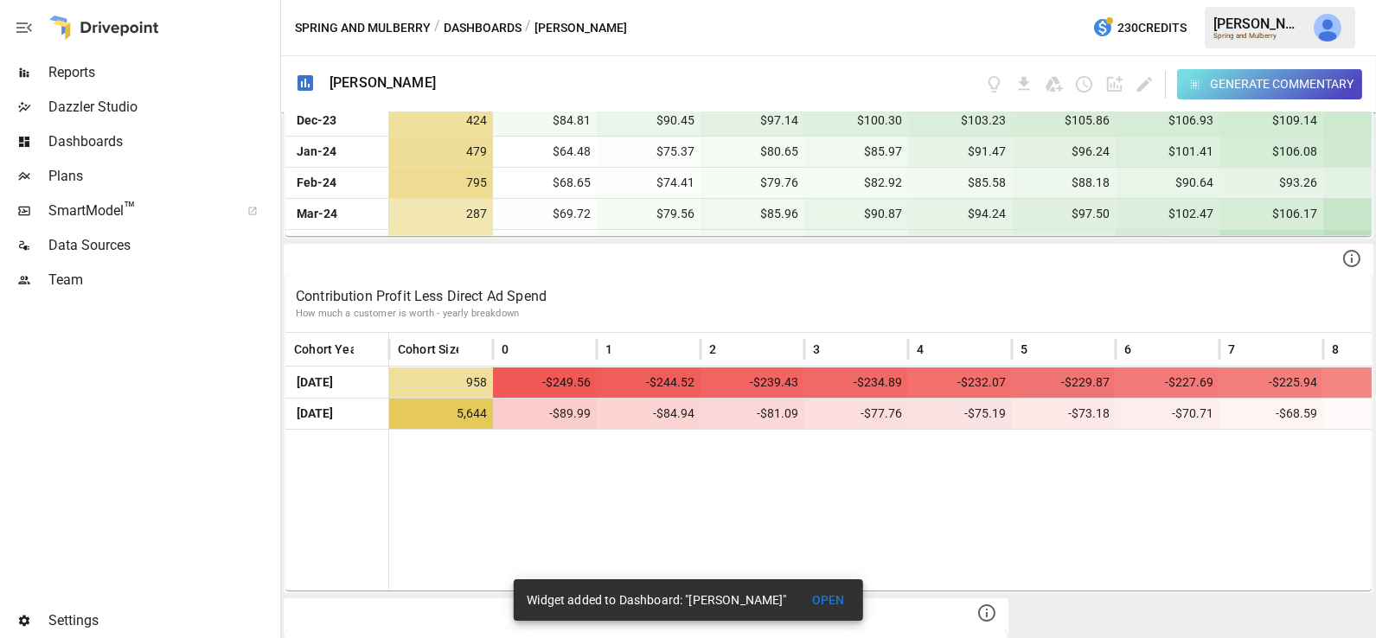
scroll to position [3421, 0]
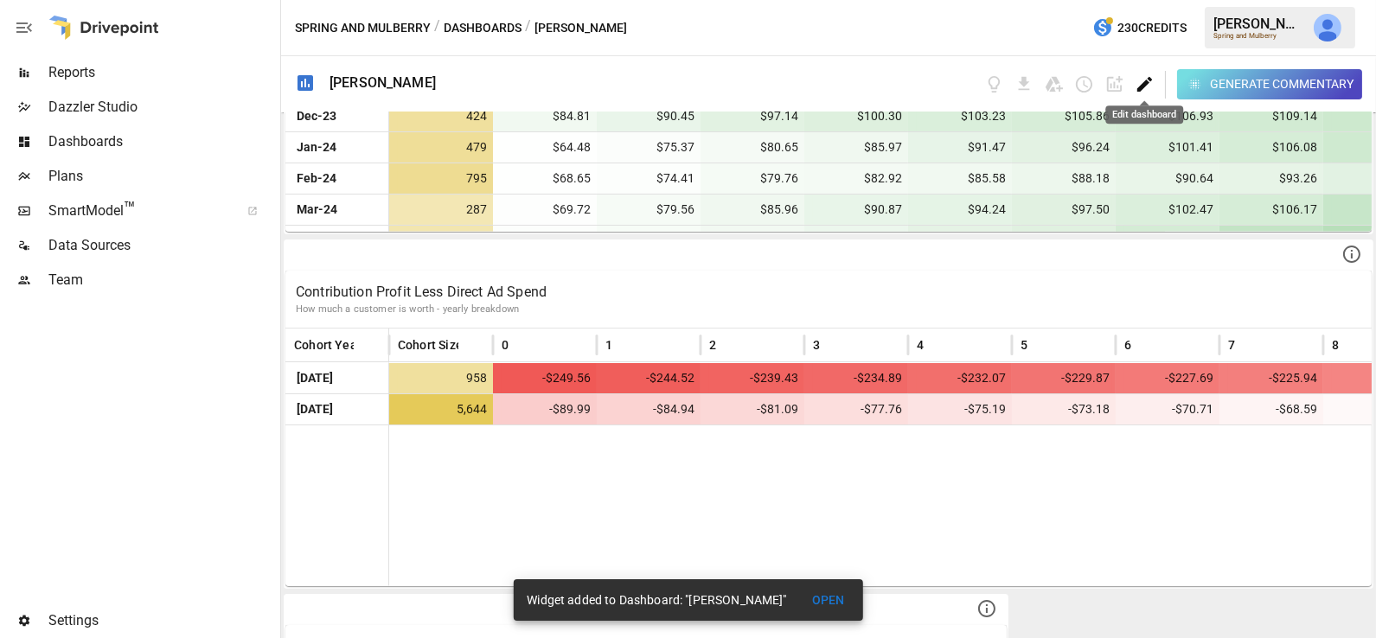
click at [1148, 80] on icon "Edit dashboard" at bounding box center [1144, 84] width 20 height 20
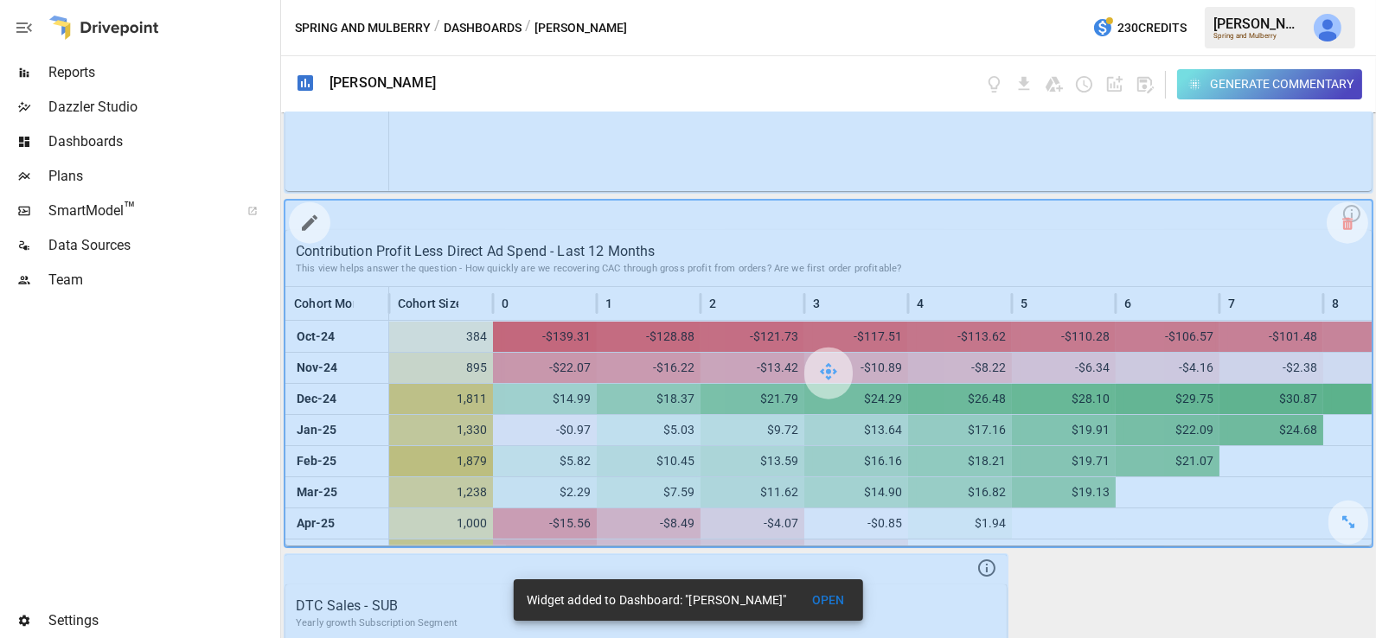
scroll to position [3813, 0]
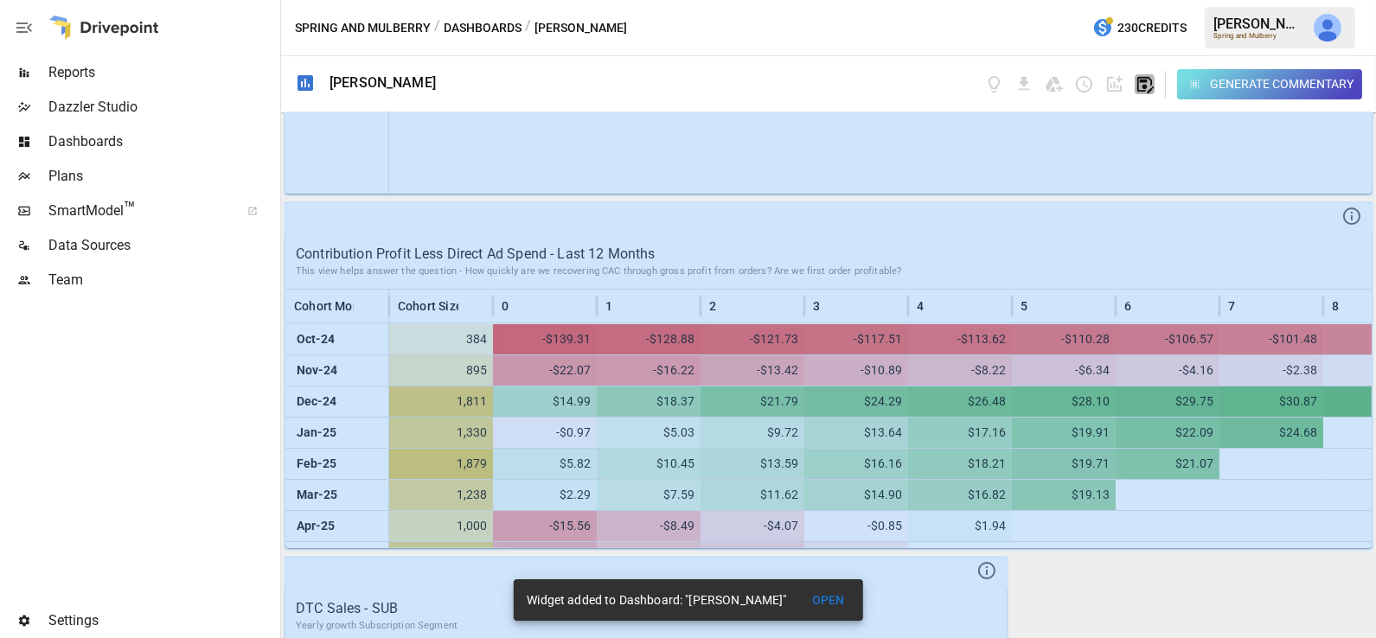
click at [1138, 88] on icon "button" at bounding box center [1145, 85] width 16 height 16
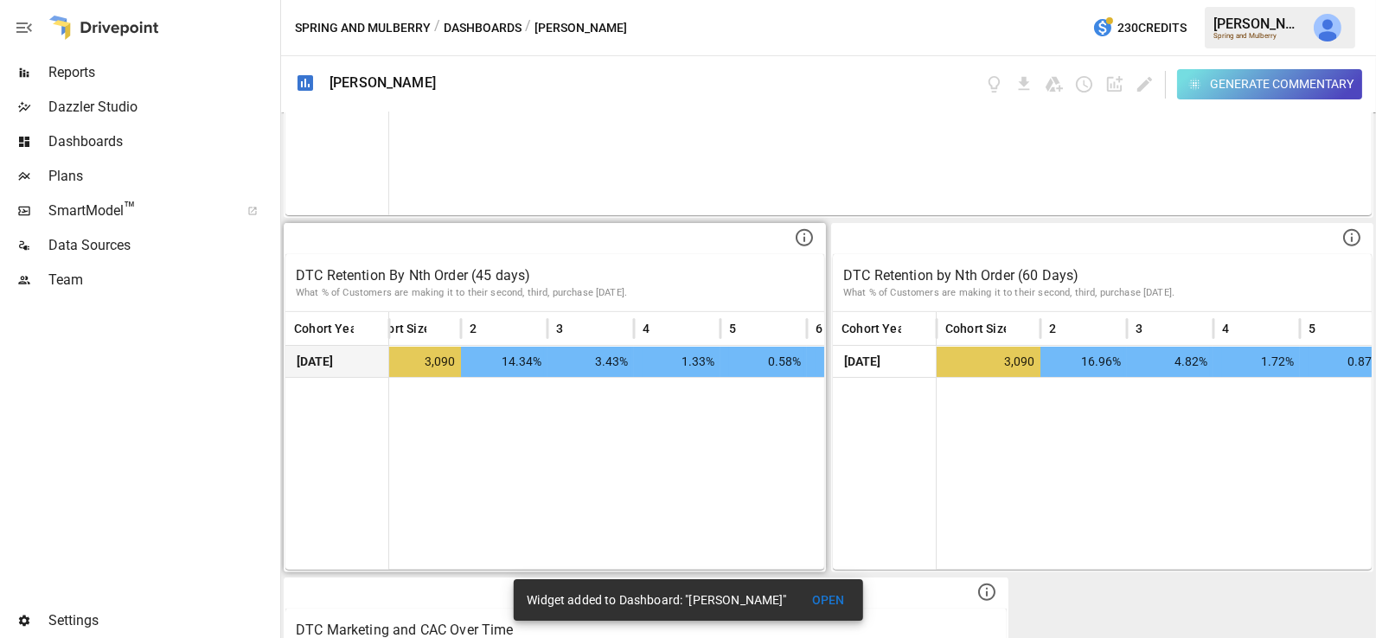
scroll to position [0, 0]
click at [394, 404] on div at bounding box center [959, 473] width 1141 height 193
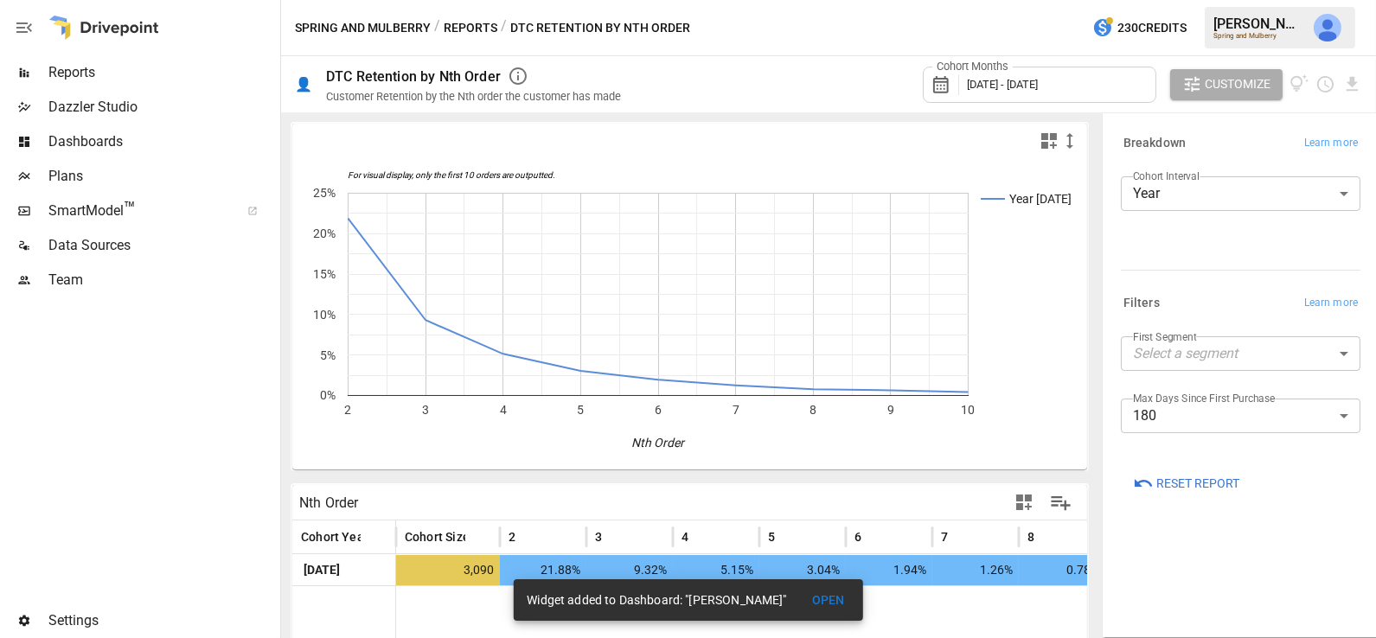
click at [1038, 86] on span "October 2024 - September 2025" at bounding box center [1002, 84] width 71 height 13
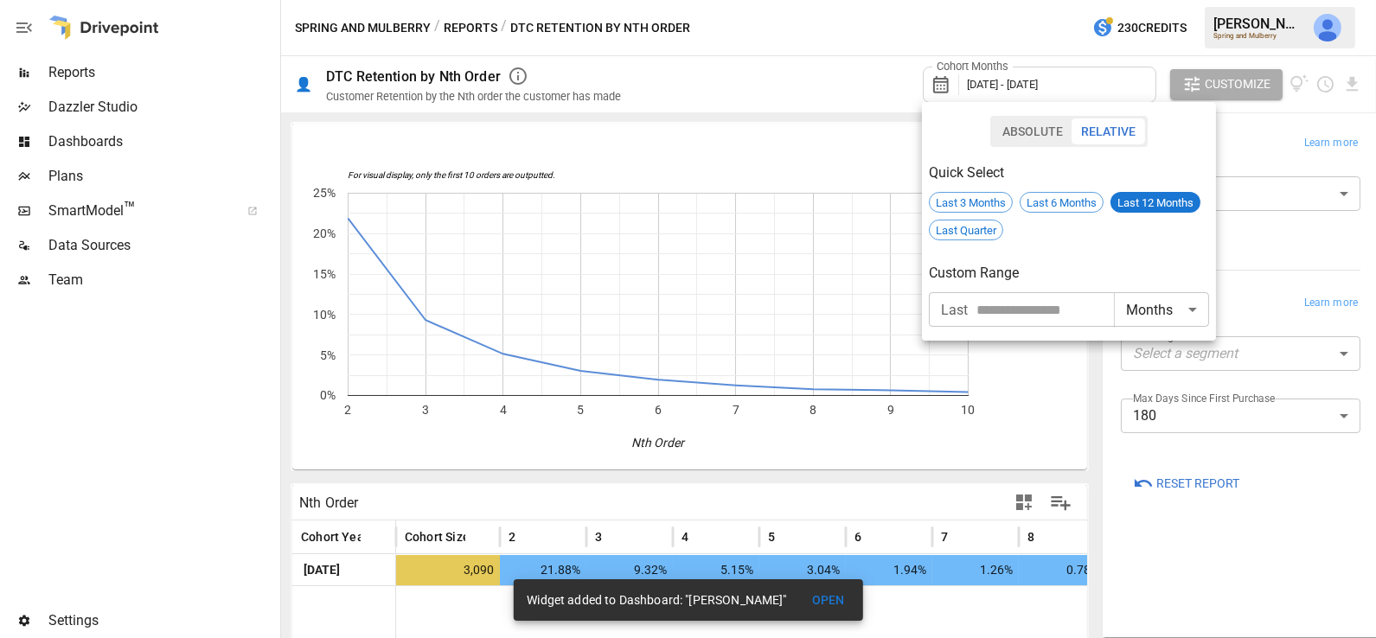
click at [1281, 228] on div at bounding box center [688, 319] width 1376 height 638
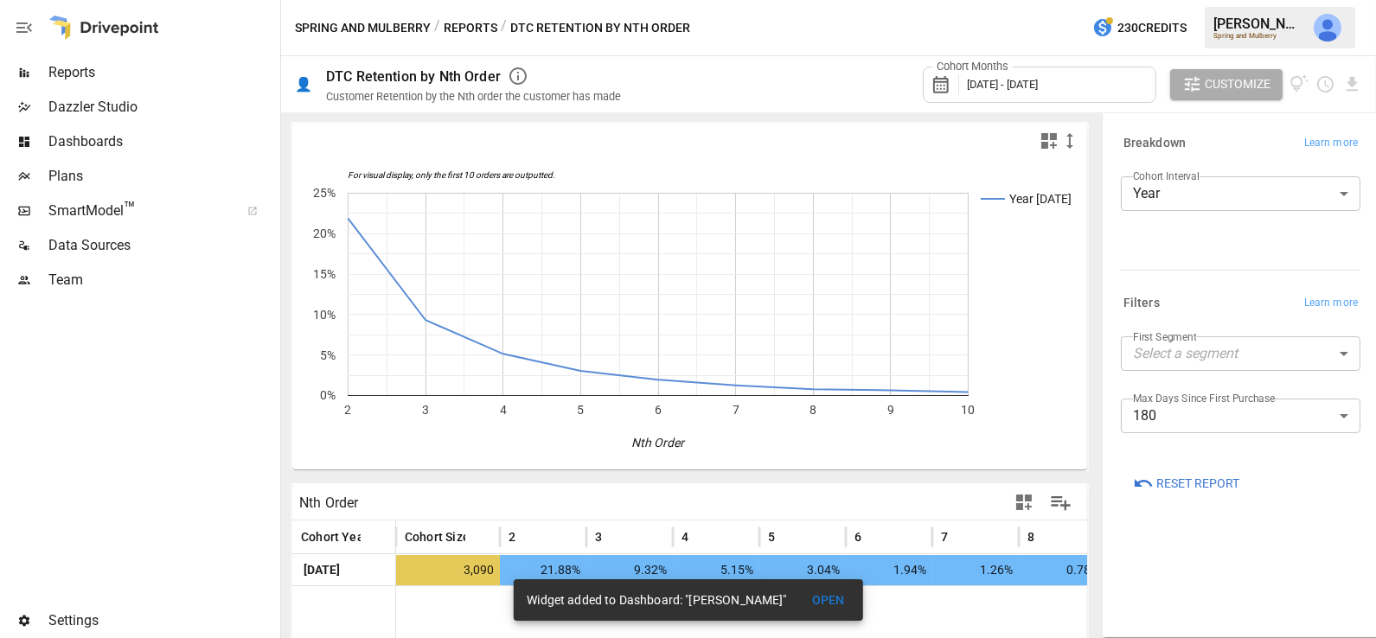
click at [1211, 0] on body "Reports Dazzler Studio Dashboards Plans SmartModel ™ Data Sources Team Settings…" at bounding box center [688, 0] width 1376 height 0
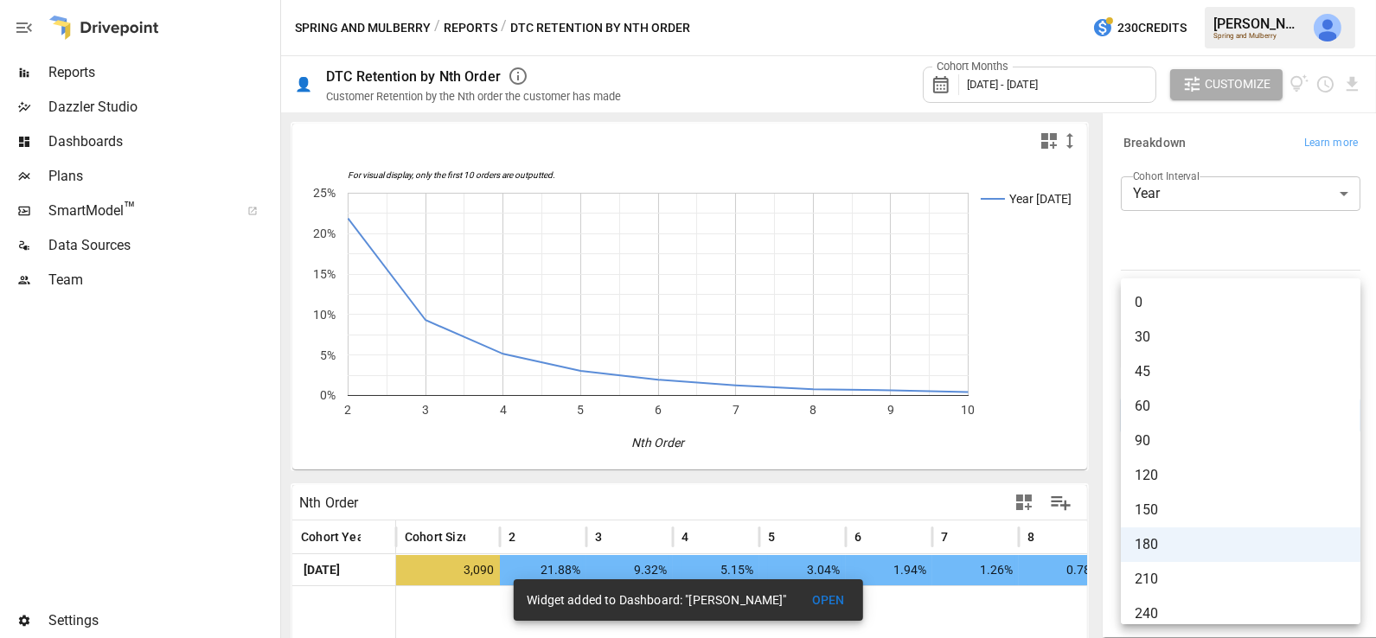
click at [1181, 379] on span "45" at bounding box center [1240, 371] width 212 height 21
type input "**"
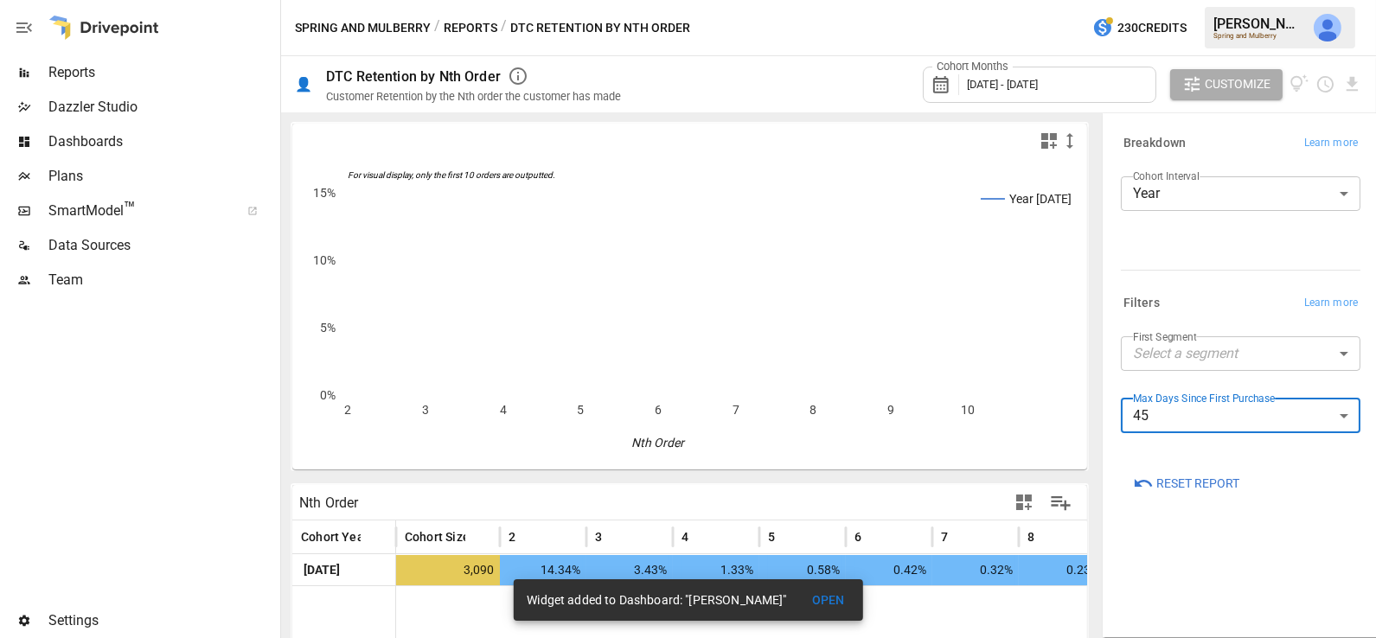
scroll to position [1, 0]
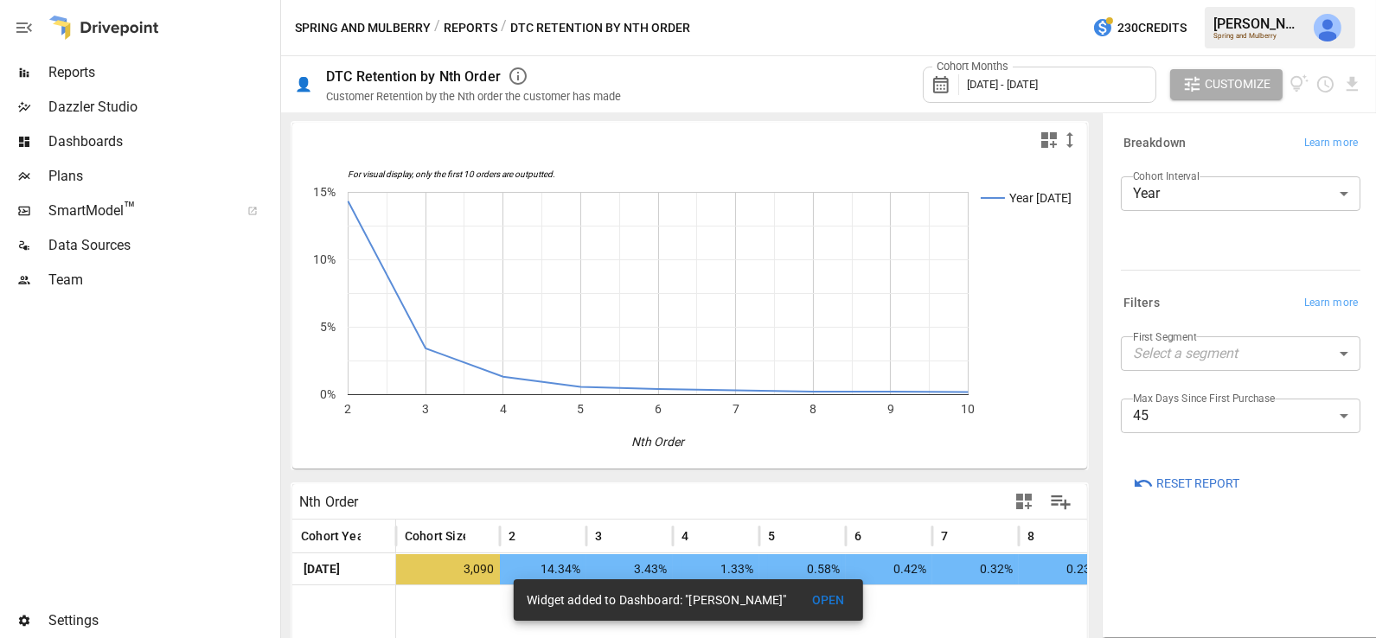
click at [1038, 87] on span "October 2024 - September 2025" at bounding box center [1002, 84] width 71 height 13
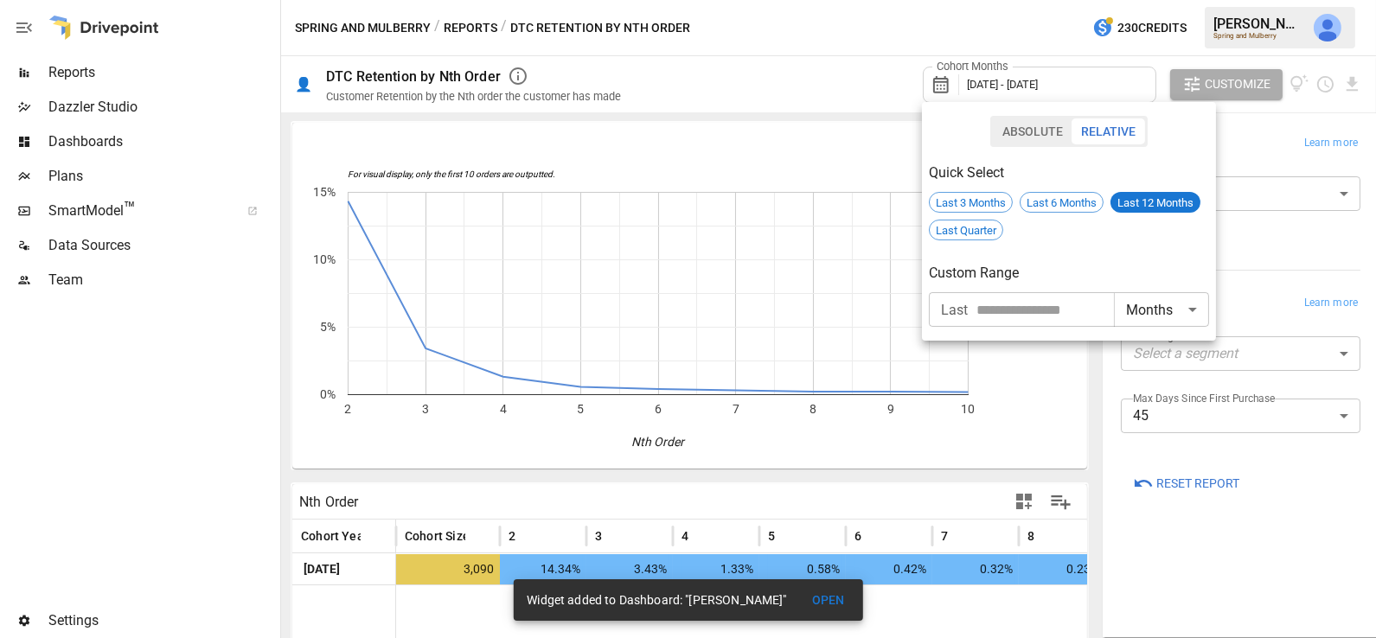
click at [1256, 225] on div at bounding box center [688, 319] width 1376 height 638
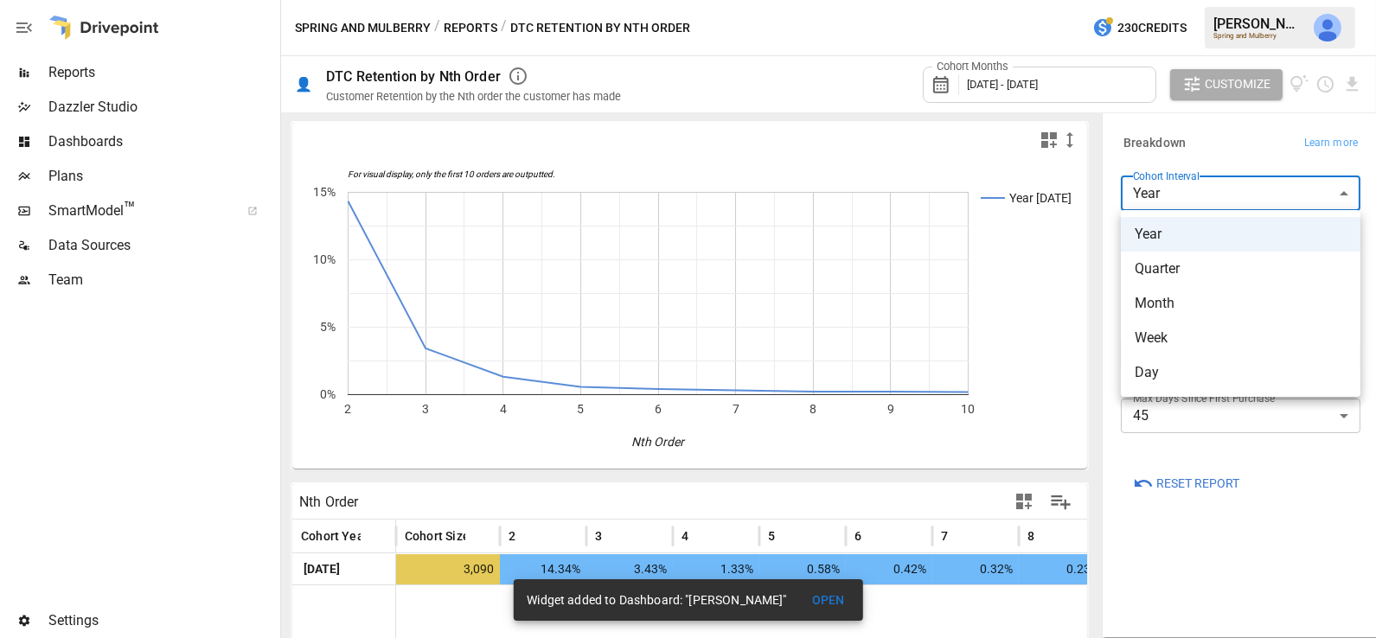
click at [1247, 0] on body "Reports Dazzler Studio Dashboards Plans SmartModel ™ Data Sources Team Settings…" at bounding box center [688, 0] width 1376 height 0
click at [1081, 88] on div at bounding box center [688, 319] width 1376 height 638
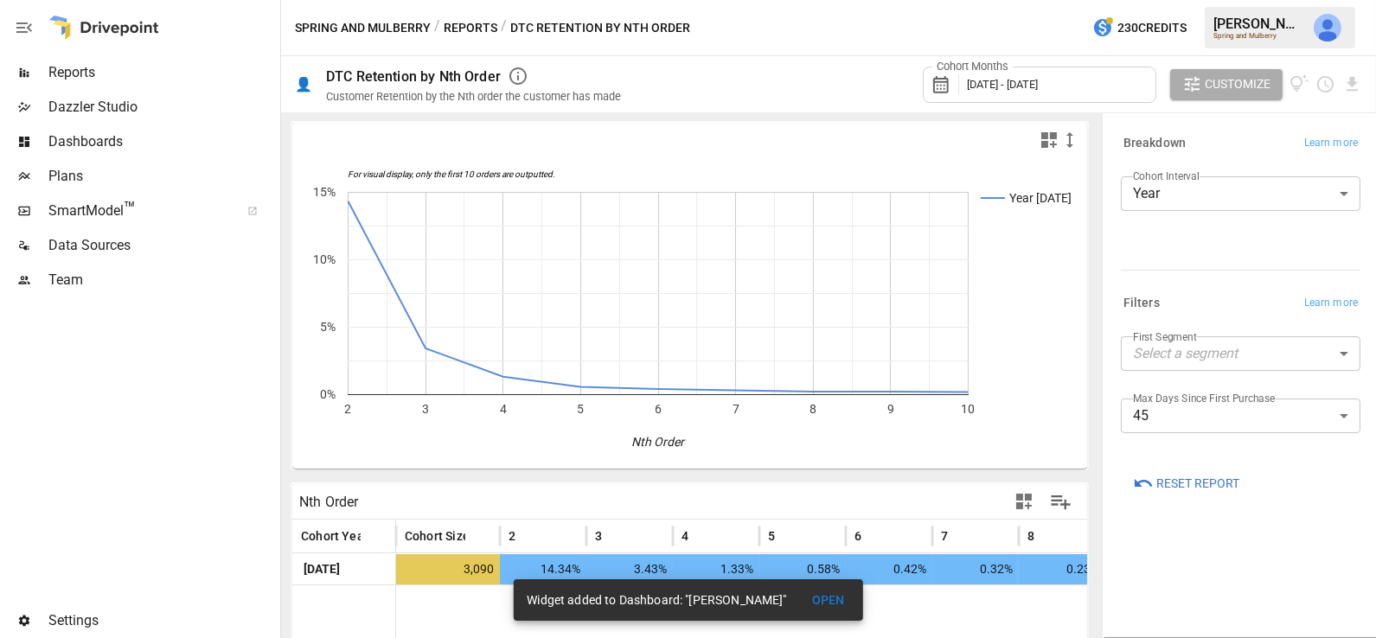
click at [1038, 83] on span "October 2024 - September 2025" at bounding box center [1002, 84] width 71 height 13
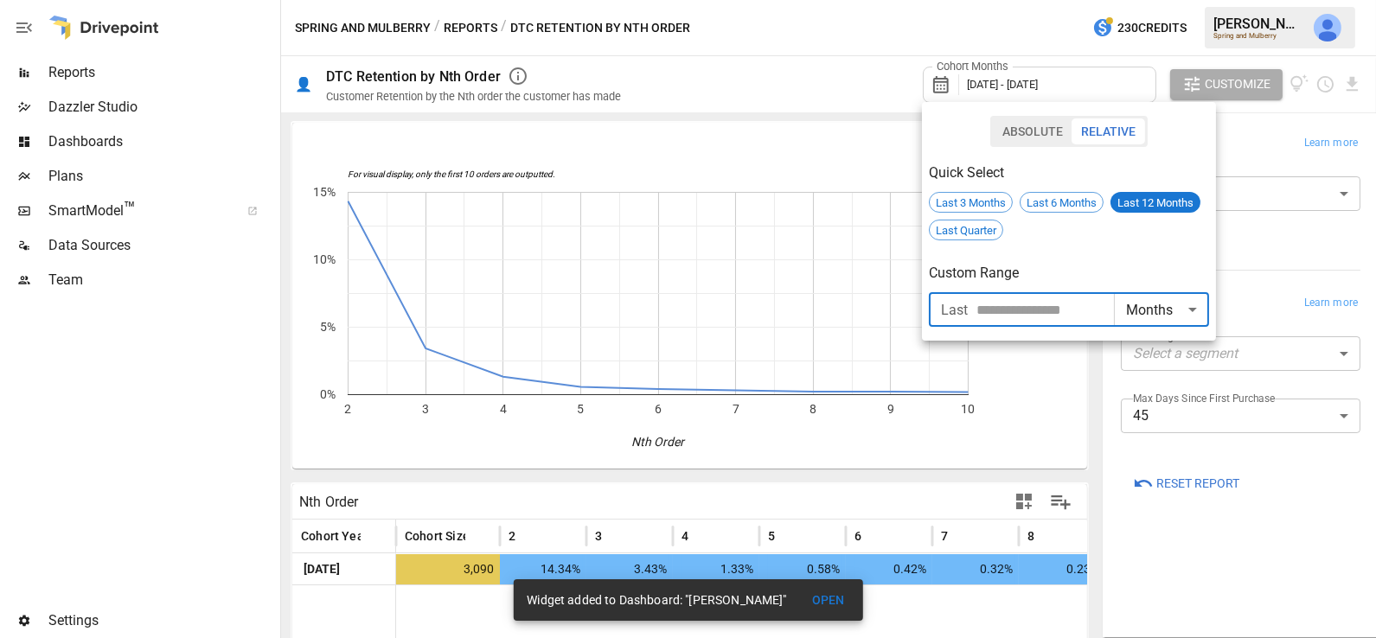
click at [1040, 305] on input "number" at bounding box center [1044, 309] width 137 height 35
type input "*"
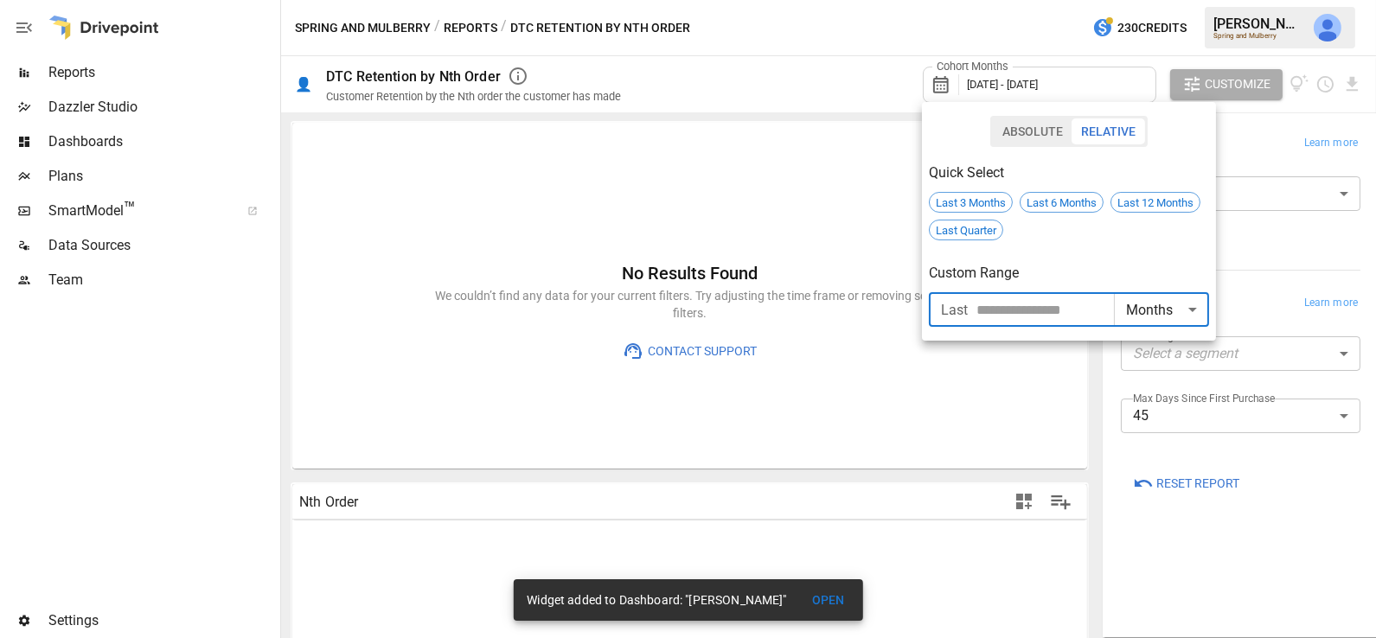
click at [1110, 272] on h6 "Custom Range" at bounding box center [1069, 273] width 280 height 24
click at [1001, 312] on input "number" at bounding box center [1044, 309] width 137 height 35
click at [994, 281] on h6 "Custom Range" at bounding box center [1069, 273] width 280 height 24
click at [1318, 248] on div at bounding box center [688, 319] width 1376 height 638
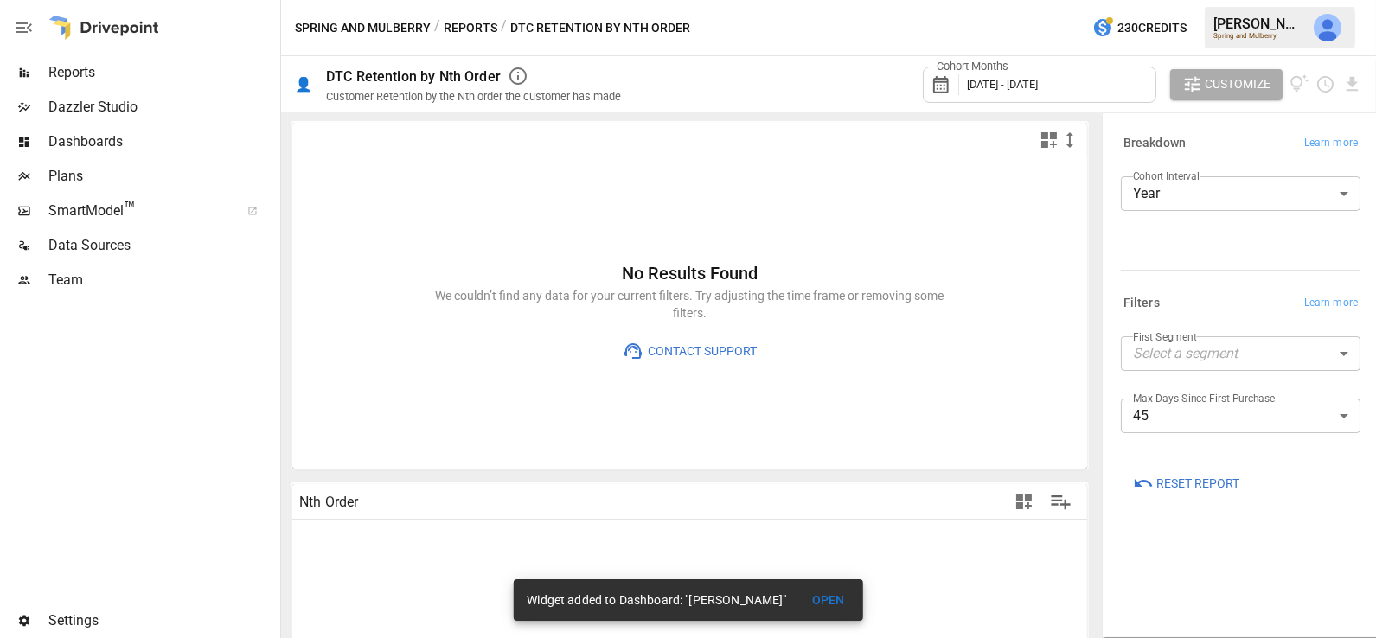
click at [1204, 480] on span "Reset Report" at bounding box center [1197, 484] width 83 height 22
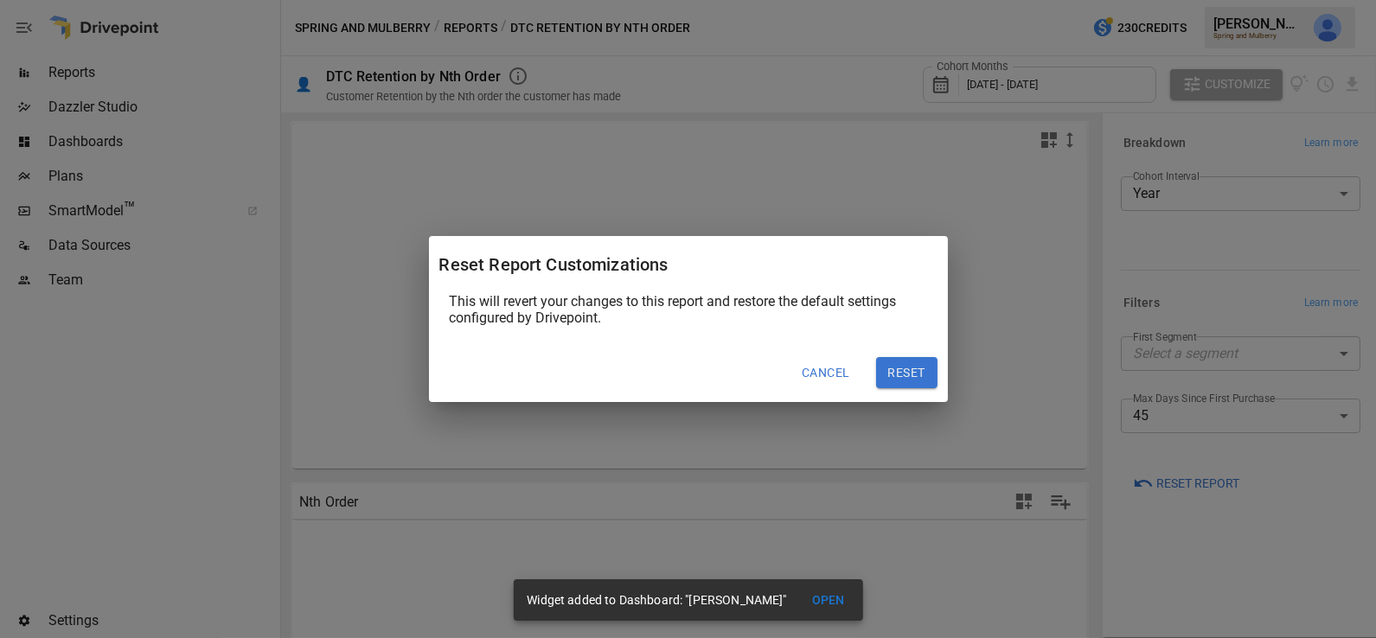
click at [895, 363] on button "Reset" at bounding box center [906, 372] width 61 height 31
type input "*****"
type input "**"
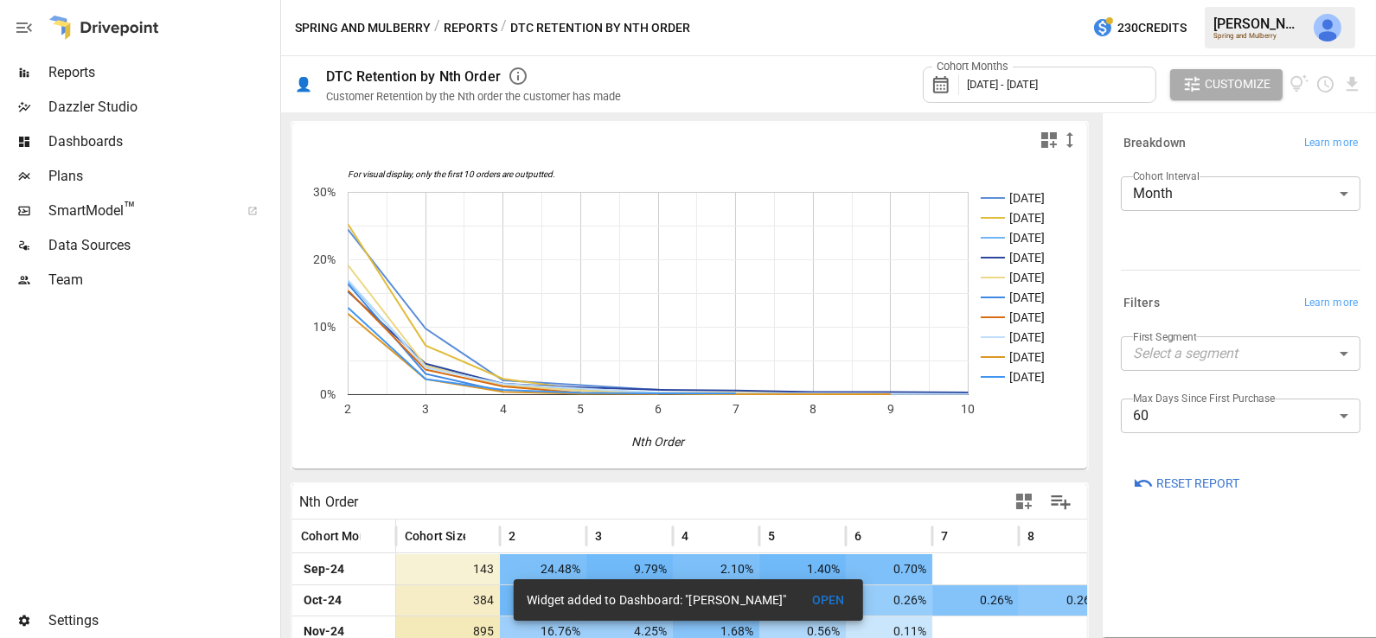
click at [1176, 0] on body "Reports Dazzler Studio Dashboards Plans SmartModel ™ Data Sources Team Settings…" at bounding box center [688, 0] width 1376 height 0
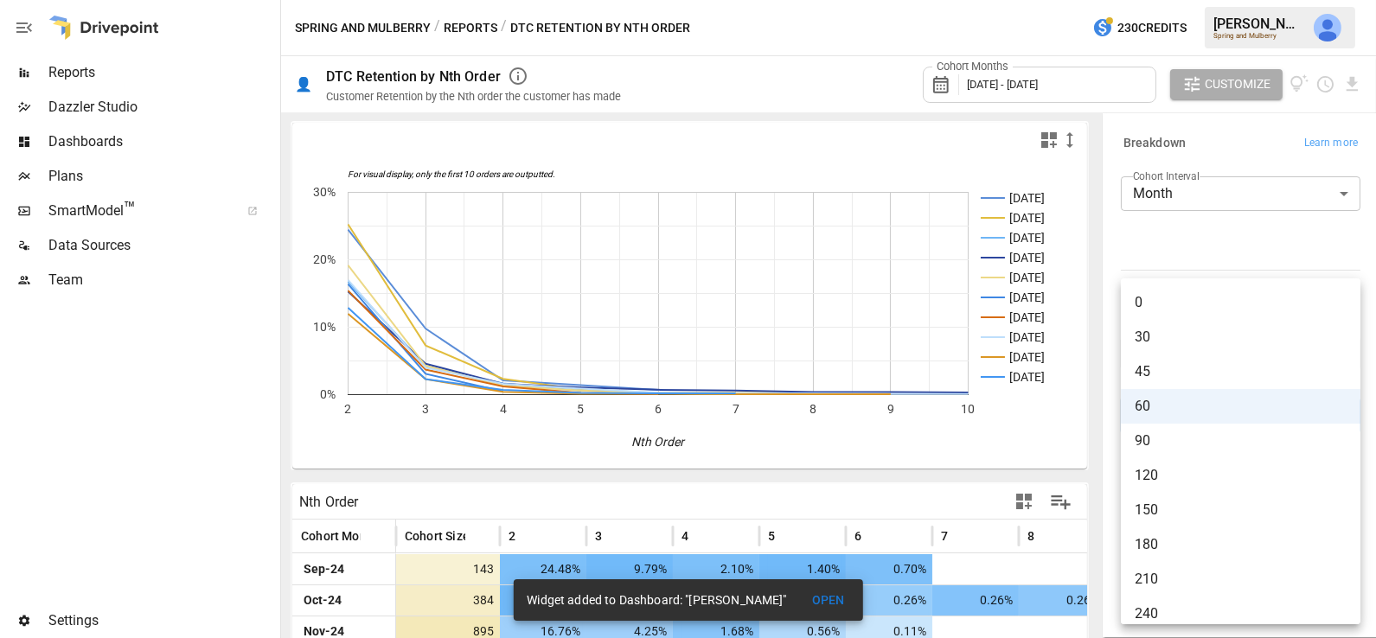
click at [1201, 252] on div at bounding box center [688, 319] width 1376 height 638
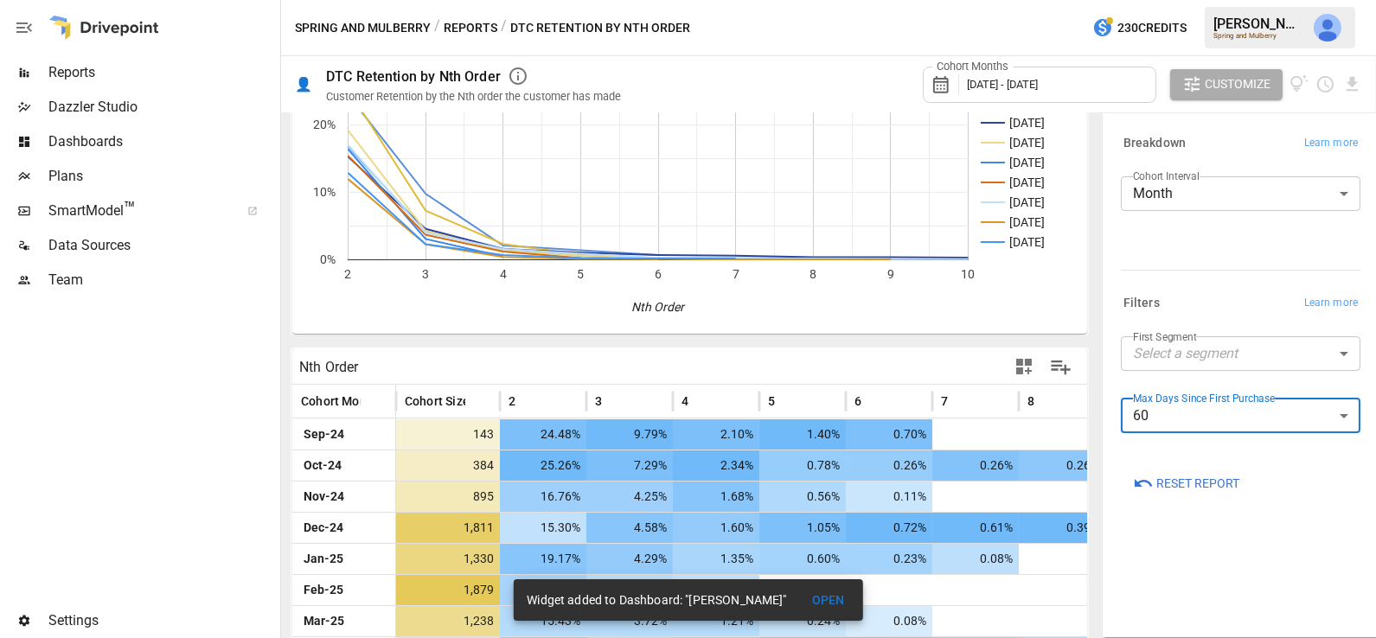
scroll to position [237, 0]
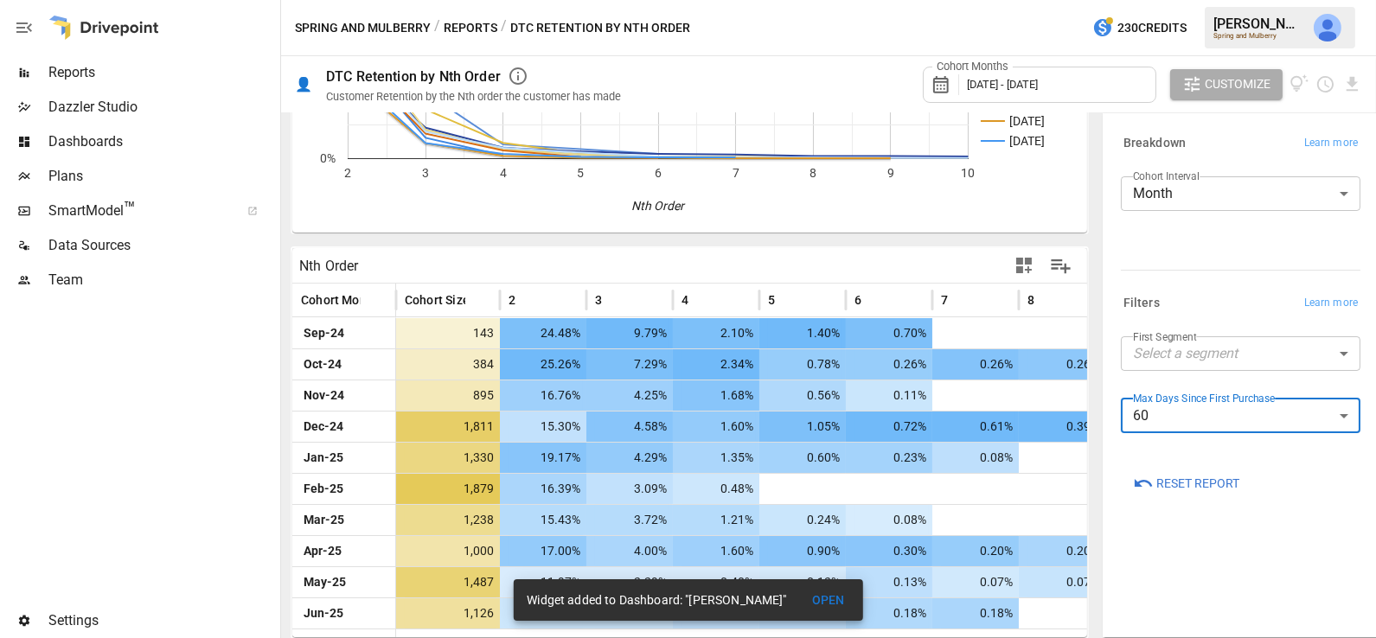
click at [1077, 68] on div "Cohort Months September 2024 - August 2025" at bounding box center [1039, 85] width 233 height 36
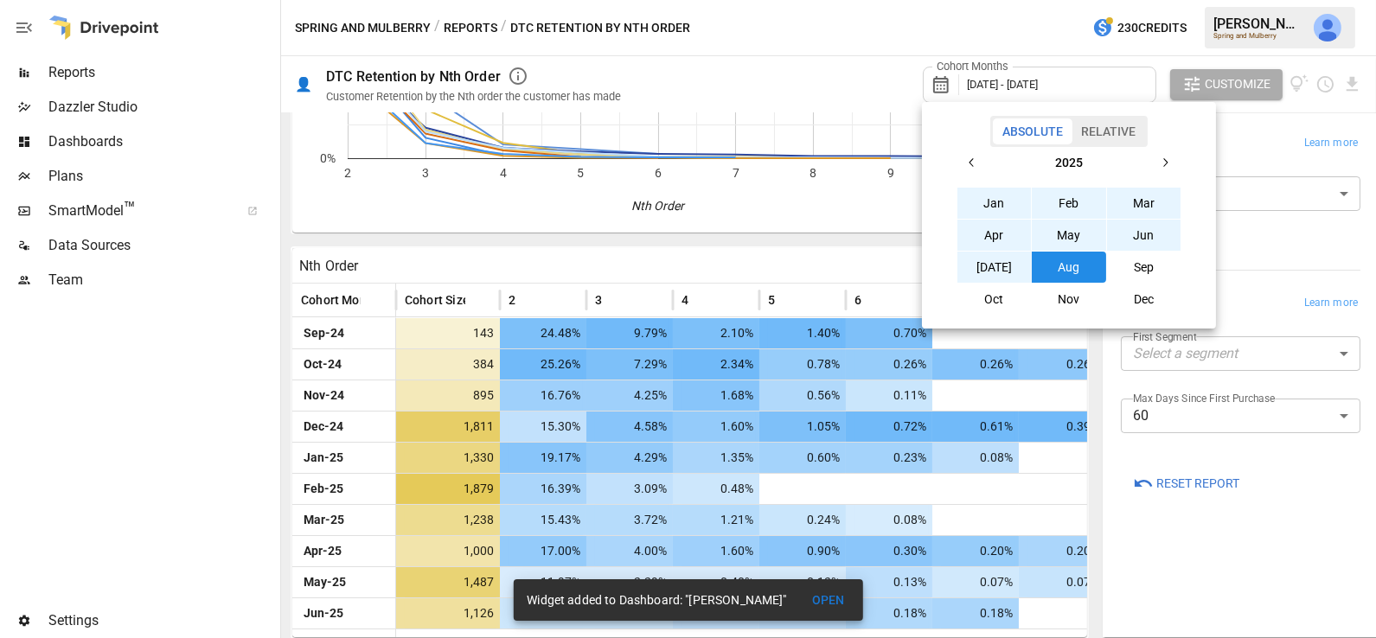
click at [1108, 138] on button "Relative" at bounding box center [1107, 131] width 73 height 26
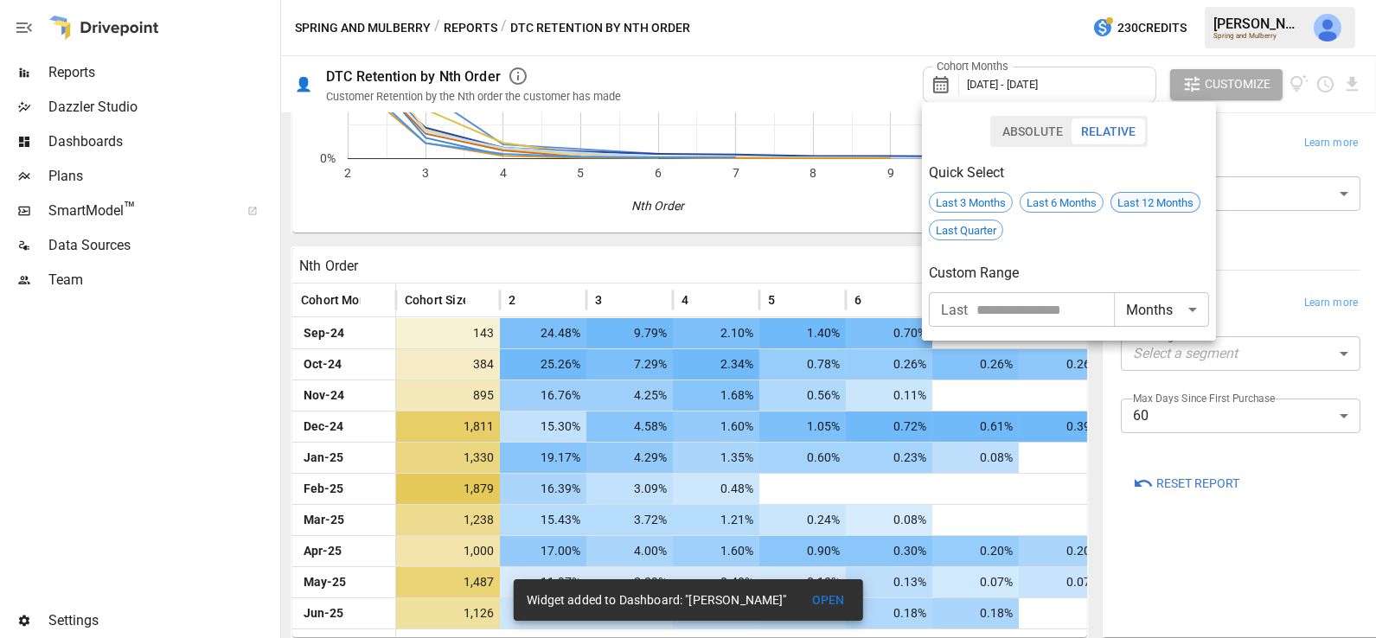
click at [1134, 199] on span "Last 12 Months" at bounding box center [1155, 202] width 88 height 13
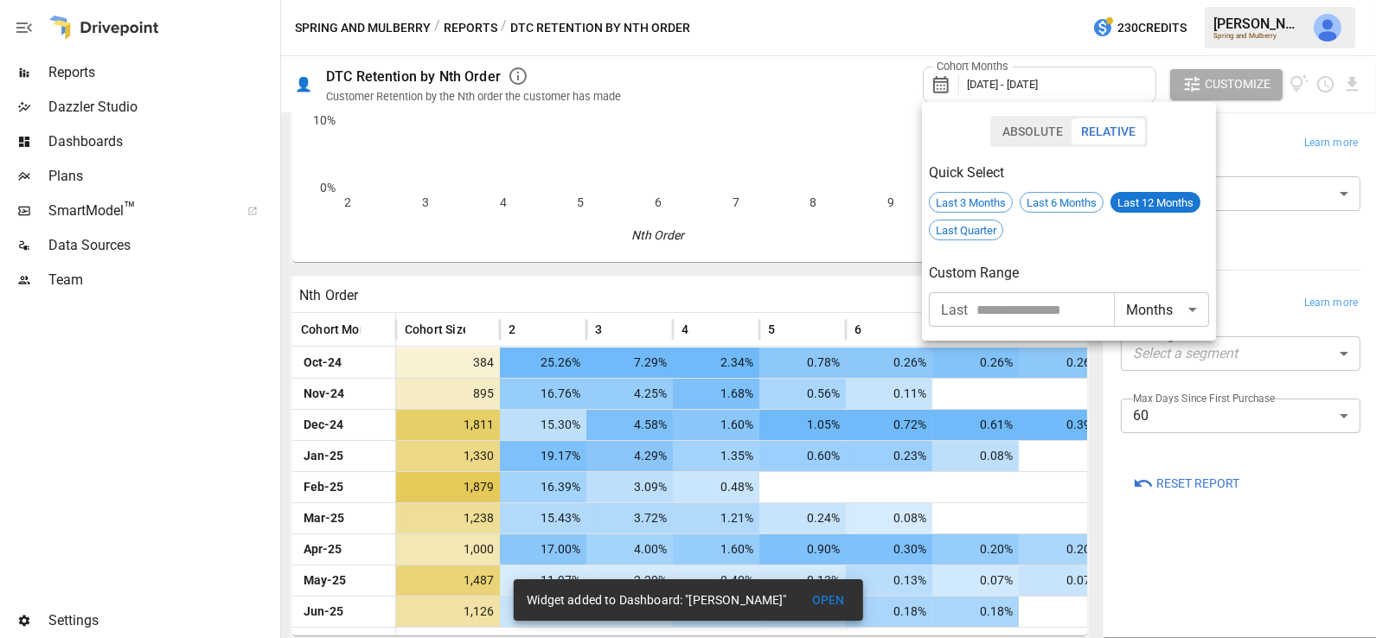
scroll to position [206, 0]
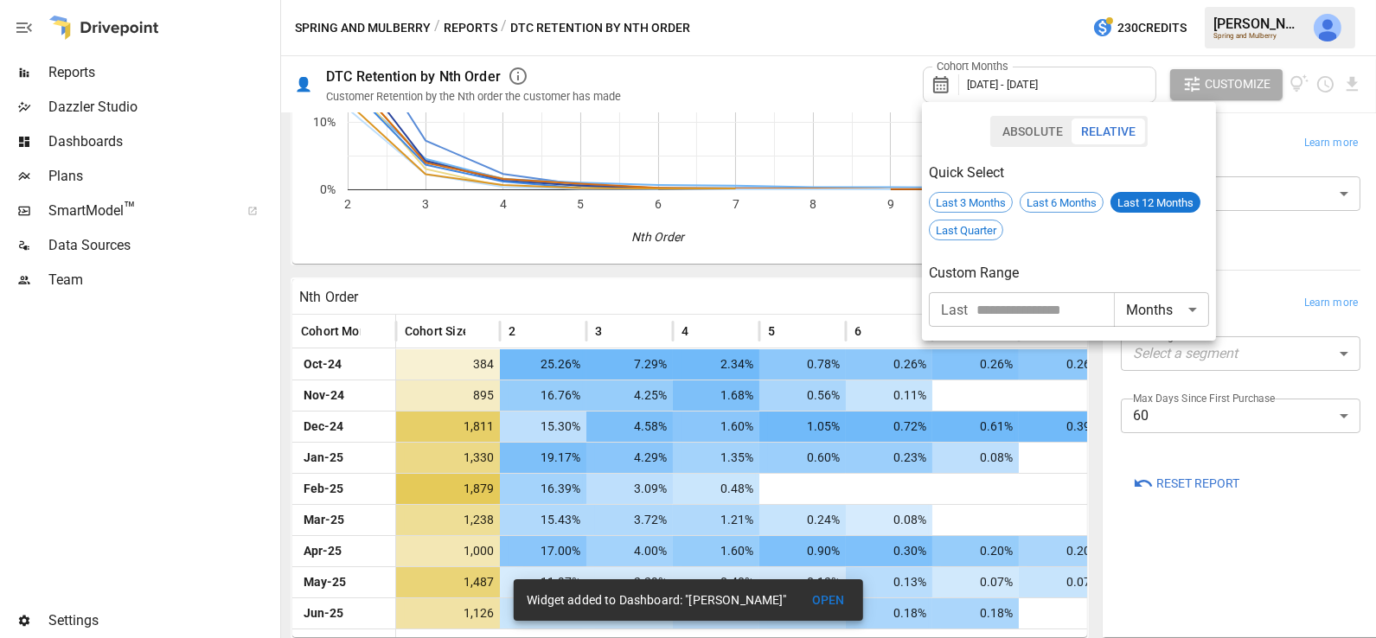
click at [1281, 234] on div at bounding box center [688, 319] width 1376 height 638
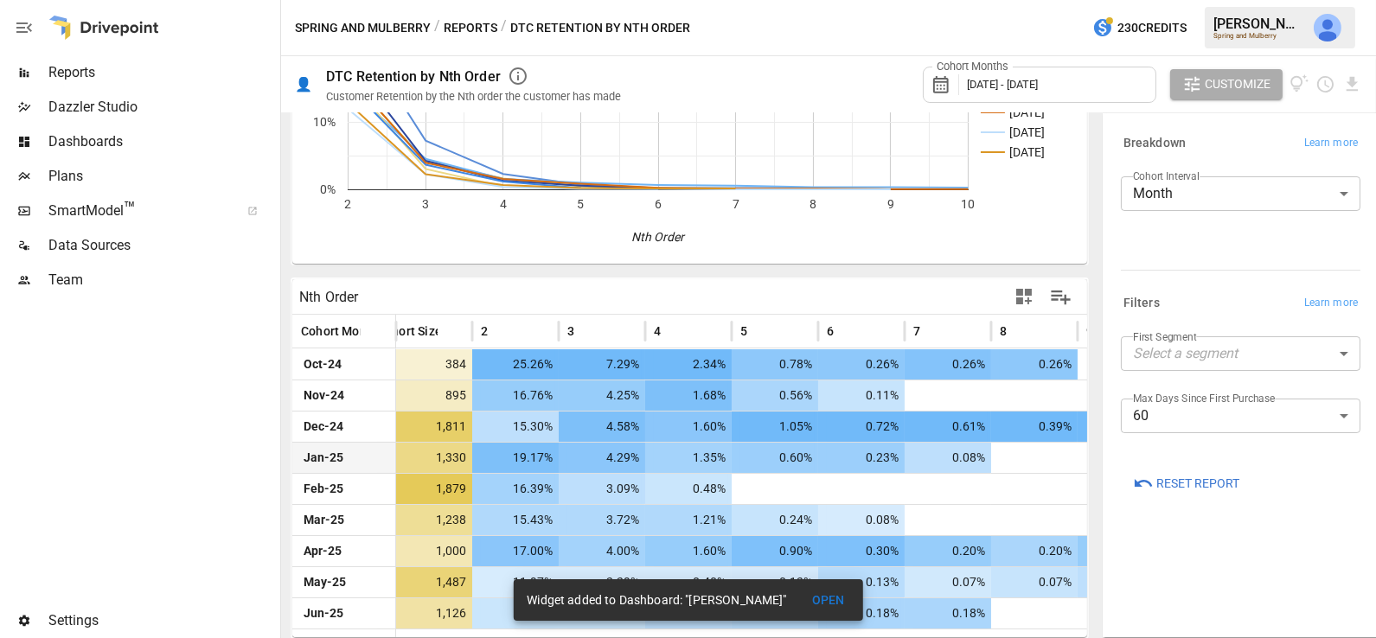
scroll to position [0, 0]
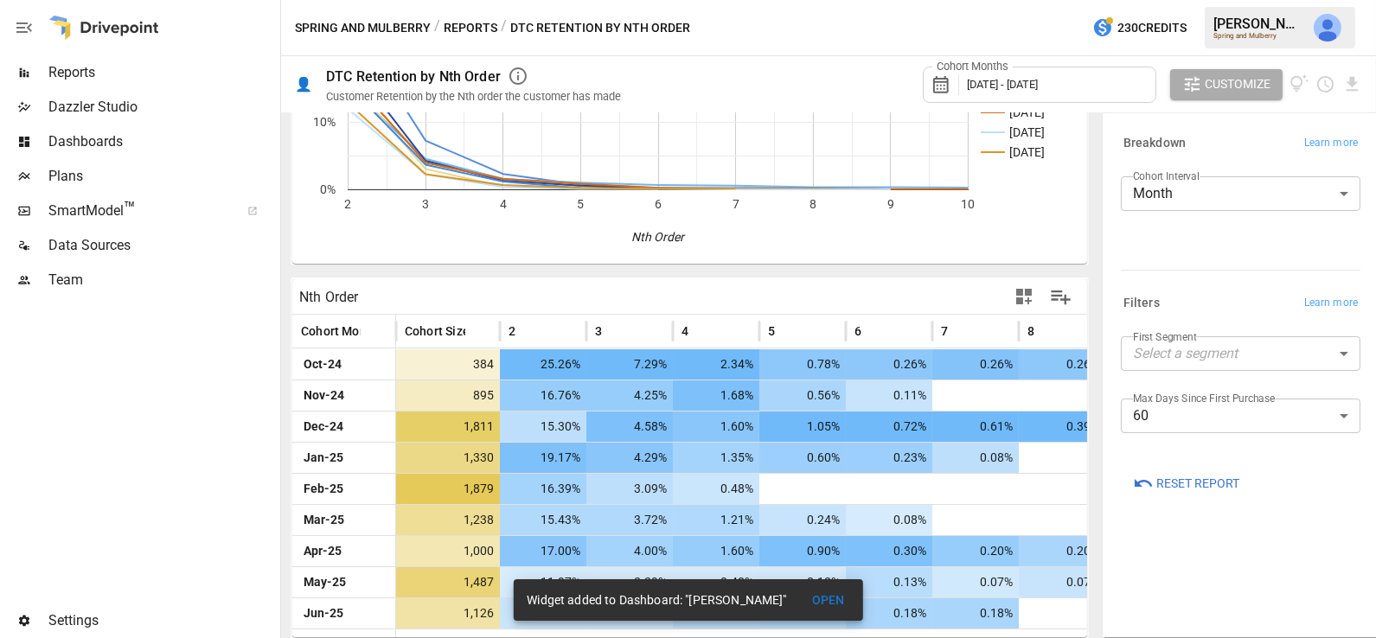
click at [834, 597] on button "OPEN" at bounding box center [828, 601] width 55 height 32
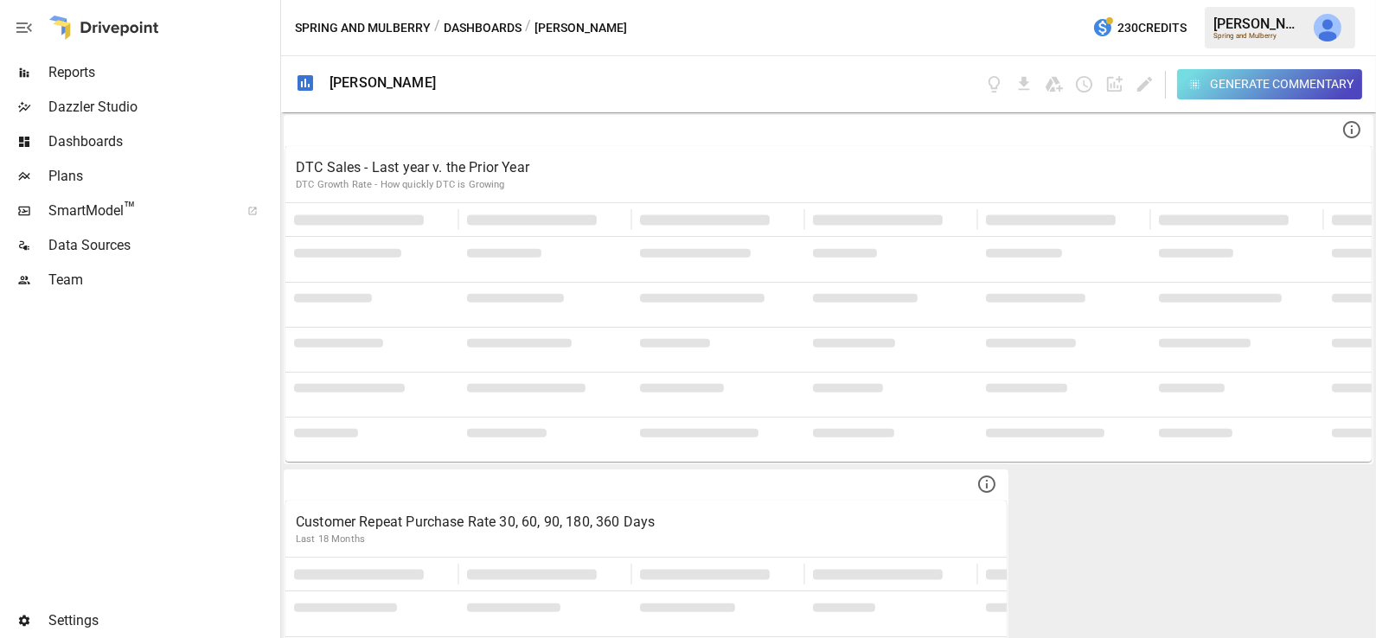
click at [119, 136] on span "Dashboards" at bounding box center [162, 141] width 228 height 21
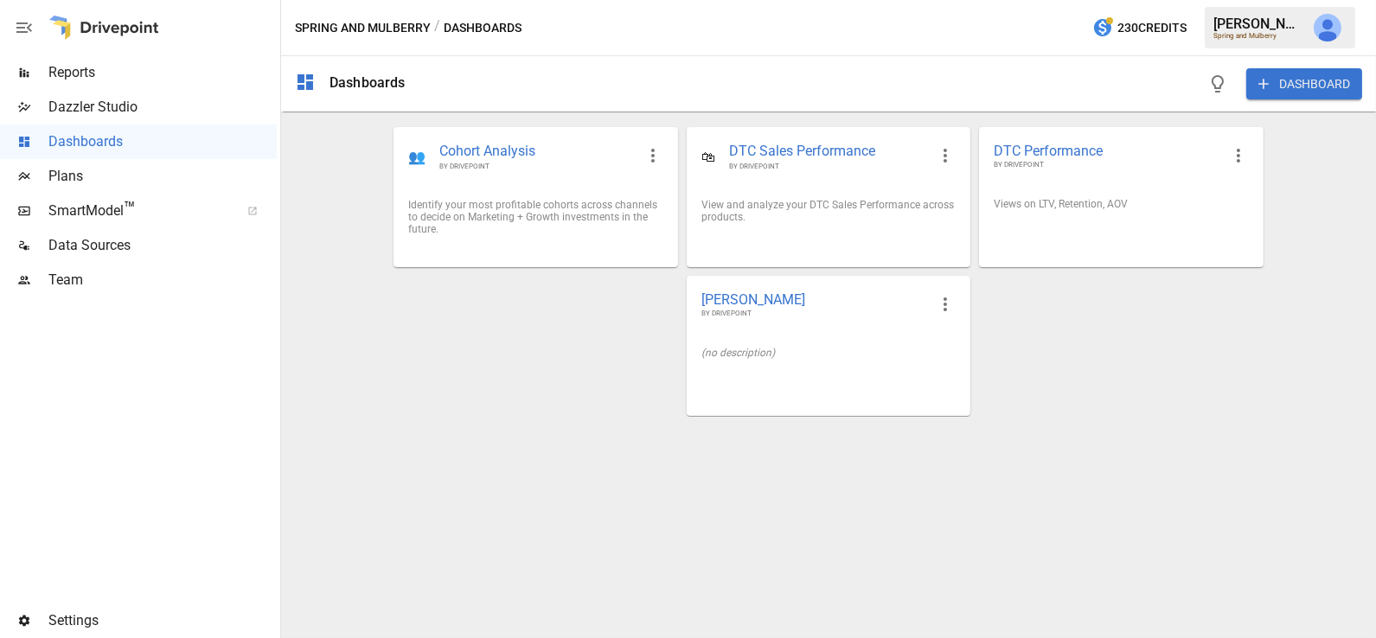
click at [72, 61] on div "Reports" at bounding box center [138, 72] width 277 height 35
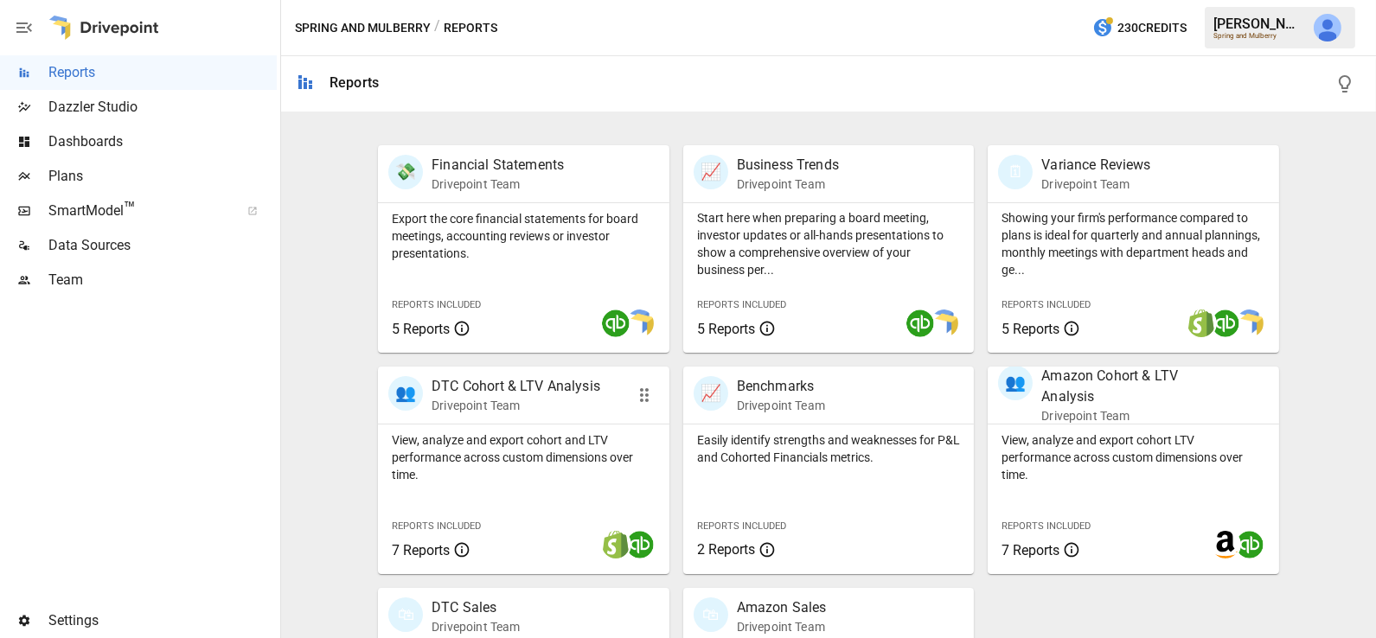
scroll to position [283, 0]
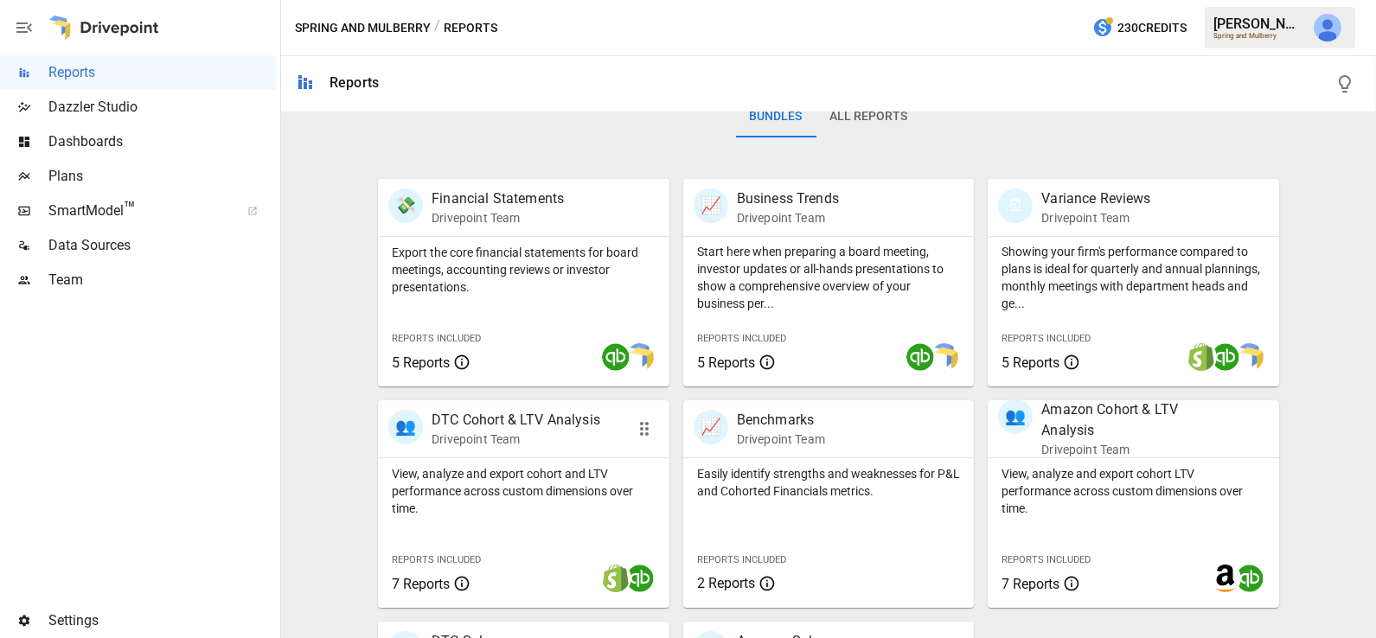
click at [511, 460] on div "View, analyze and export cohort and LTV performance across custom dimensions ov…" at bounding box center [523, 487] width 291 height 59
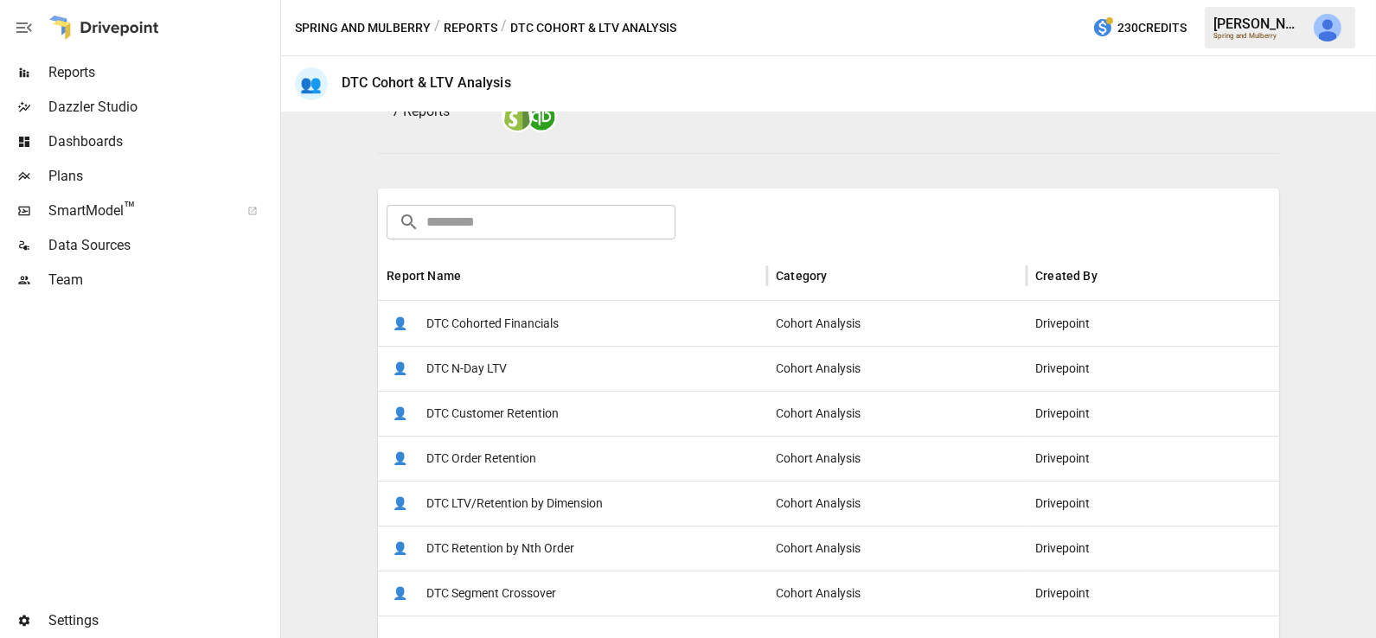
scroll to position [287, 0]
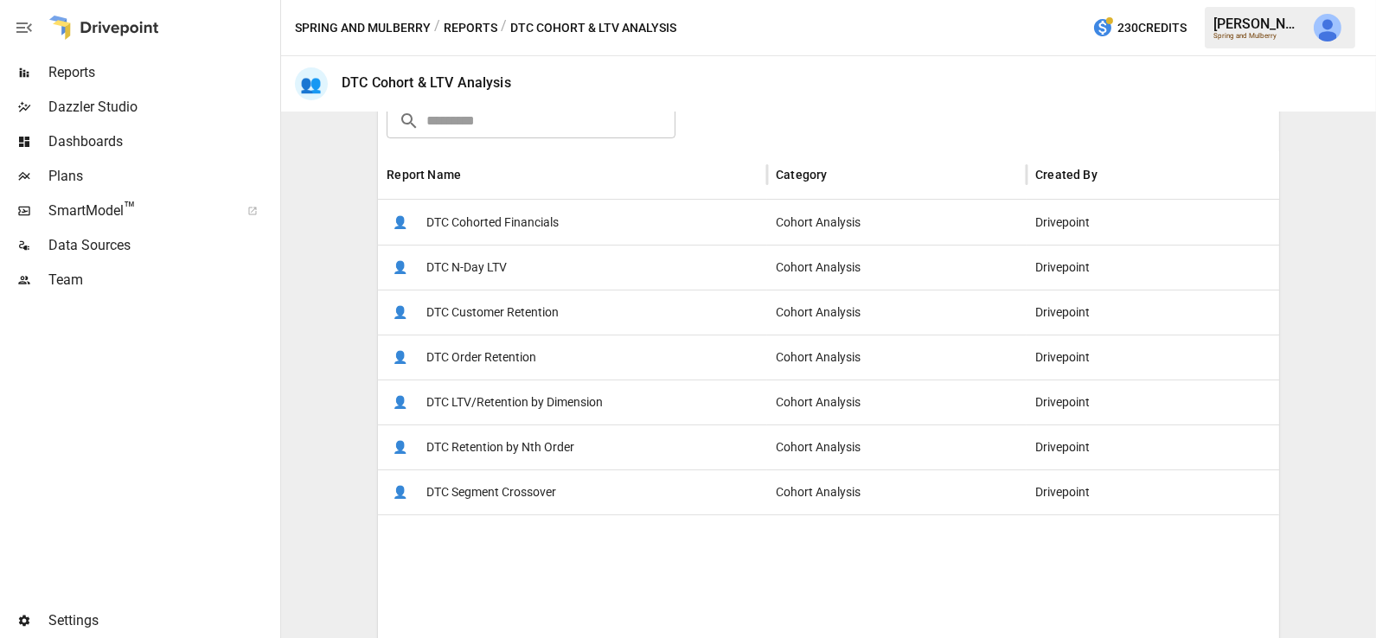
click at [512, 452] on span "DTC Retention by Nth Order" at bounding box center [500, 447] width 148 height 44
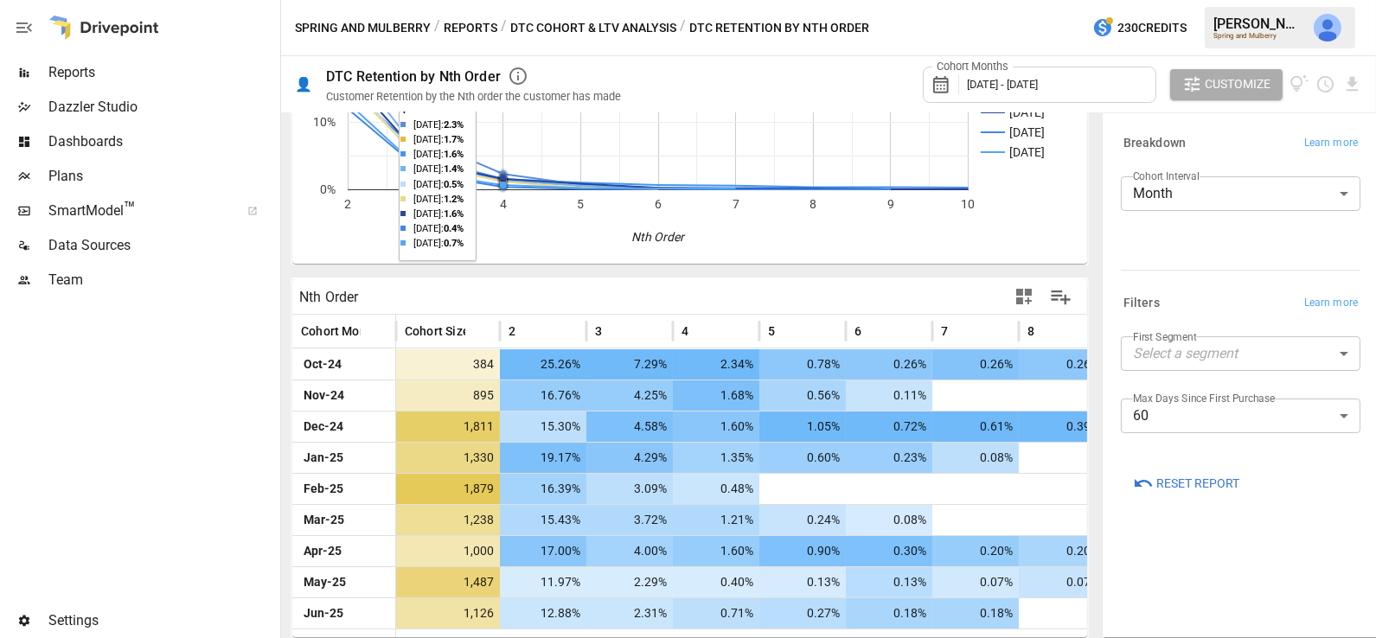
click at [136, 73] on span "Reports" at bounding box center [162, 72] width 228 height 21
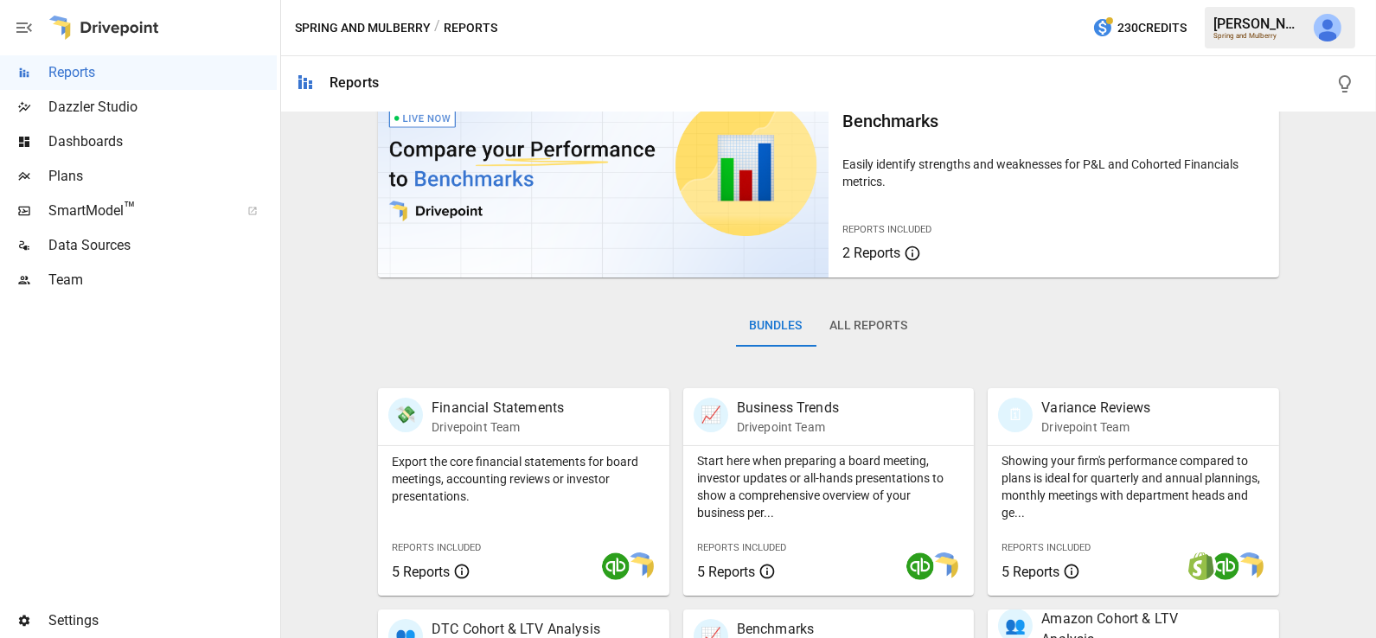
scroll to position [93, 0]
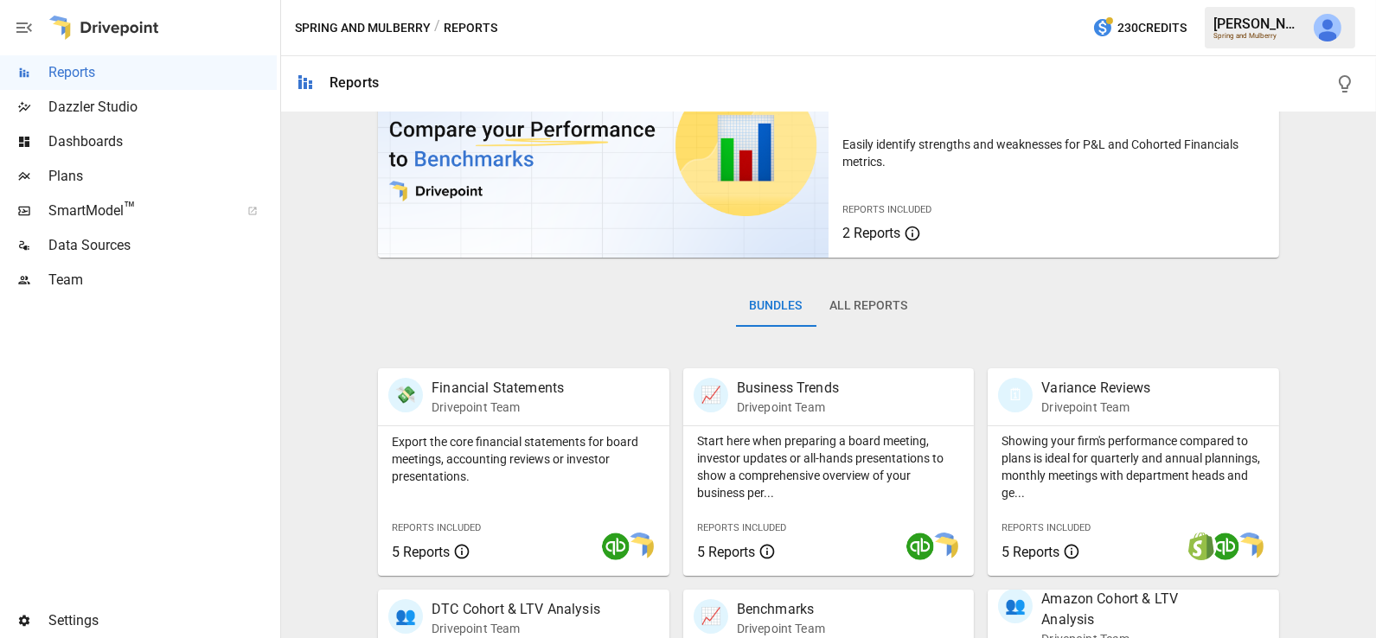
click at [898, 310] on button "All Reports" at bounding box center [868, 306] width 105 height 42
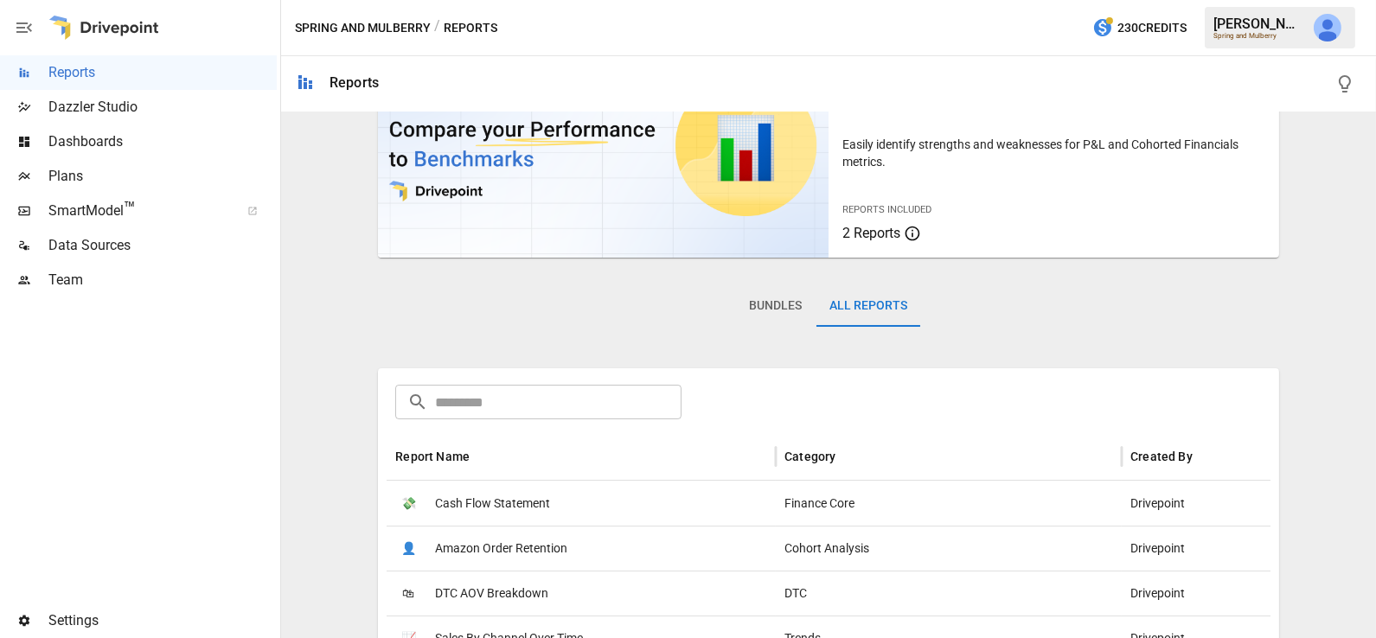
click at [590, 411] on input "text" at bounding box center [558, 402] width 246 height 35
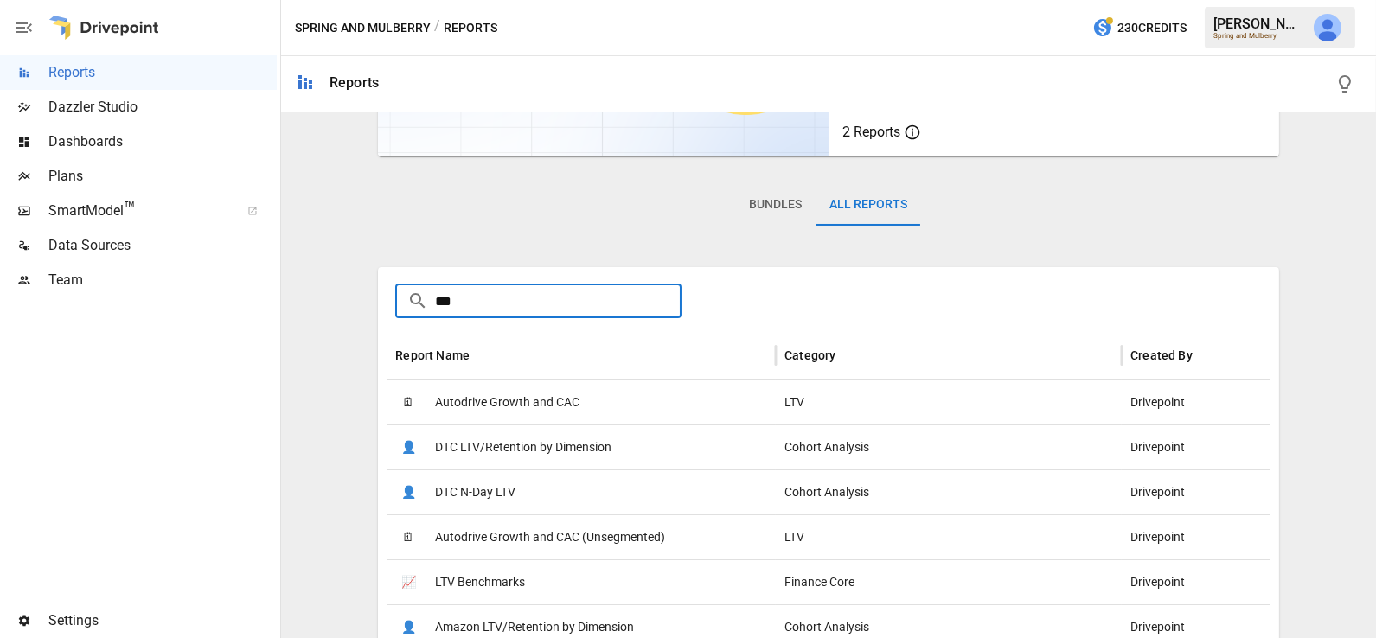
scroll to position [257, 0]
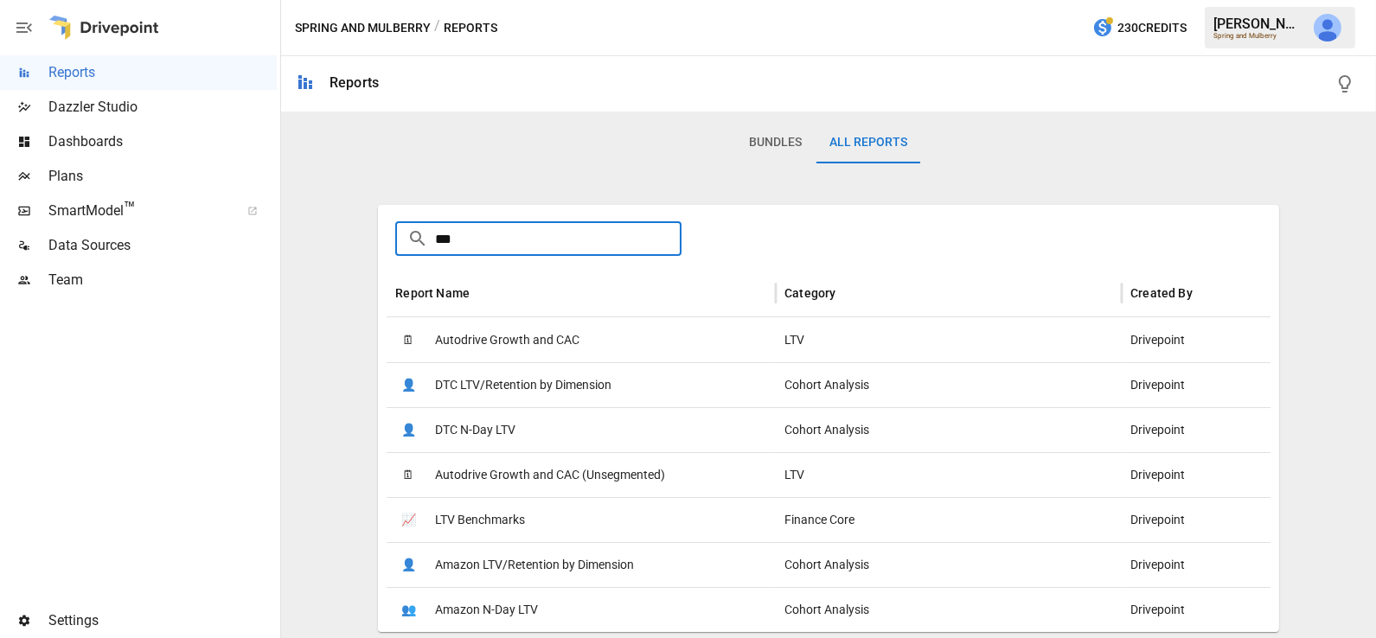
type input "***"
click at [564, 432] on div "👤 DTC N-Day LTV" at bounding box center [581, 429] width 389 height 45
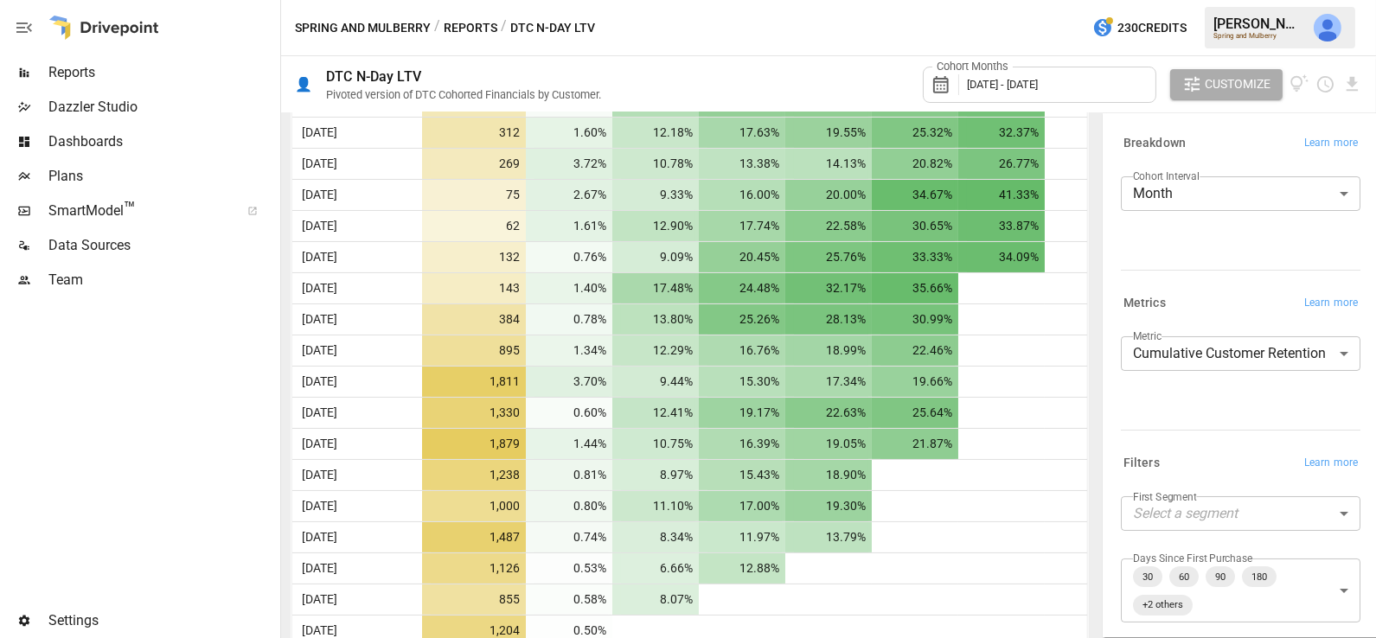
scroll to position [449, 0]
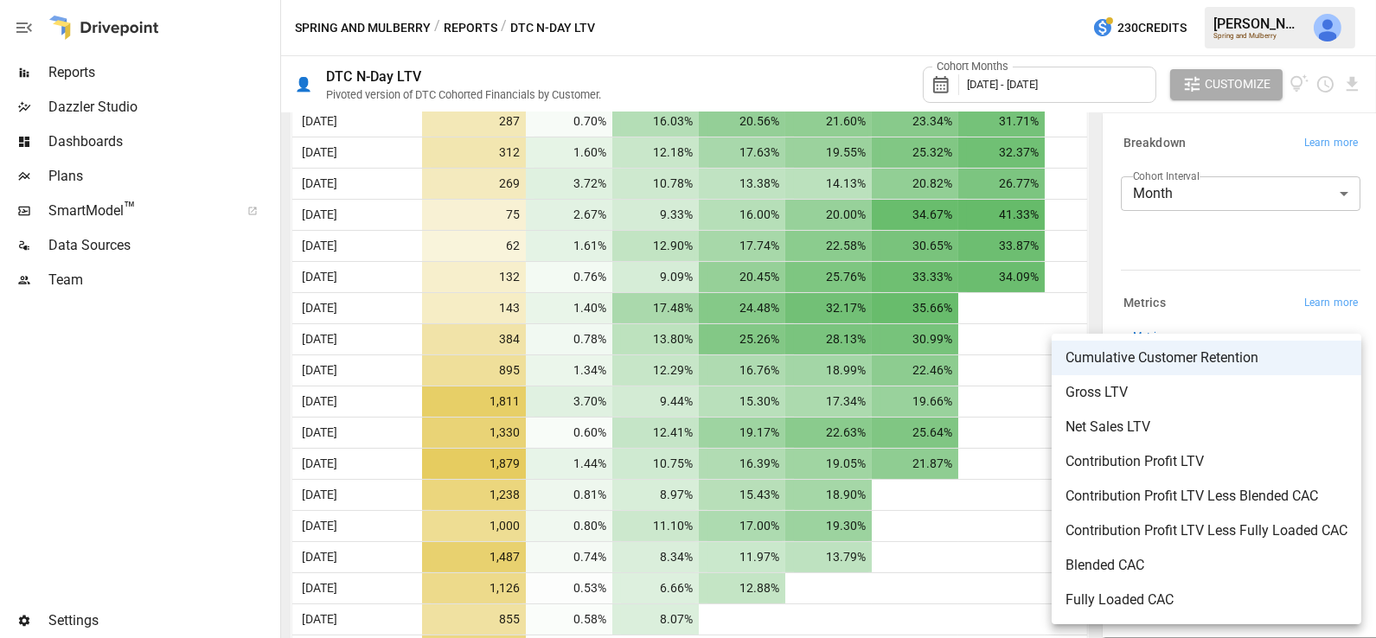
click at [1208, 0] on body "Reports Dazzler Studio Dashboards Plans SmartModel ™ Data Sources Team Settings…" at bounding box center [688, 0] width 1376 height 0
click at [1174, 233] on div at bounding box center [688, 319] width 1376 height 638
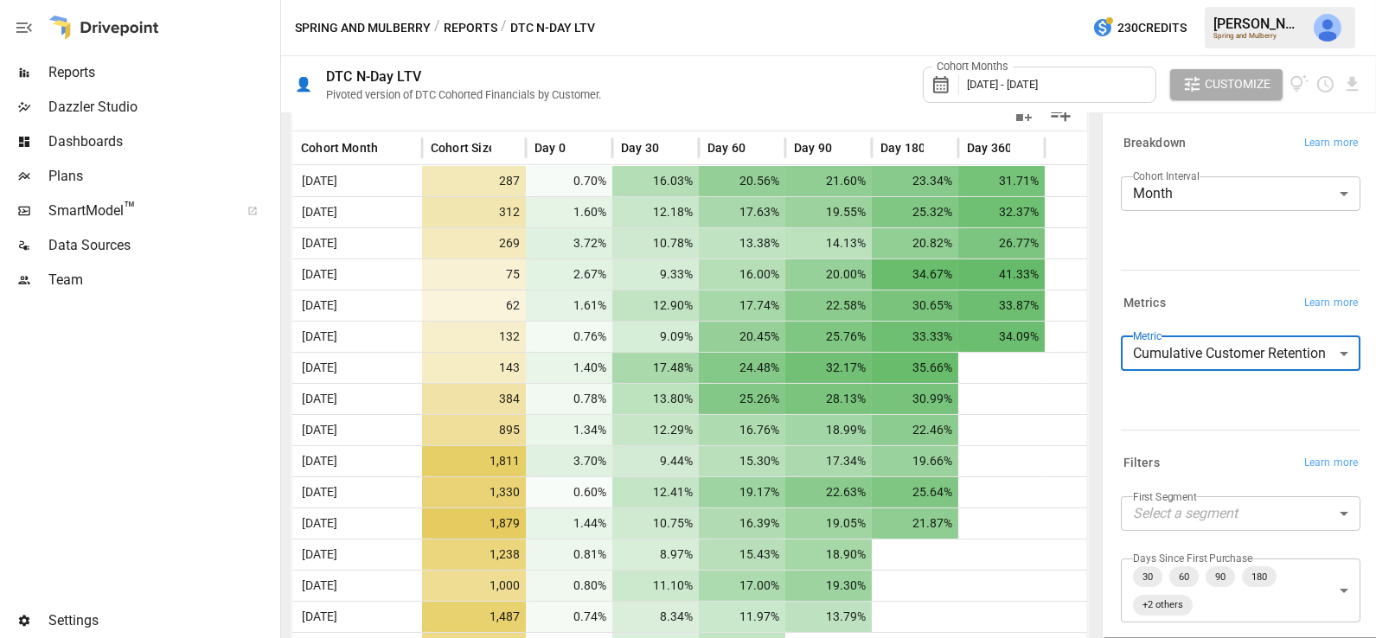
scroll to position [393, 0]
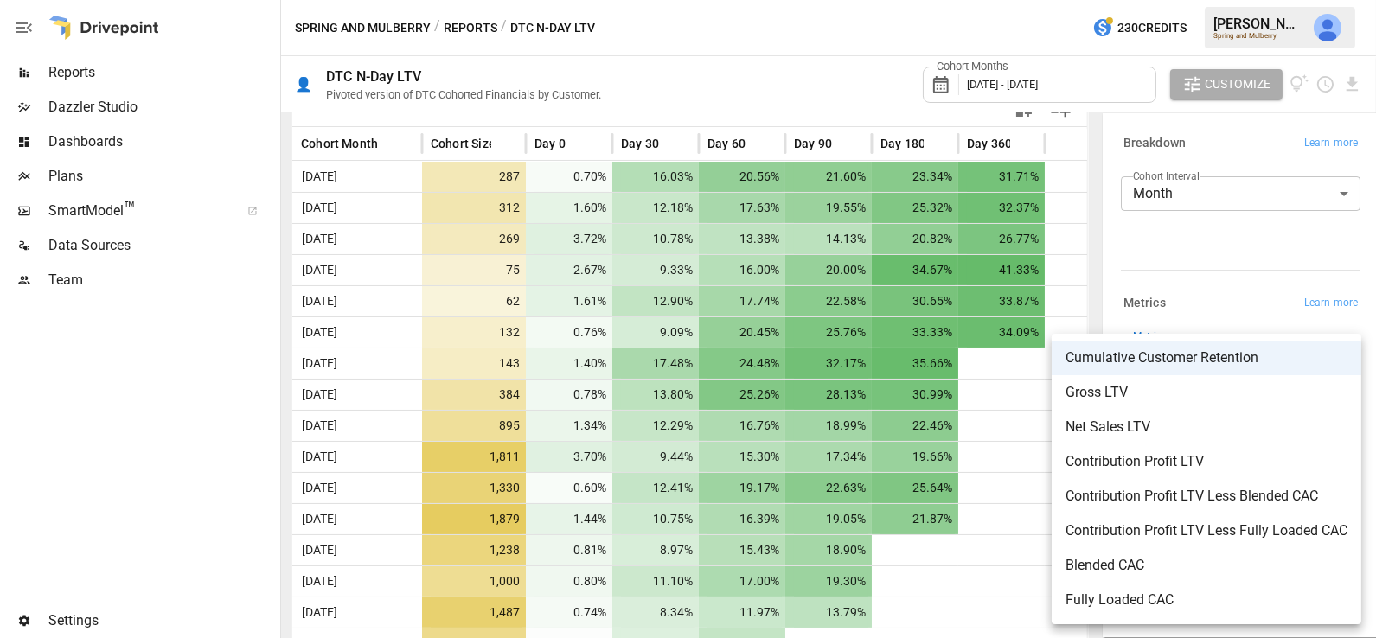
click at [1199, 0] on body "Reports Dazzler Studio Dashboards Plans SmartModel ™ Data Sources Team Settings…" at bounding box center [688, 0] width 1376 height 0
click at [1194, 273] on div at bounding box center [688, 319] width 1376 height 638
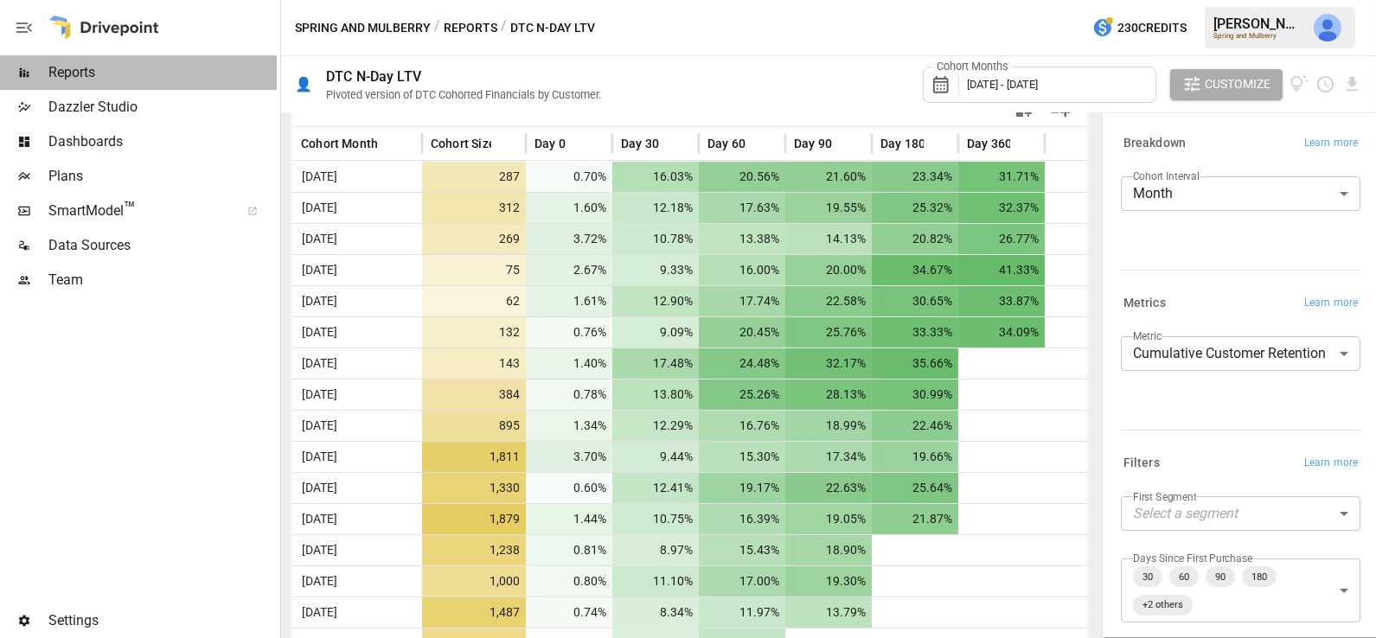
click at [163, 83] on div "Reports" at bounding box center [138, 72] width 277 height 35
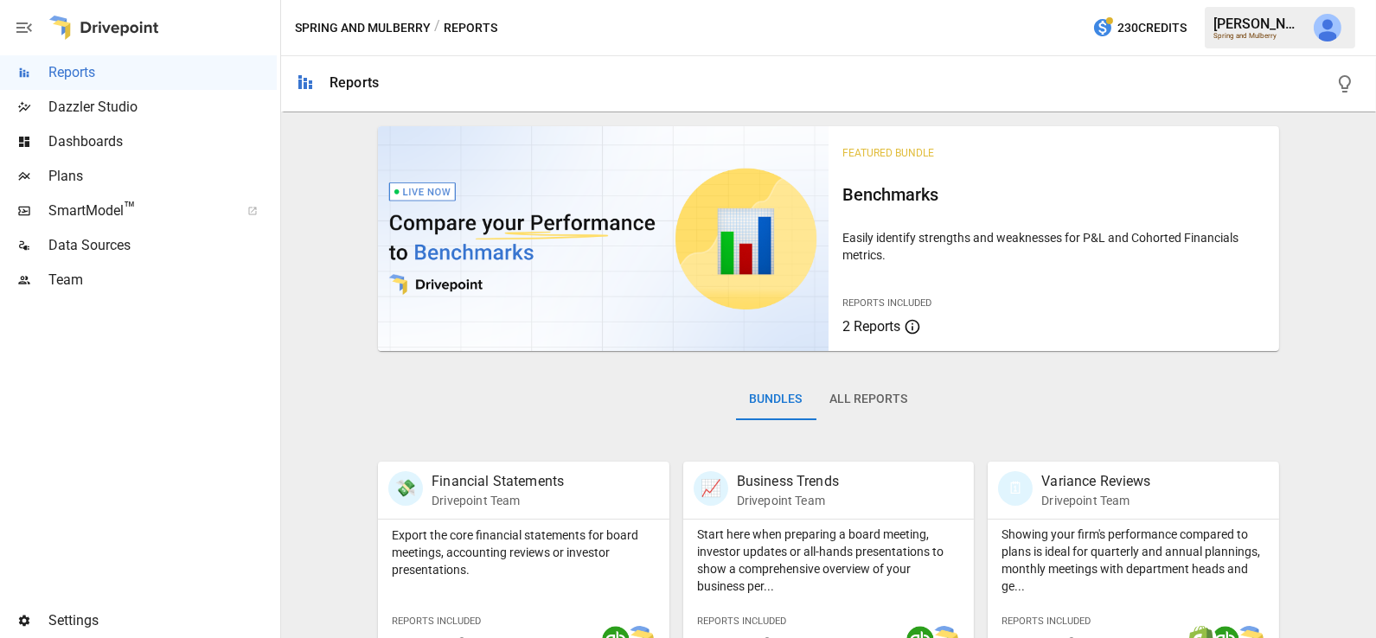
click at [163, 144] on span "Dashboards" at bounding box center [162, 141] width 228 height 21
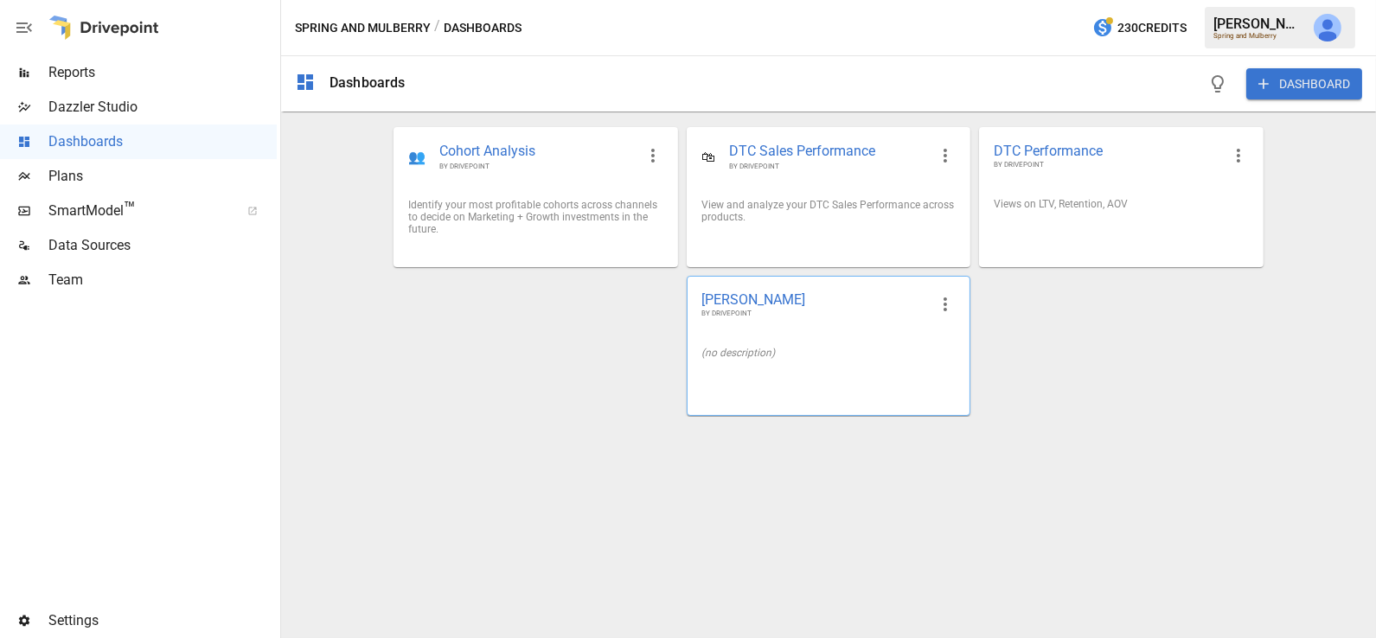
click at [786, 363] on div "(no description)" at bounding box center [828, 353] width 282 height 40
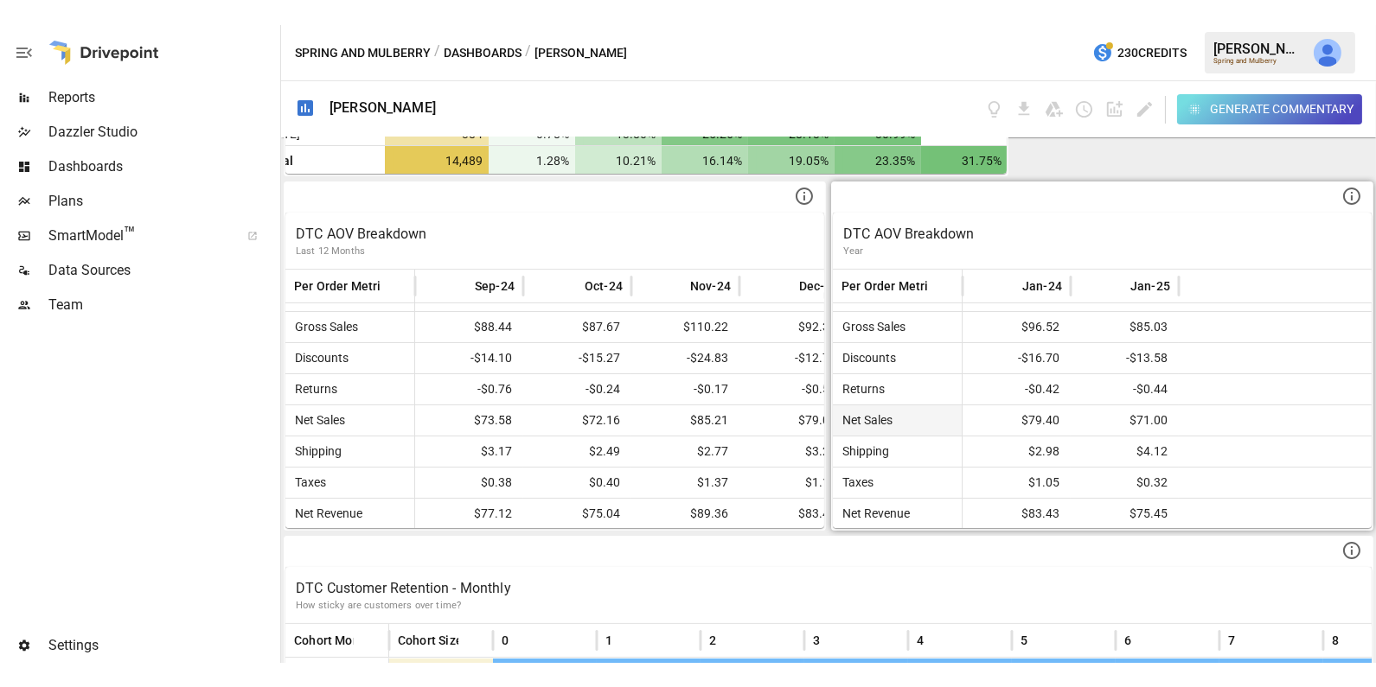
scroll to position [662, 0]
